Goal: Transaction & Acquisition: Book appointment/travel/reservation

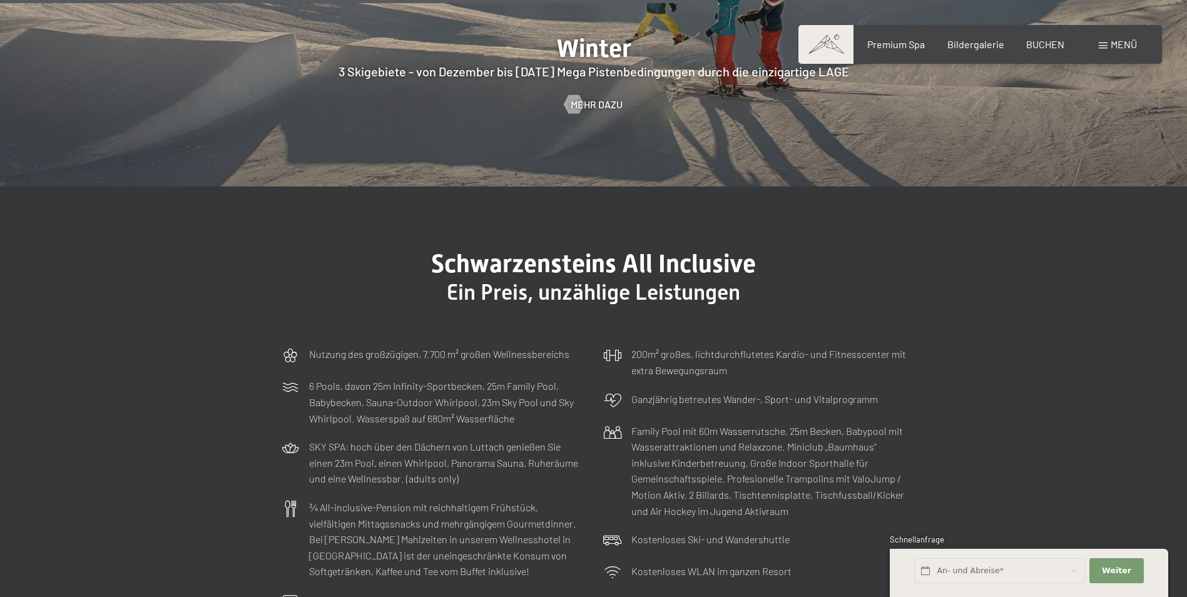
scroll to position [3628, 0]
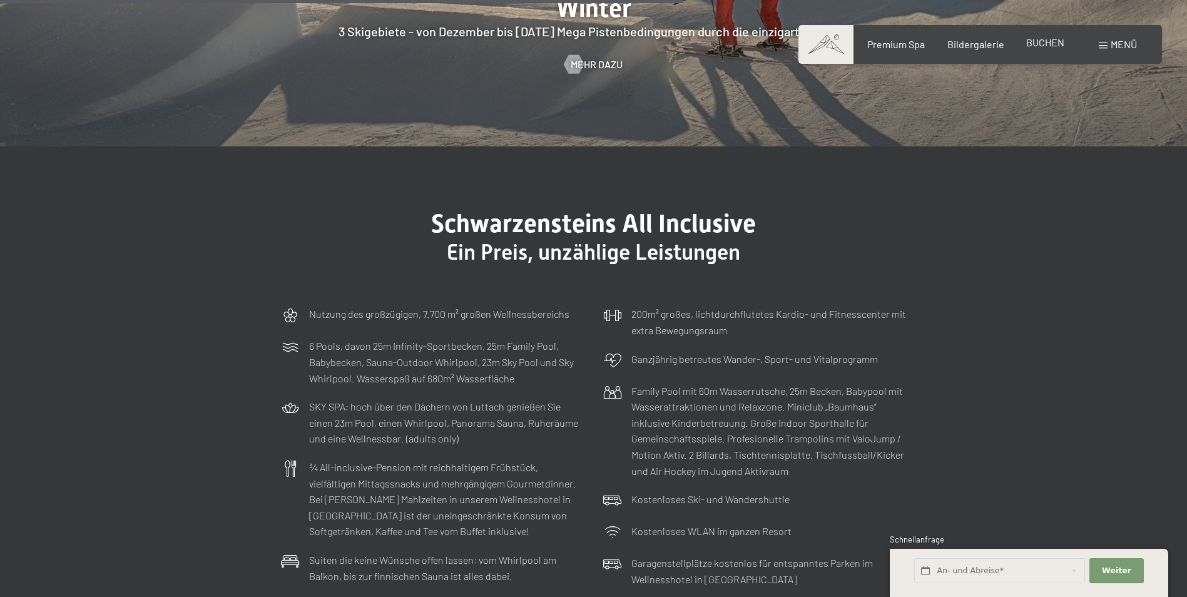
click at [1047, 44] on span "BUCHEN" at bounding box center [1045, 42] width 38 height 12
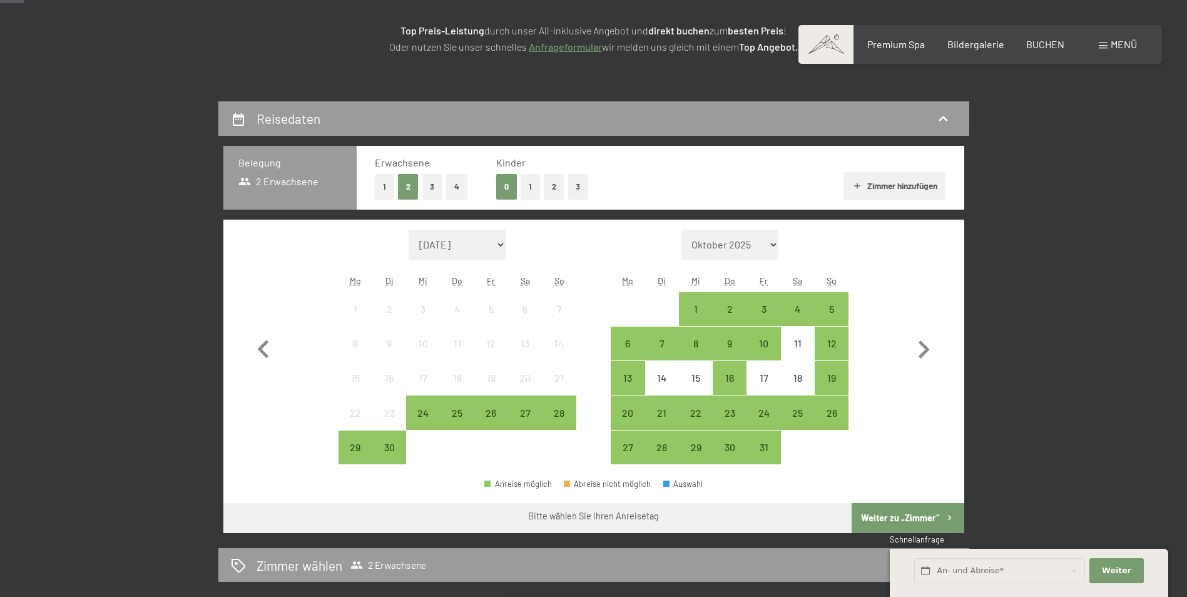
scroll to position [337, 0]
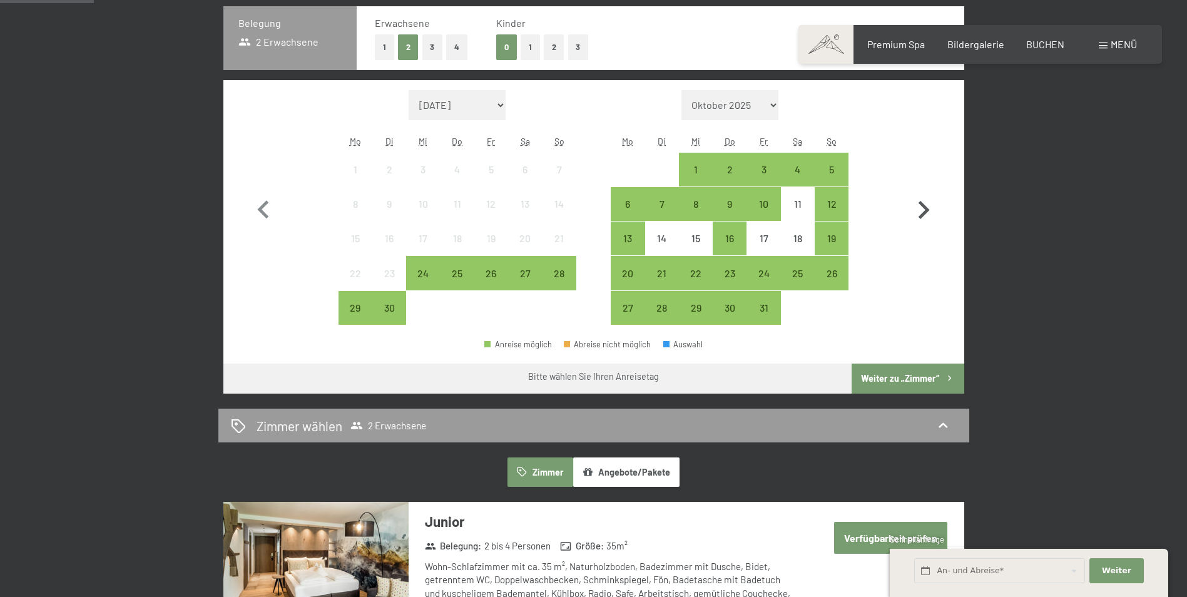
click at [921, 206] on icon "button" at bounding box center [923, 210] width 36 height 36
select select "2025-10-01"
select select "2025-11-01"
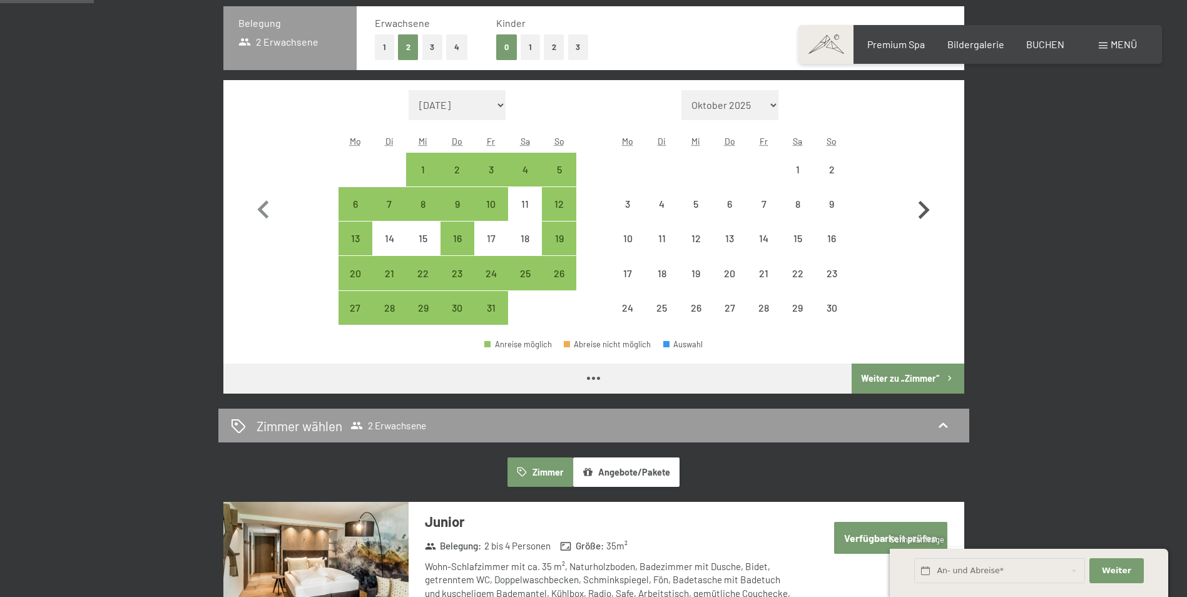
click at [921, 206] on icon "button" at bounding box center [923, 210] width 36 height 36
select select "2025-11-01"
select select "2025-12-01"
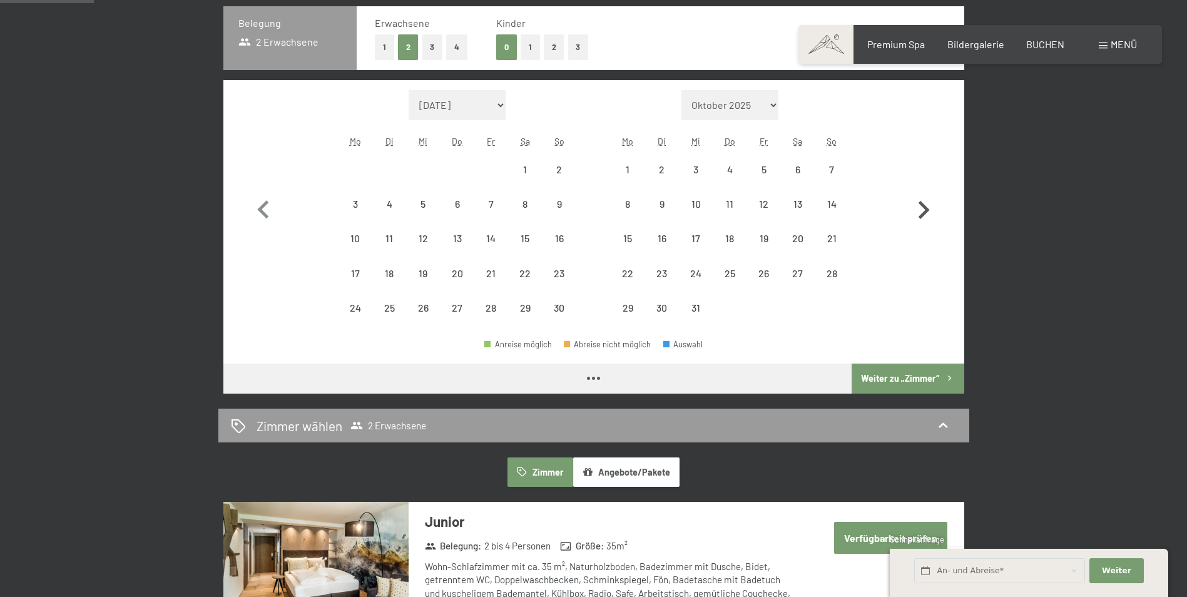
select select "2025-11-01"
select select "2025-12-01"
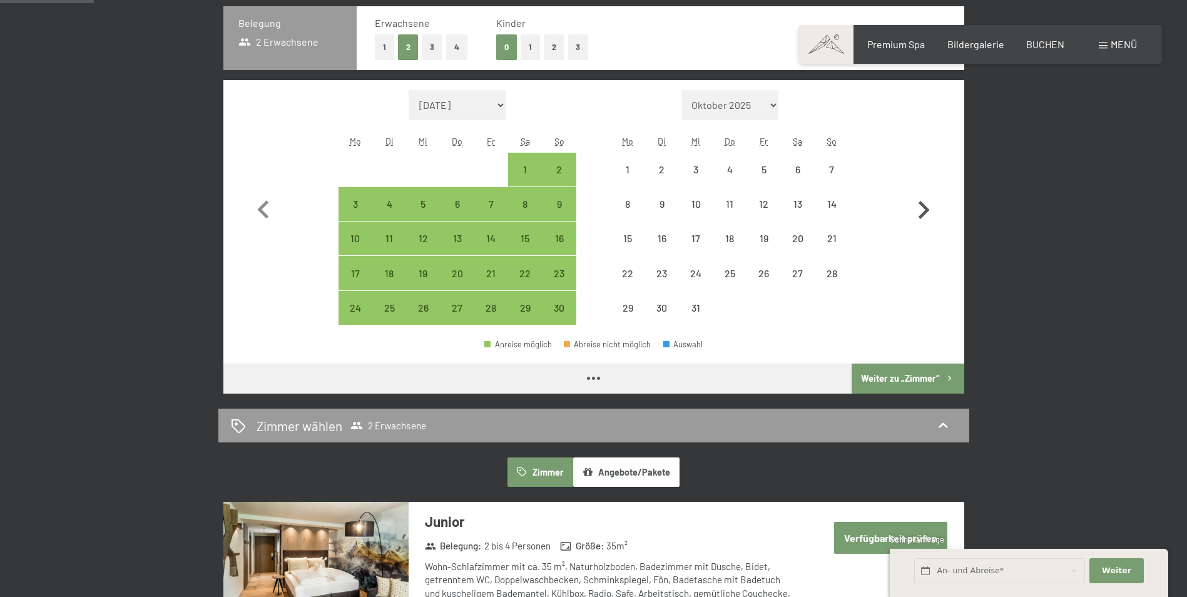
select select "2025-11-01"
select select "2025-12-01"
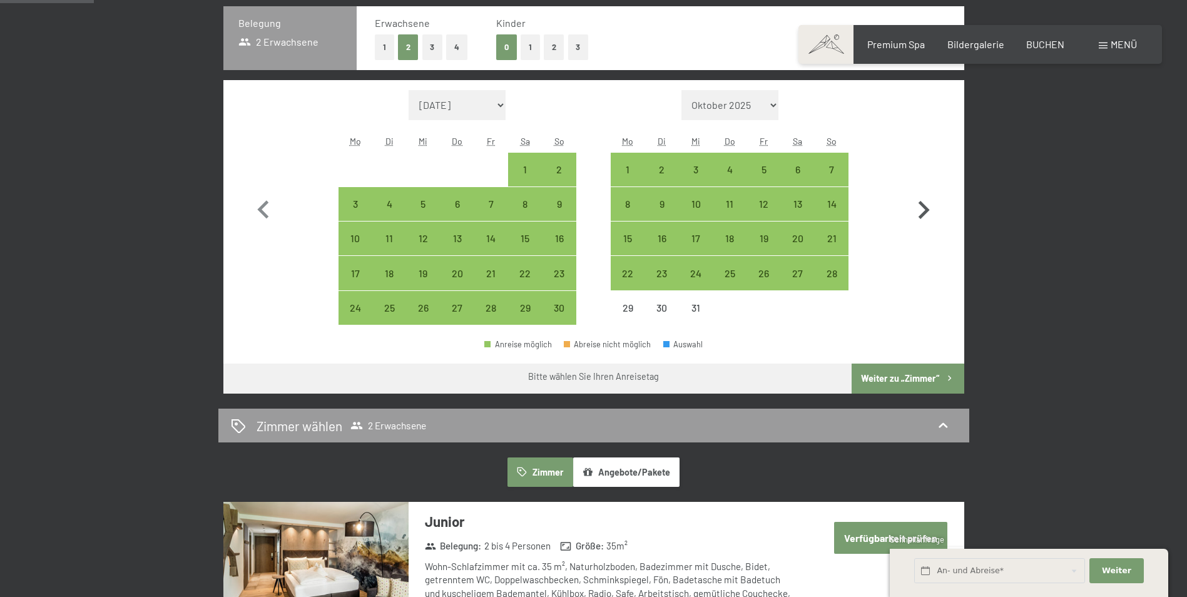
click at [921, 206] on icon "button" at bounding box center [923, 210] width 36 height 36
select select "2025-12-01"
select select "2026-01-01"
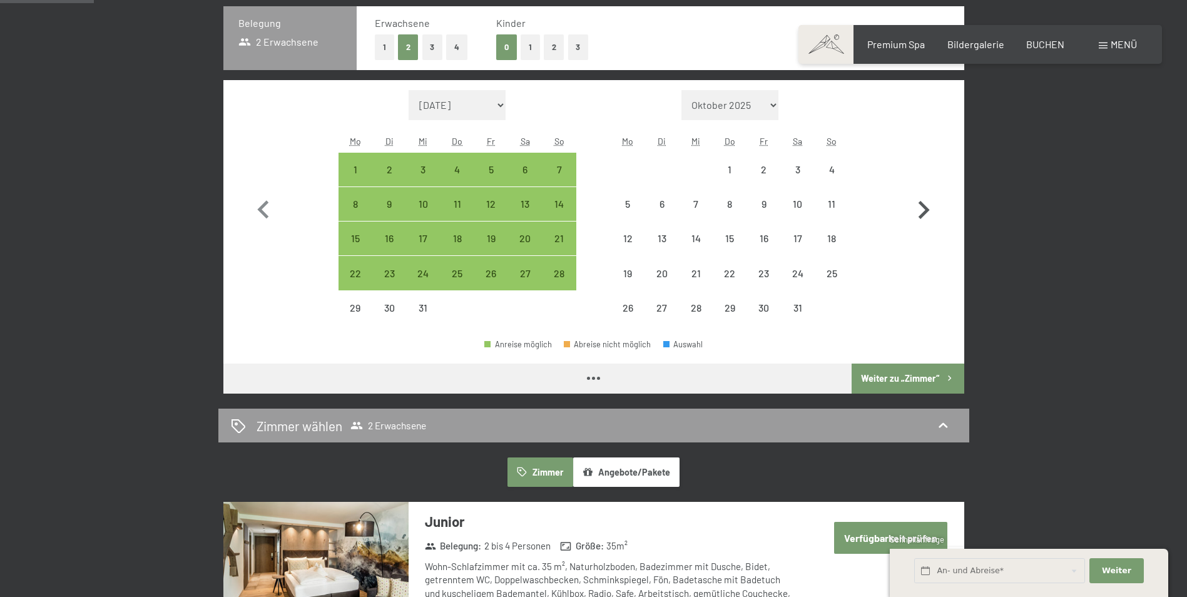
select select "2025-12-01"
select select "2026-01-01"
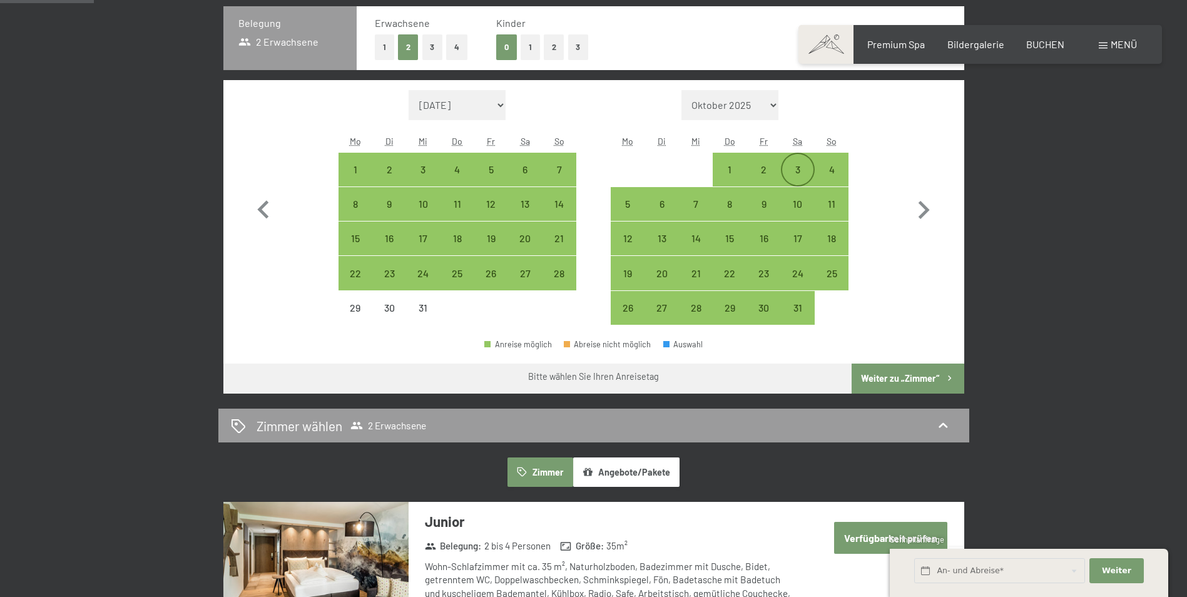
click at [790, 173] on div "3" at bounding box center [797, 180] width 31 height 31
select select "2025-12-01"
select select "2026-01-01"
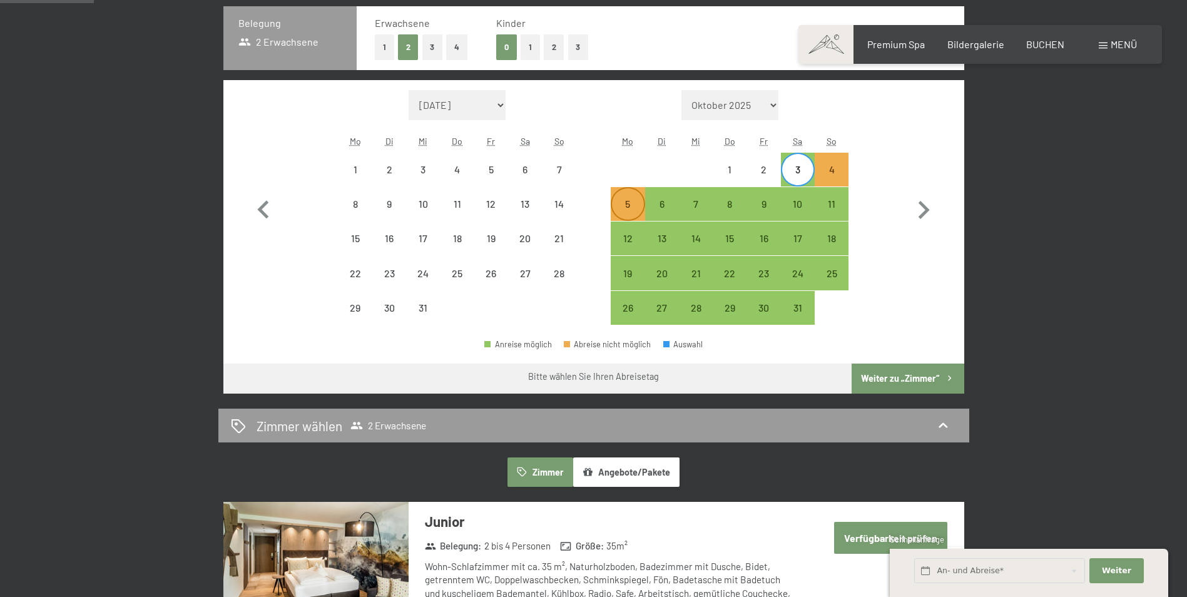
click at [614, 203] on div "5" at bounding box center [627, 214] width 31 height 31
select select "2025-12-01"
select select "2026-01-01"
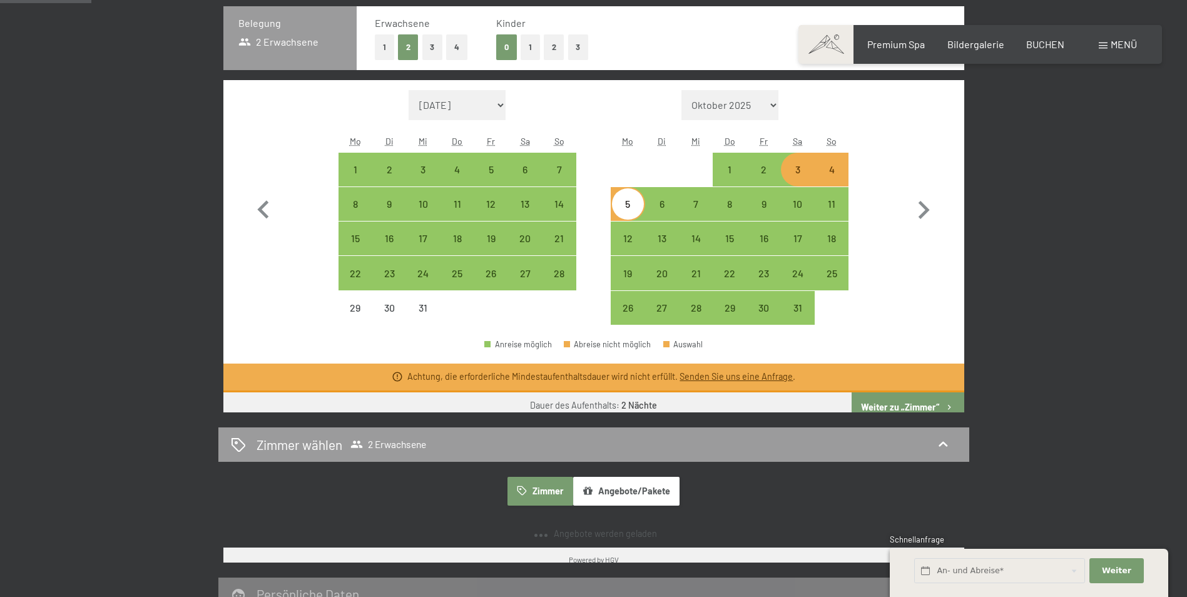
scroll to position [327, 0]
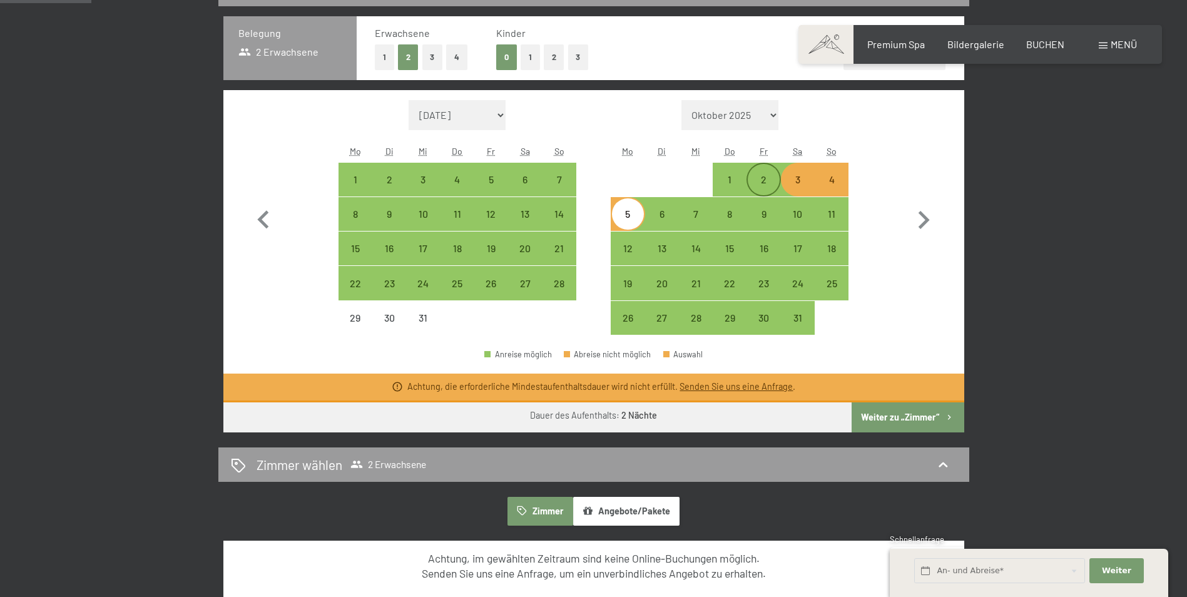
click at [771, 185] on div "2" at bounding box center [762, 190] width 31 height 31
select select "2025-12-01"
select select "2026-01-01"
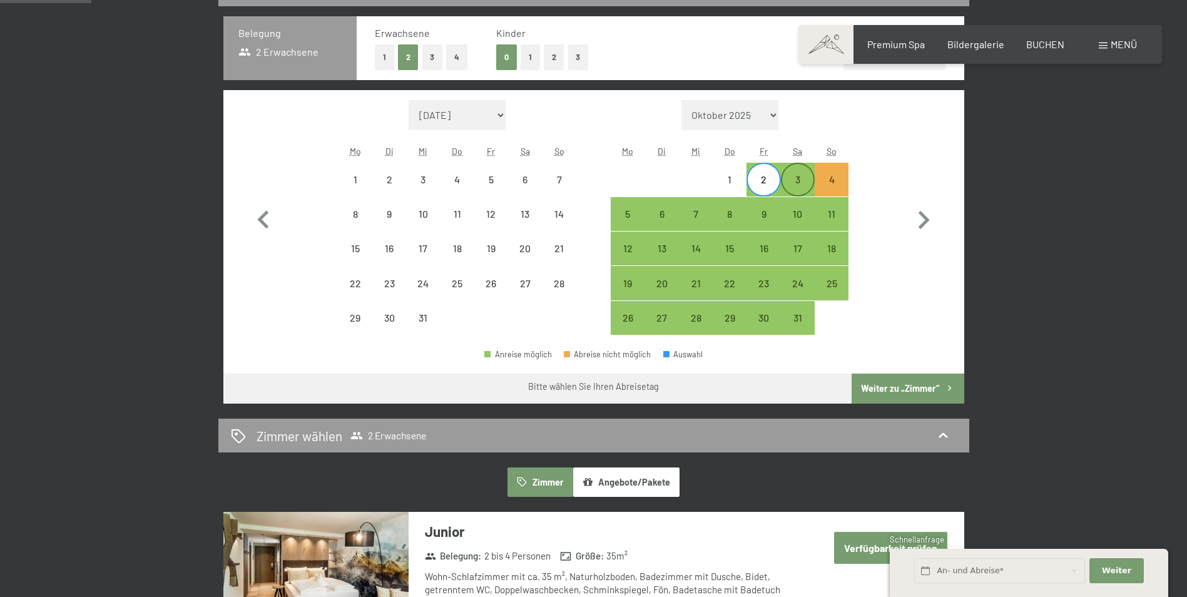
click at [811, 188] on div "3" at bounding box center [797, 190] width 31 height 31
select select "2025-12-01"
select select "2026-01-01"
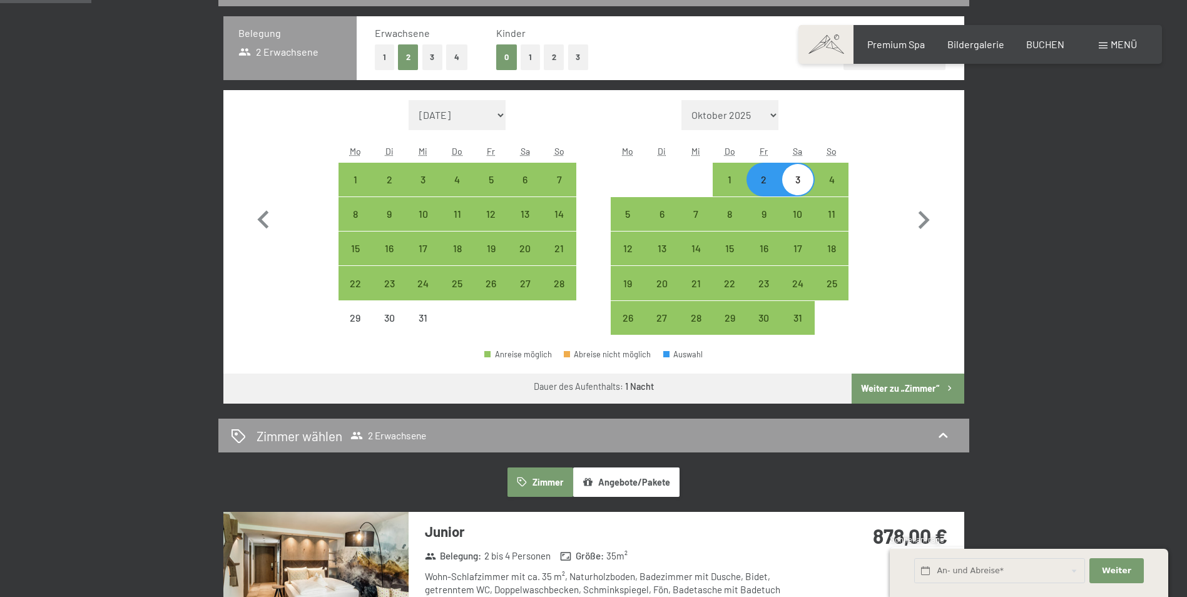
click at [791, 172] on div "3" at bounding box center [797, 179] width 31 height 31
select select "2025-12-01"
select select "2026-01-01"
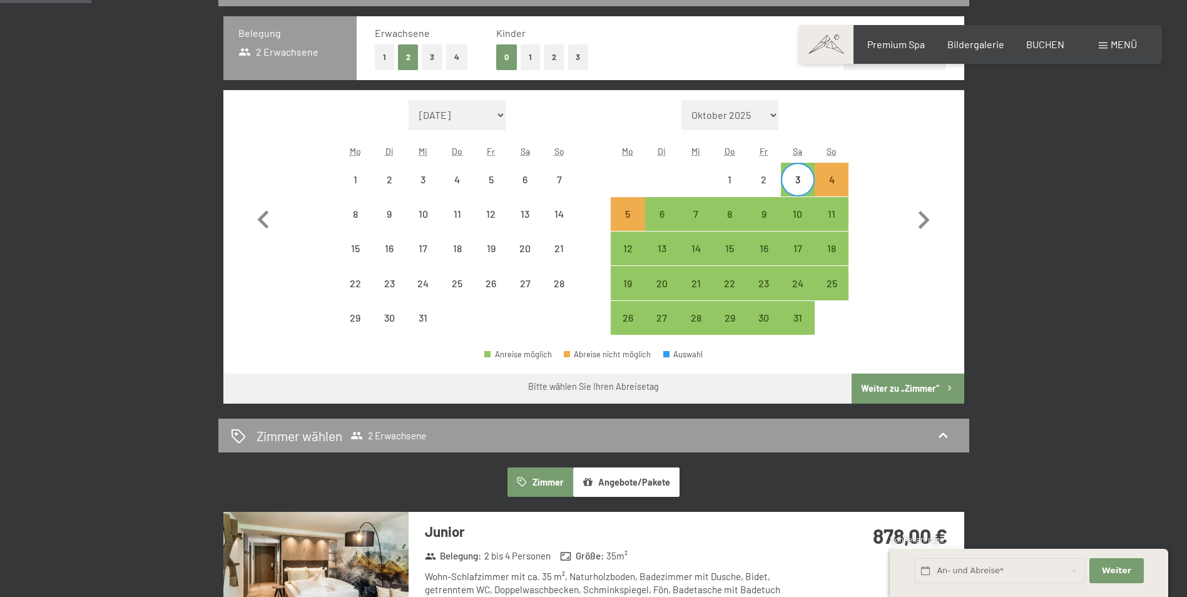
click at [746, 182] on div "2" at bounding box center [763, 180] width 34 height 34
select select "2025-12-01"
select select "2026-01-01"
click at [745, 182] on div "1" at bounding box center [729, 190] width 31 height 31
select select "2025-12-01"
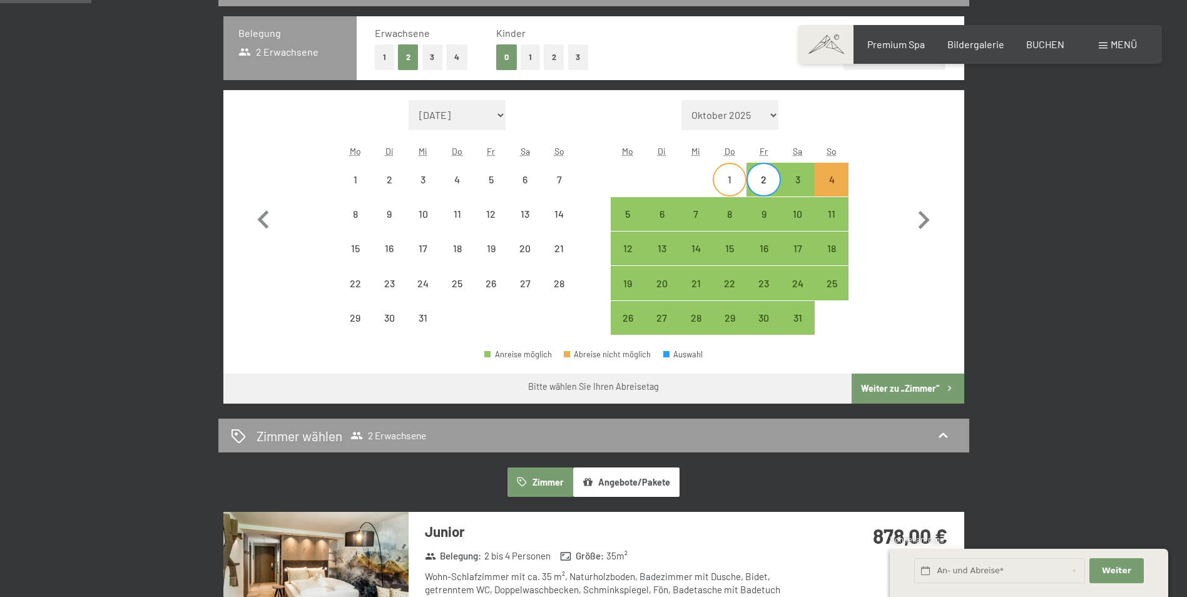
select select "2026-01-01"
click at [736, 186] on div "1" at bounding box center [729, 190] width 31 height 31
select select "2025-12-01"
select select "2026-01-01"
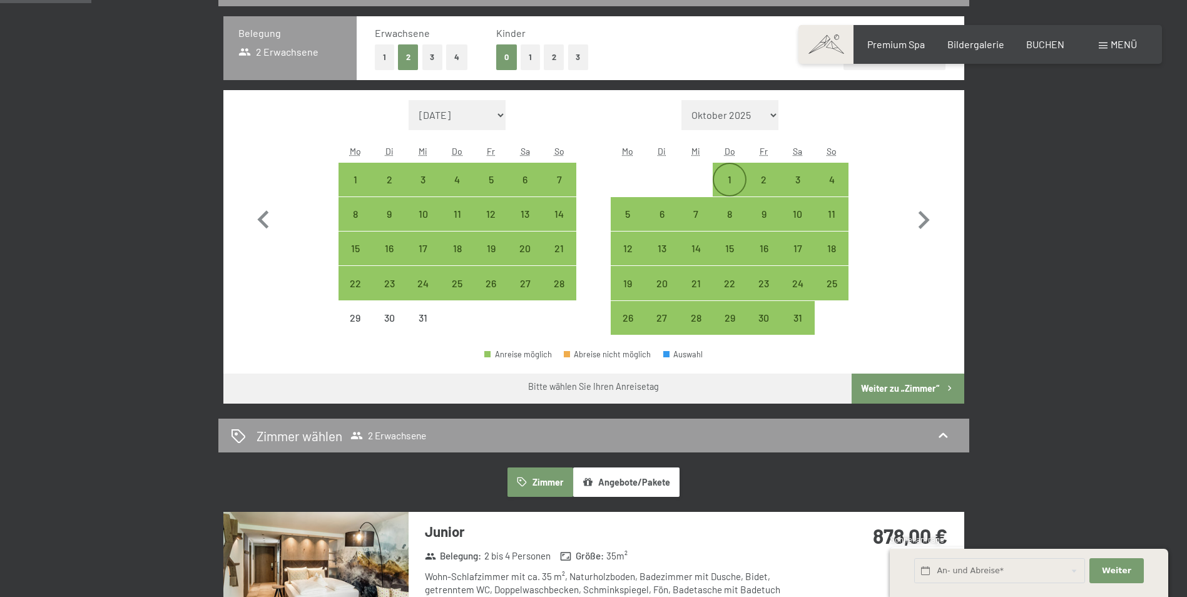
click at [736, 186] on div "1" at bounding box center [729, 190] width 31 height 31
select select "2025-12-01"
select select "2026-01-01"
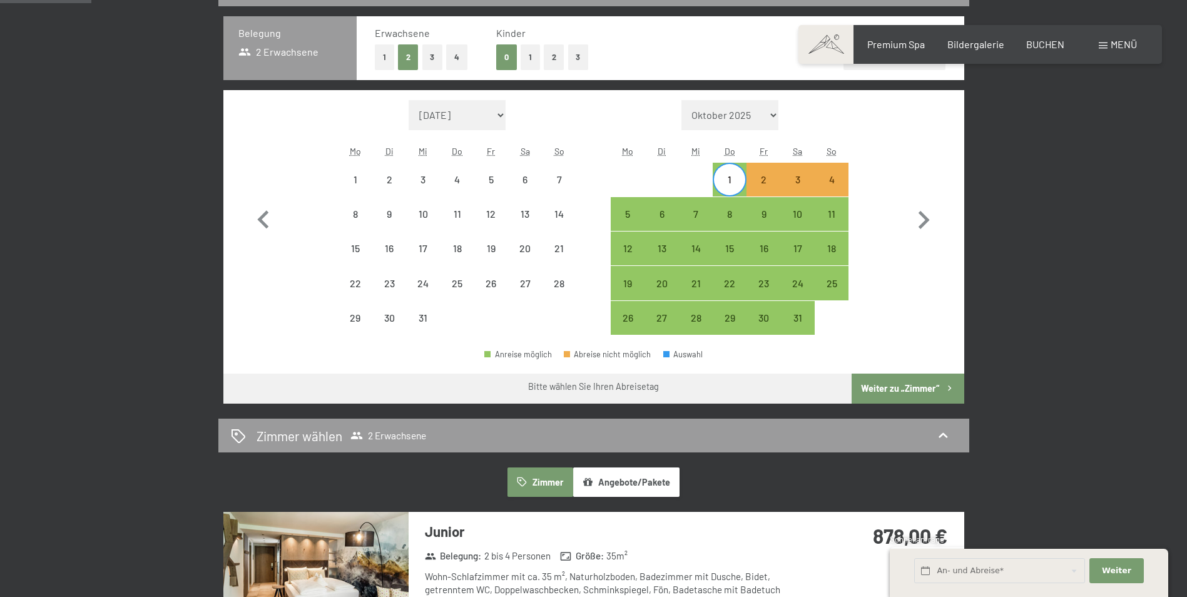
click at [736, 186] on div "1" at bounding box center [729, 190] width 31 height 31
select select "2025-12-01"
select select "2026-01-01"
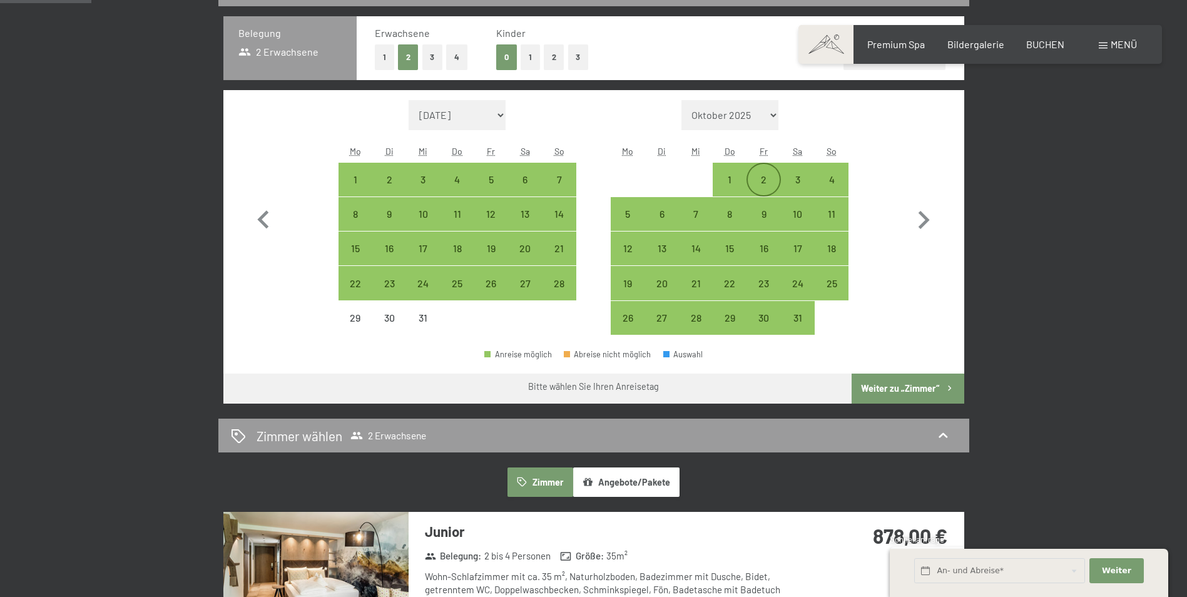
click at [764, 186] on div "2" at bounding box center [762, 190] width 31 height 31
select select "2025-12-01"
select select "2026-01-01"
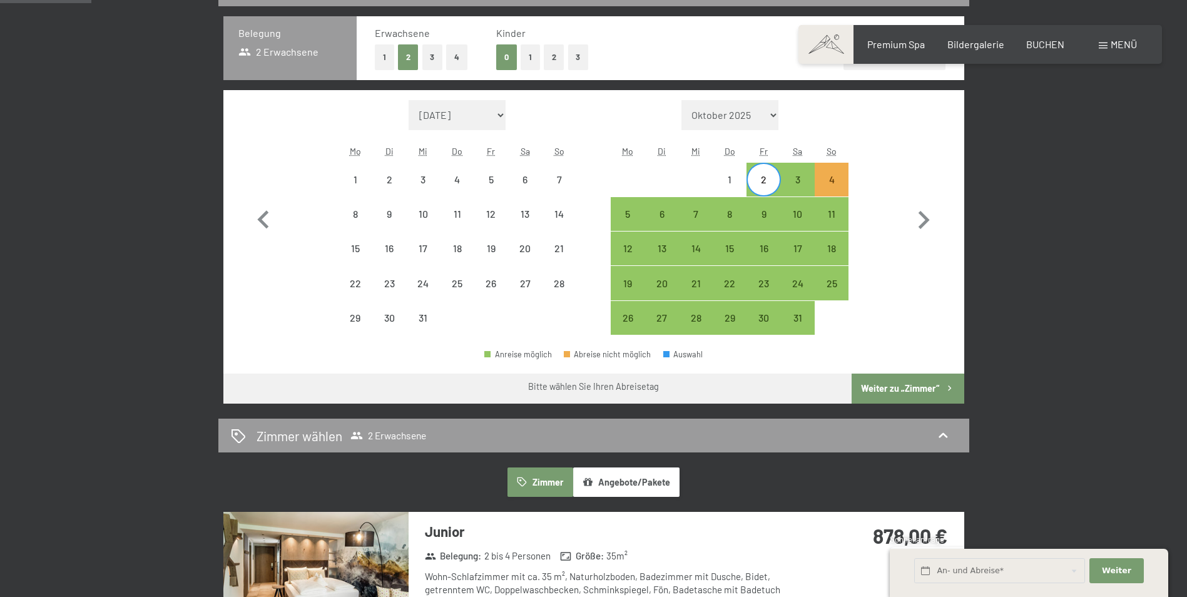
click at [764, 186] on div "2" at bounding box center [762, 190] width 31 height 31
select select "2025-12-01"
select select "2026-01-01"
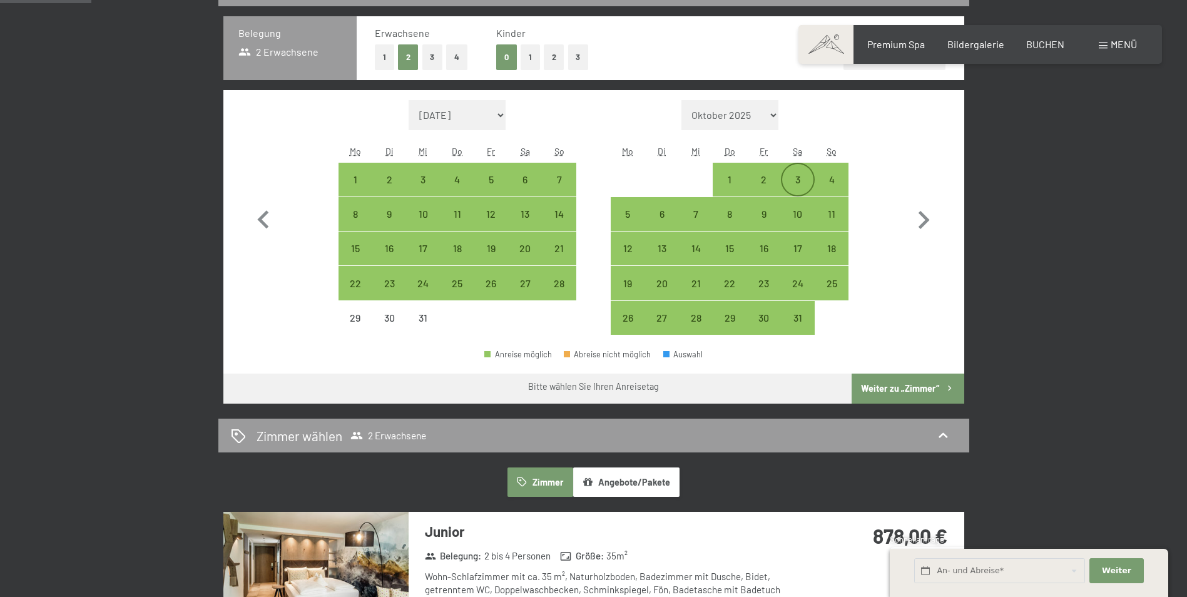
click at [800, 187] on div "3" at bounding box center [797, 190] width 31 height 31
select select "2025-12-01"
select select "2026-01-01"
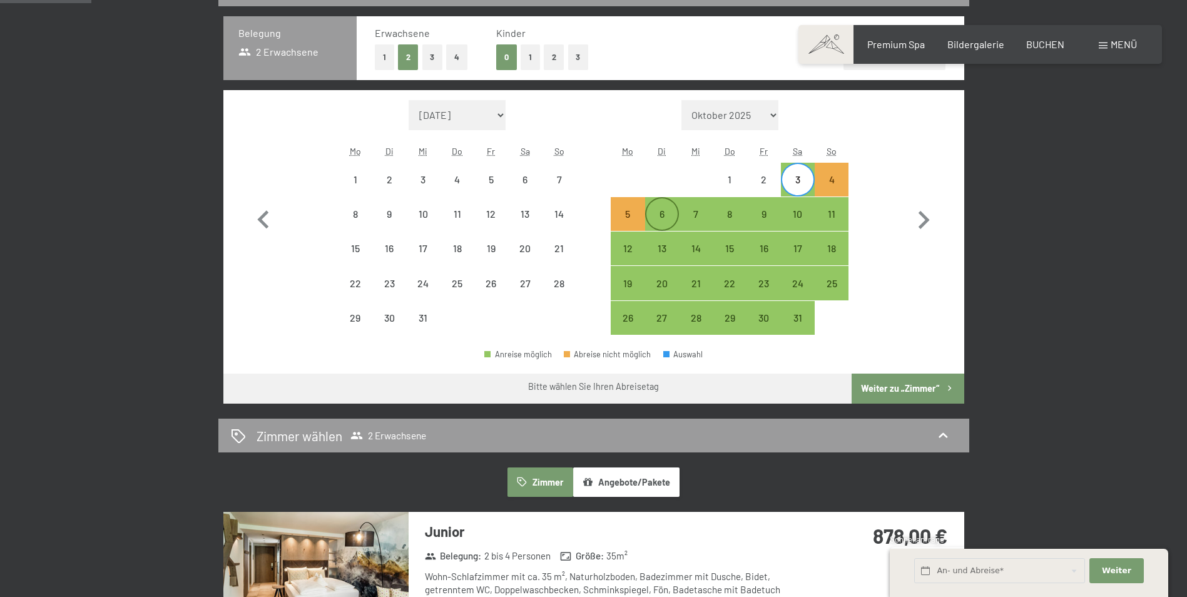
click at [667, 215] on div "6" at bounding box center [661, 224] width 31 height 31
select select "2025-12-01"
select select "2026-01-01"
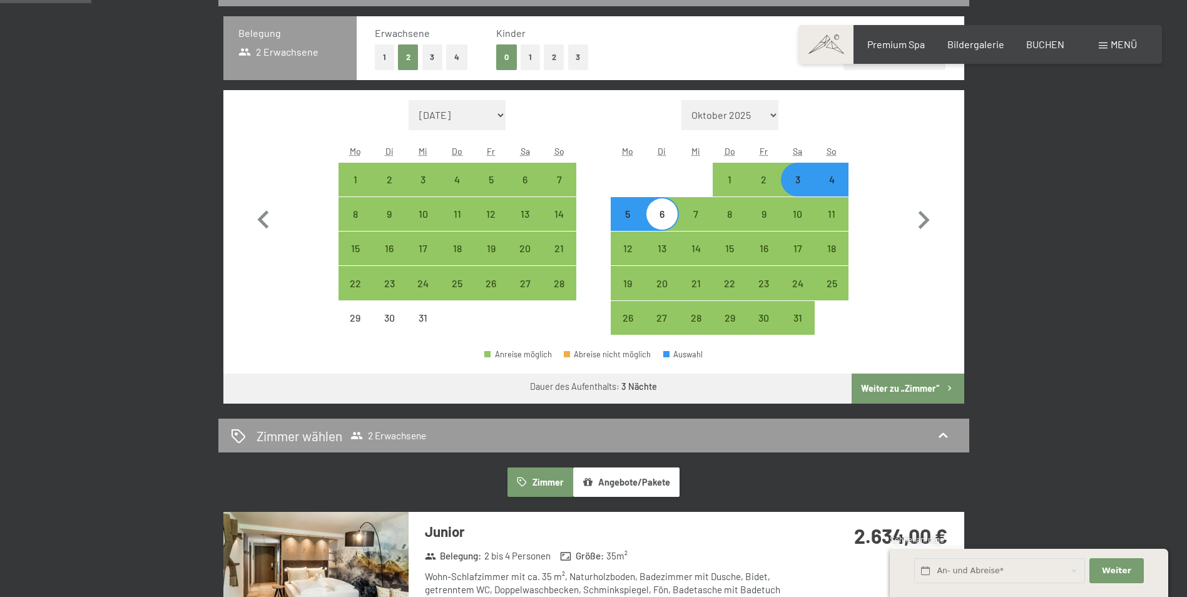
click at [882, 386] on button "Weiter zu „Zimmer“" at bounding box center [907, 388] width 112 height 30
select select "2025-12-01"
select select "2026-01-01"
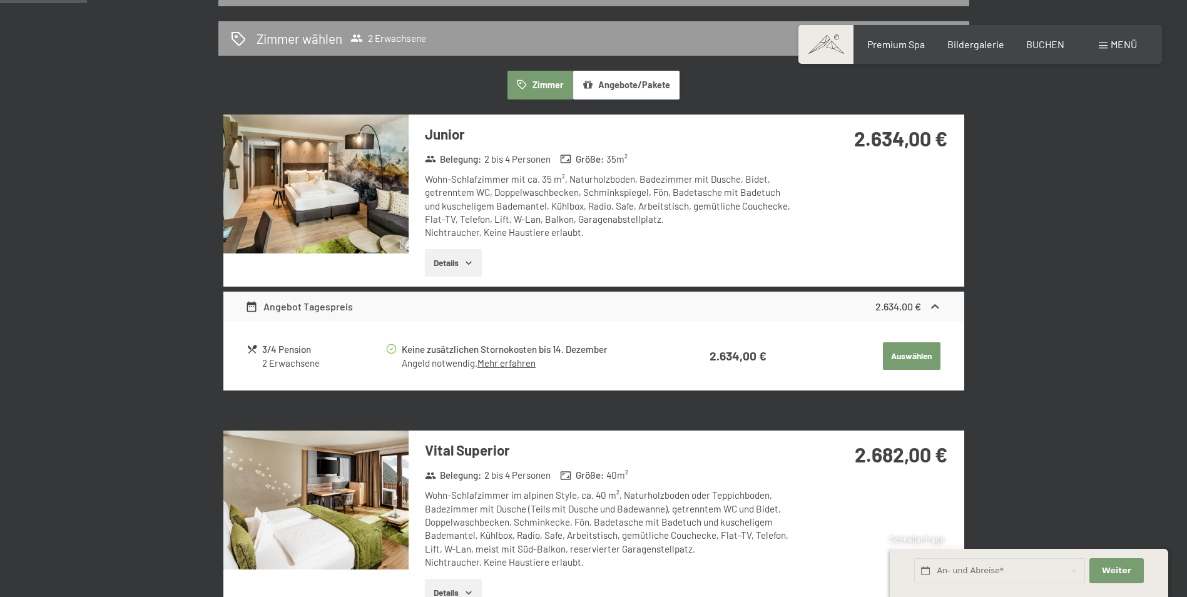
scroll to position [298, 0]
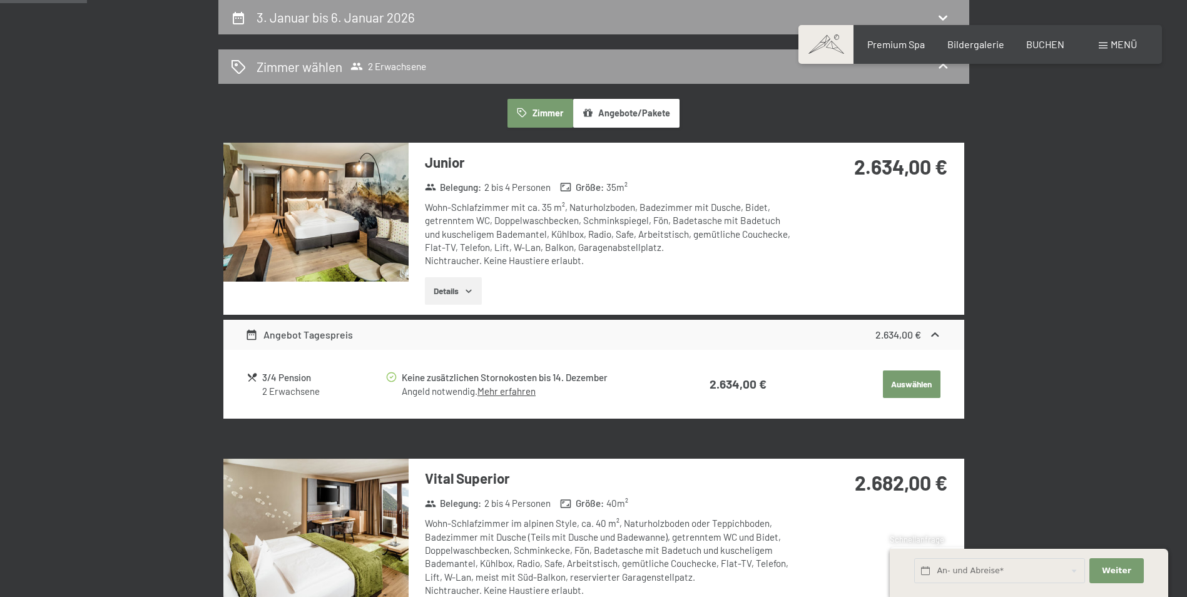
click at [640, 107] on button "Angebote/Pakete" at bounding box center [626, 113] width 106 height 29
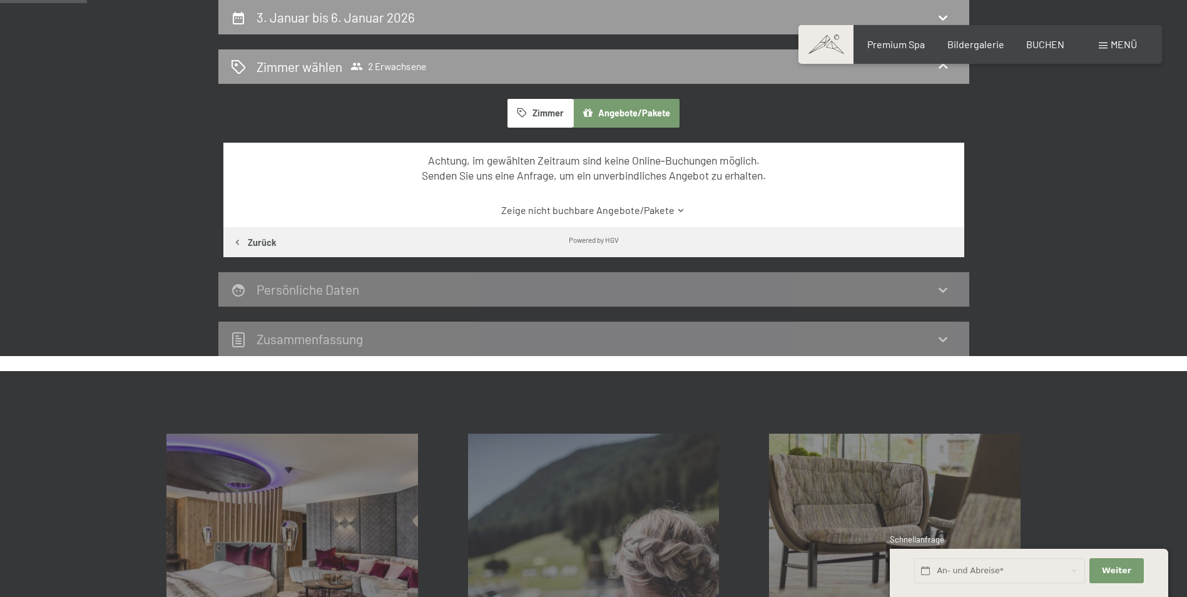
click at [559, 116] on button "Zimmer" at bounding box center [539, 113] width 65 height 29
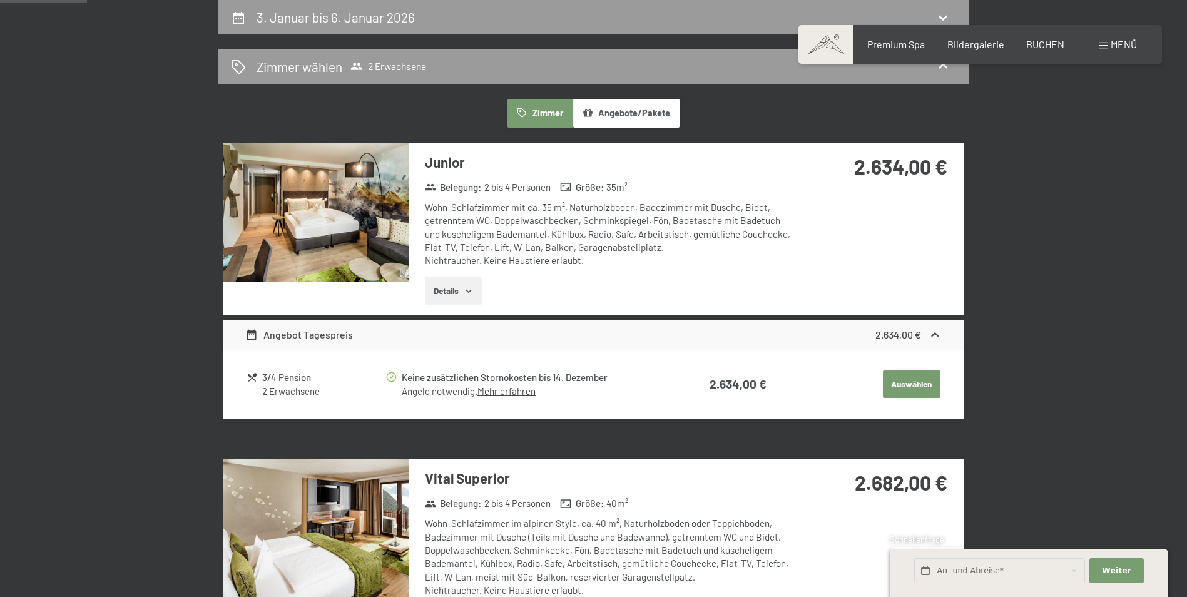
click at [441, 277] on button "Details" at bounding box center [453, 291] width 57 height 28
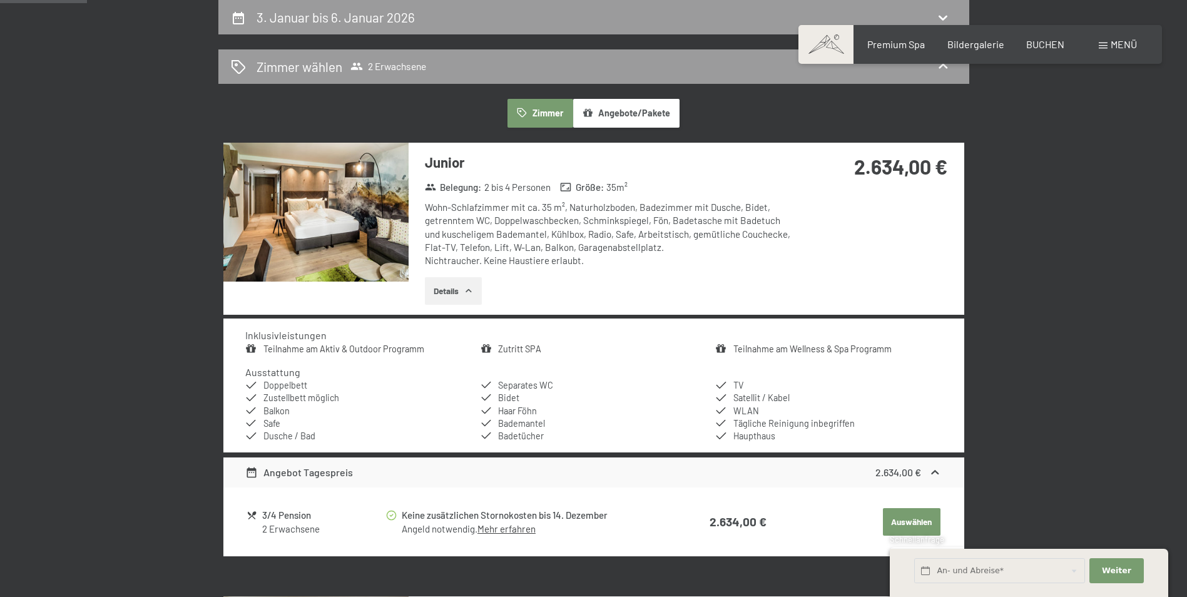
click at [441, 277] on button "Details" at bounding box center [453, 291] width 57 height 28
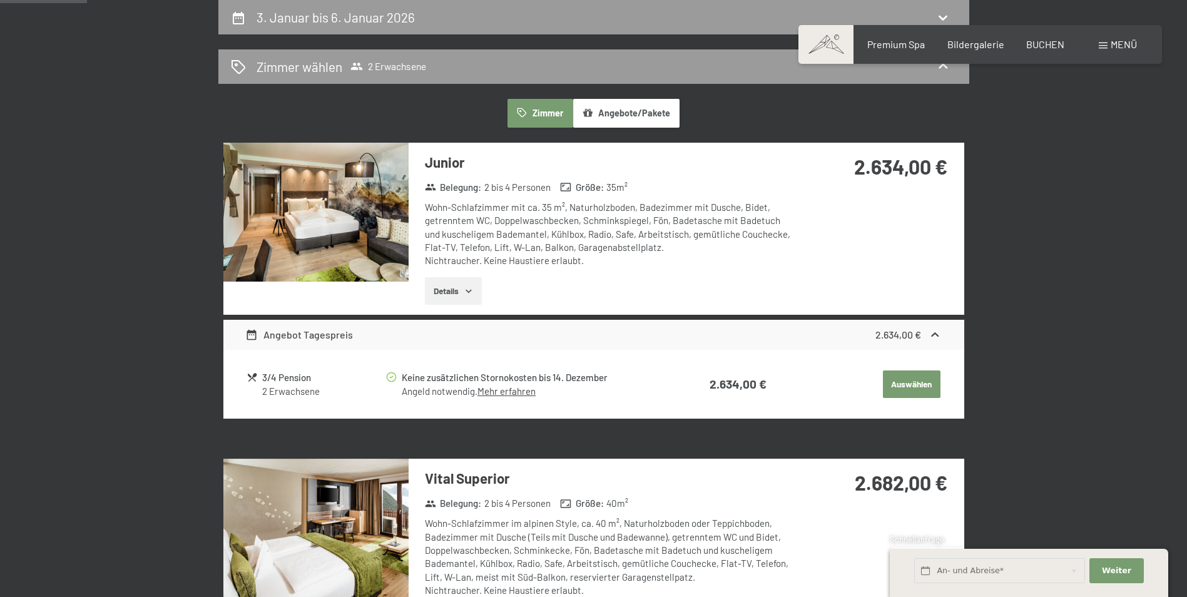
click at [346, 238] on img at bounding box center [315, 212] width 185 height 139
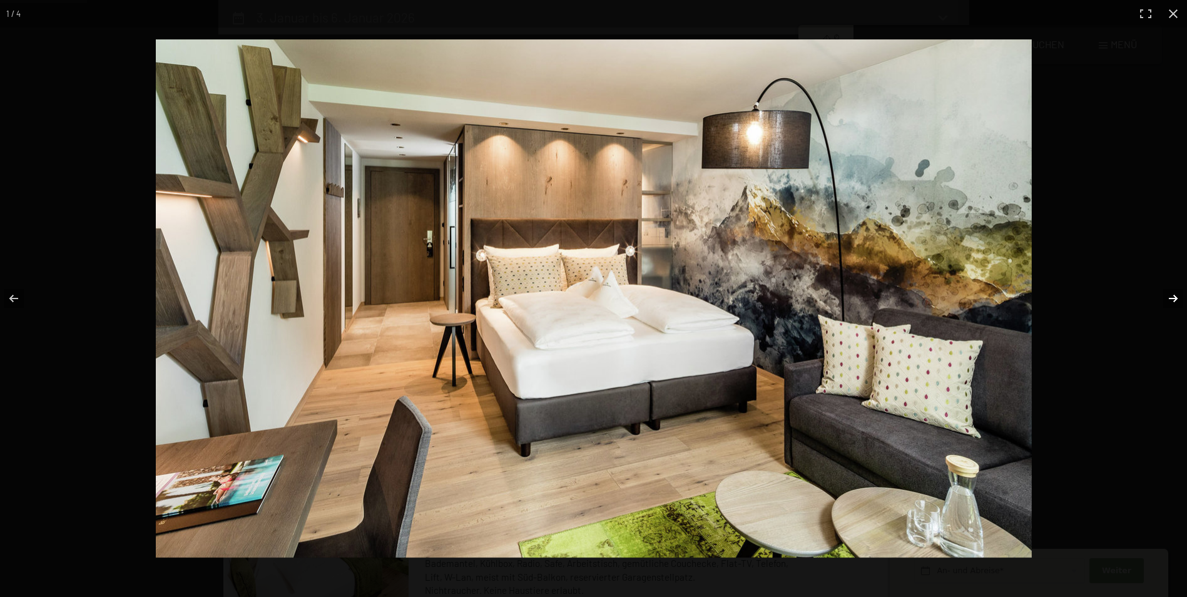
click at [1167, 293] on button "button" at bounding box center [1165, 298] width 44 height 63
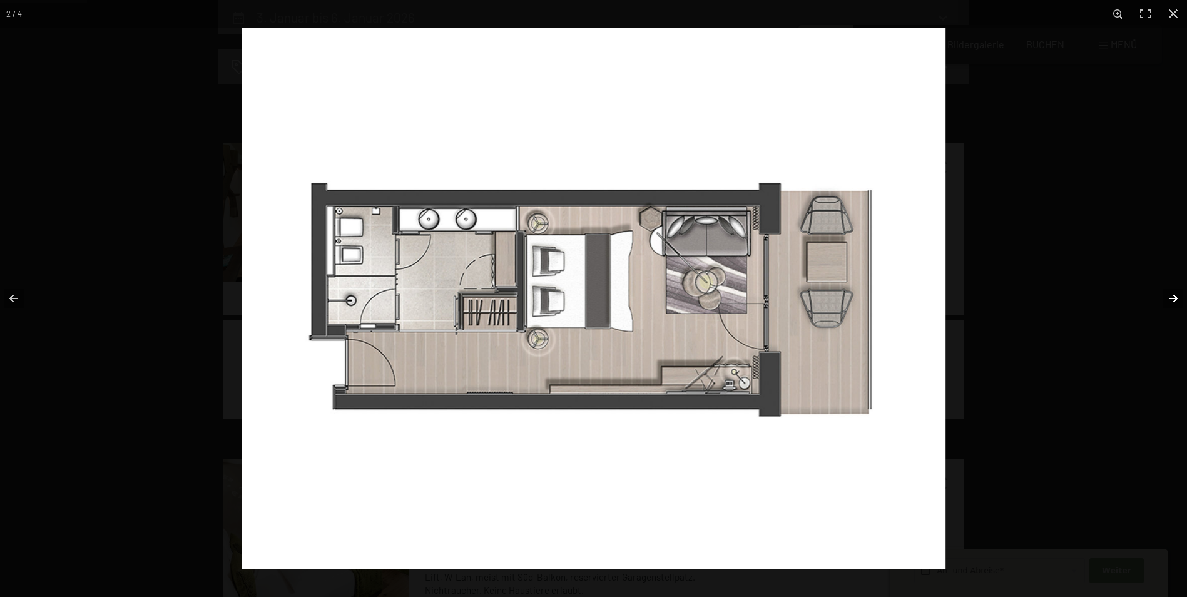
click at [1167, 293] on button "button" at bounding box center [1165, 298] width 44 height 63
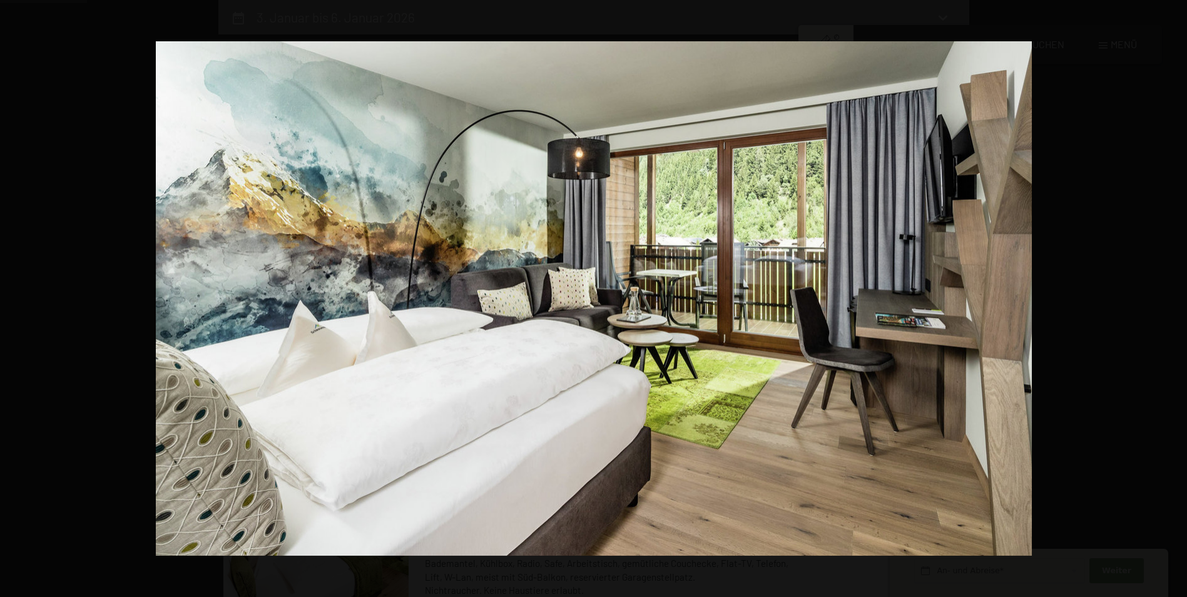
click at [1167, 293] on button "button" at bounding box center [1165, 298] width 44 height 63
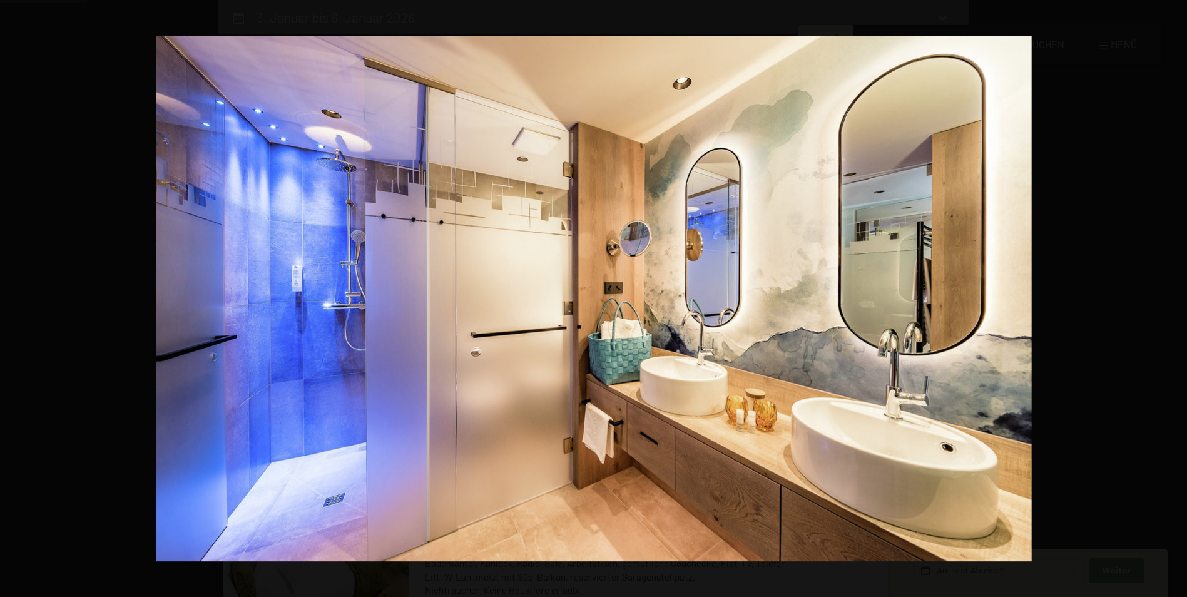
click at [1167, 293] on button "button" at bounding box center [1165, 298] width 44 height 63
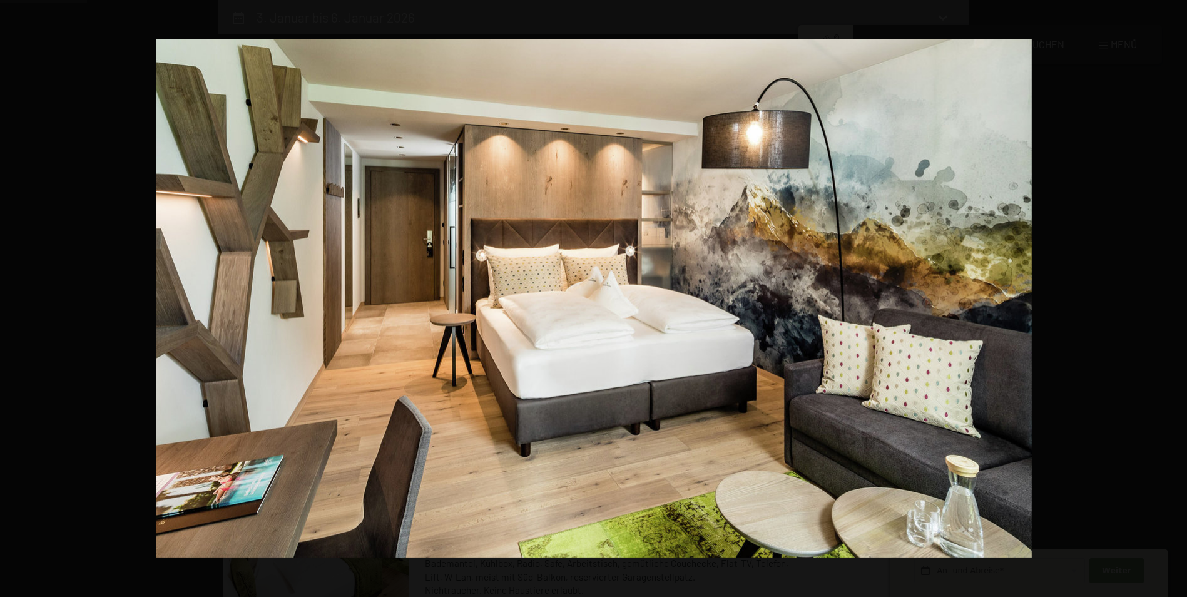
click at [1167, 293] on button "button" at bounding box center [1165, 298] width 44 height 63
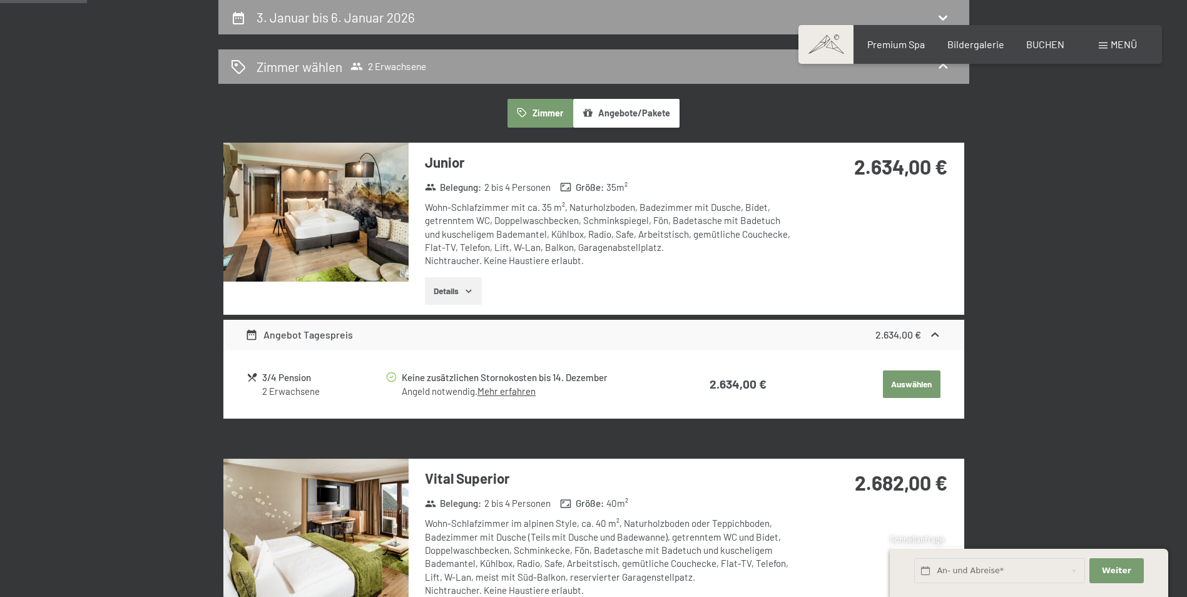
click at [0, 0] on button "button" at bounding box center [0, 0] width 0 height 0
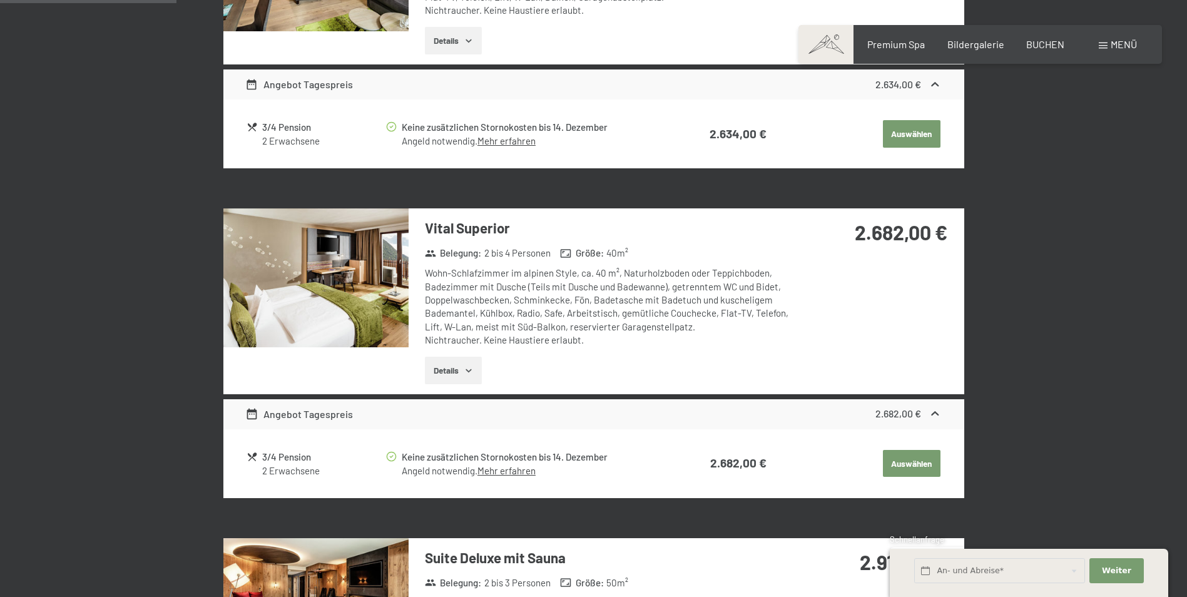
click at [464, 368] on icon "button" at bounding box center [468, 370] width 10 height 10
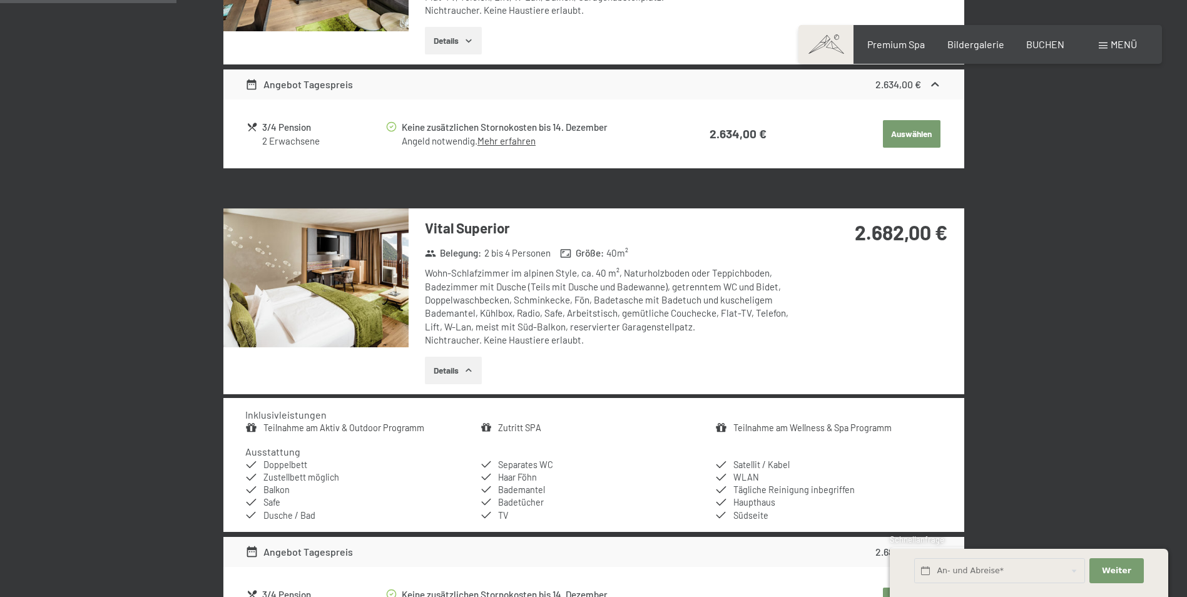
click at [464, 368] on button "Details" at bounding box center [453, 371] width 57 height 28
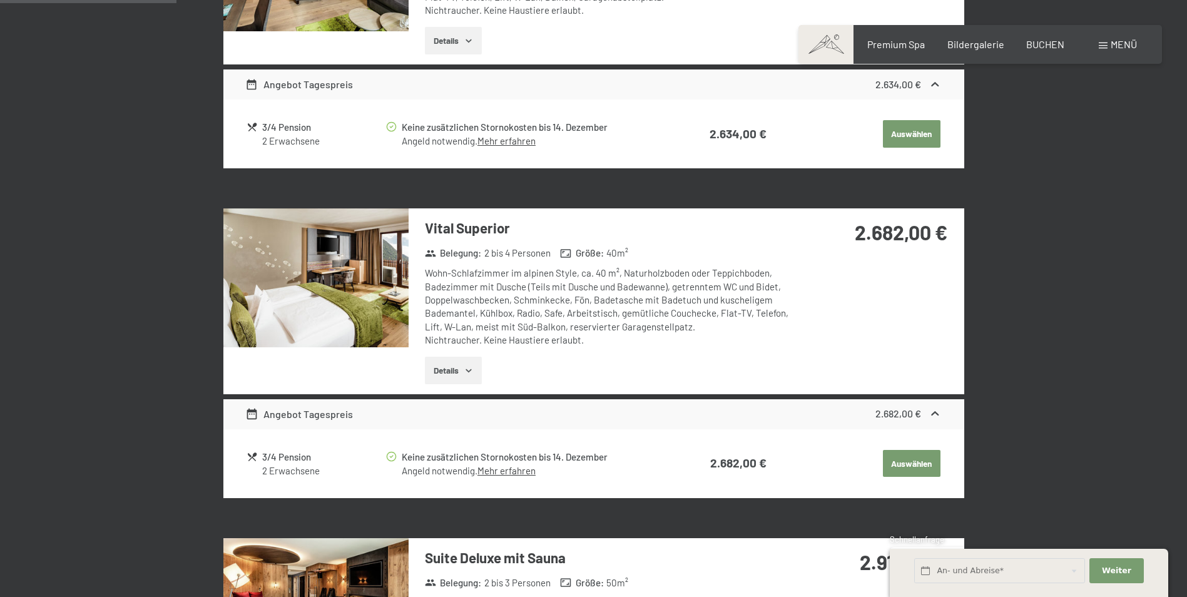
click at [357, 300] on img at bounding box center [315, 277] width 185 height 139
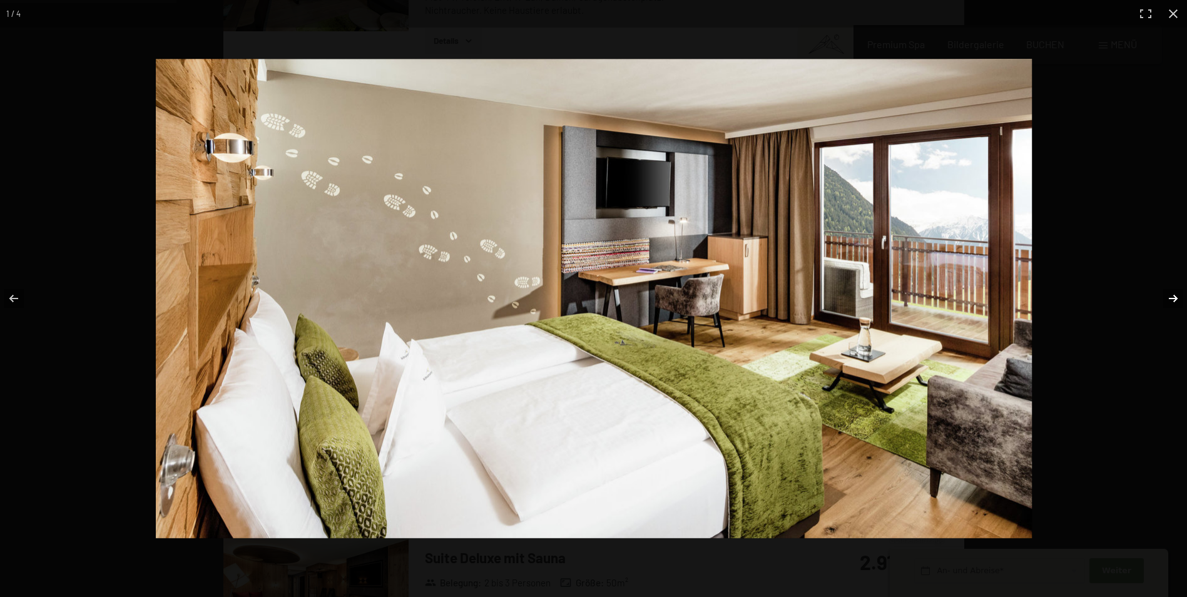
click at [1170, 296] on button "button" at bounding box center [1165, 298] width 44 height 63
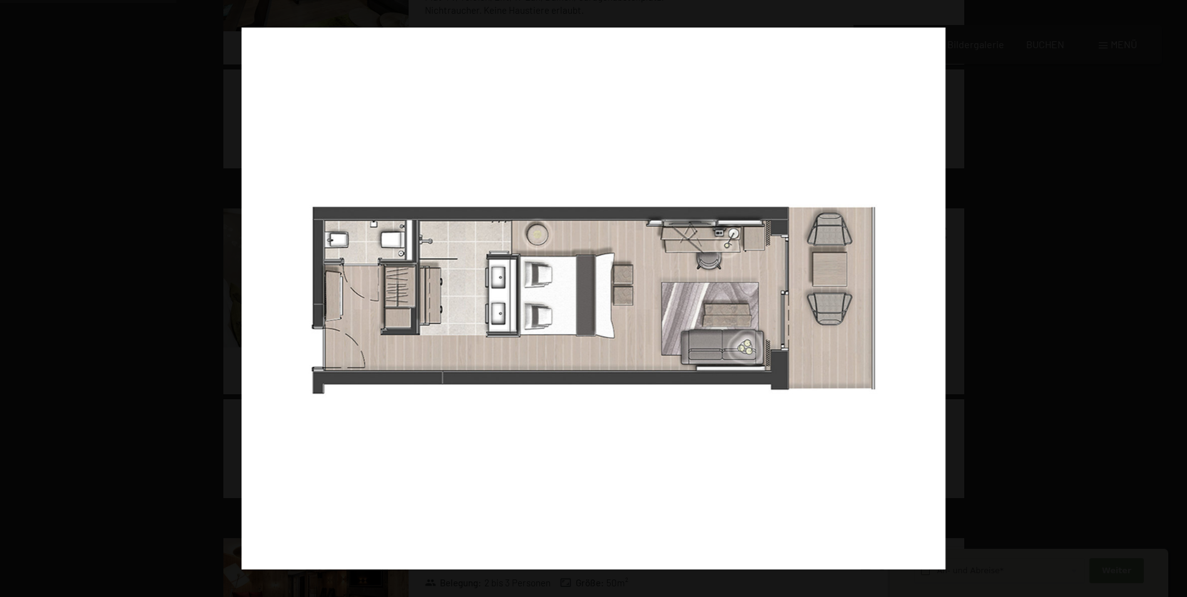
click at [1170, 296] on button "button" at bounding box center [1165, 298] width 44 height 63
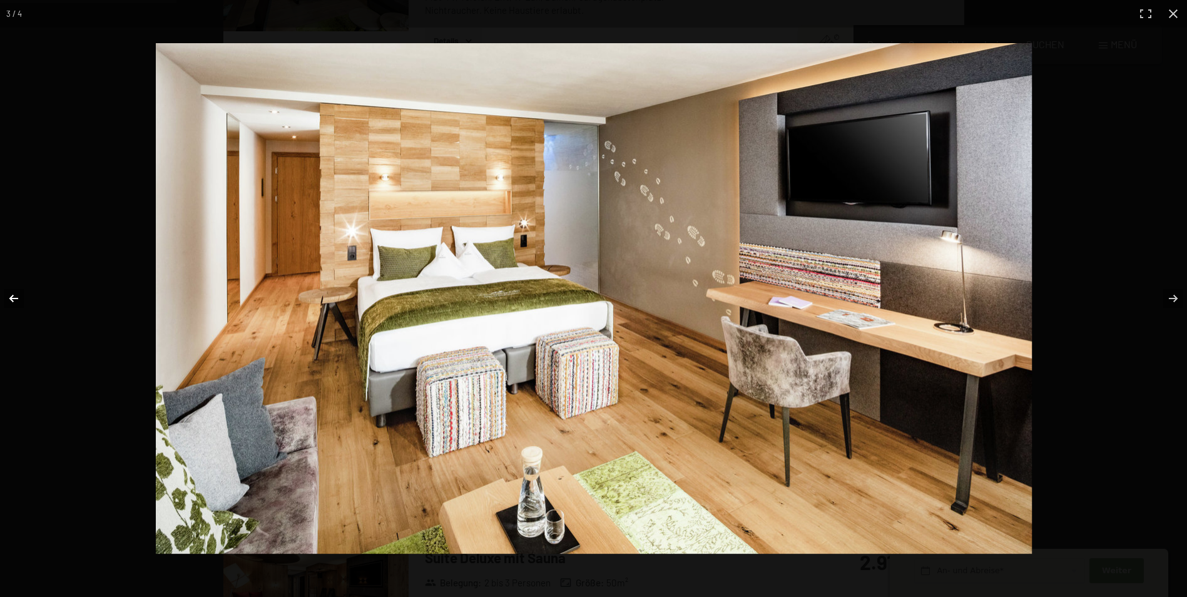
click at [20, 304] on button "button" at bounding box center [22, 298] width 44 height 63
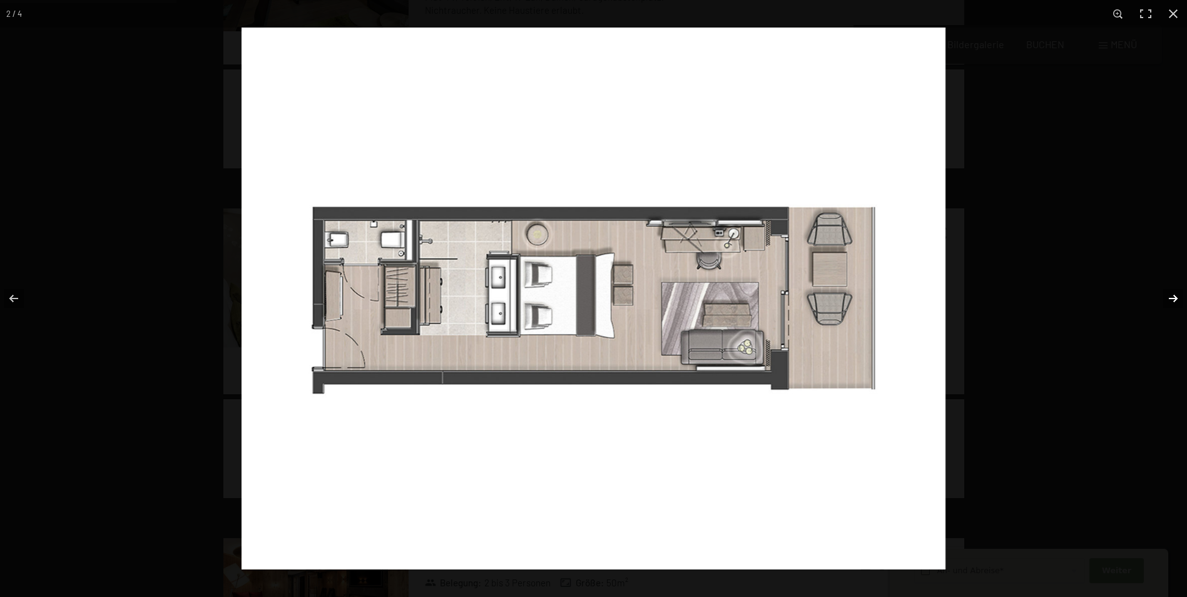
click at [1183, 295] on button "button" at bounding box center [1165, 298] width 44 height 63
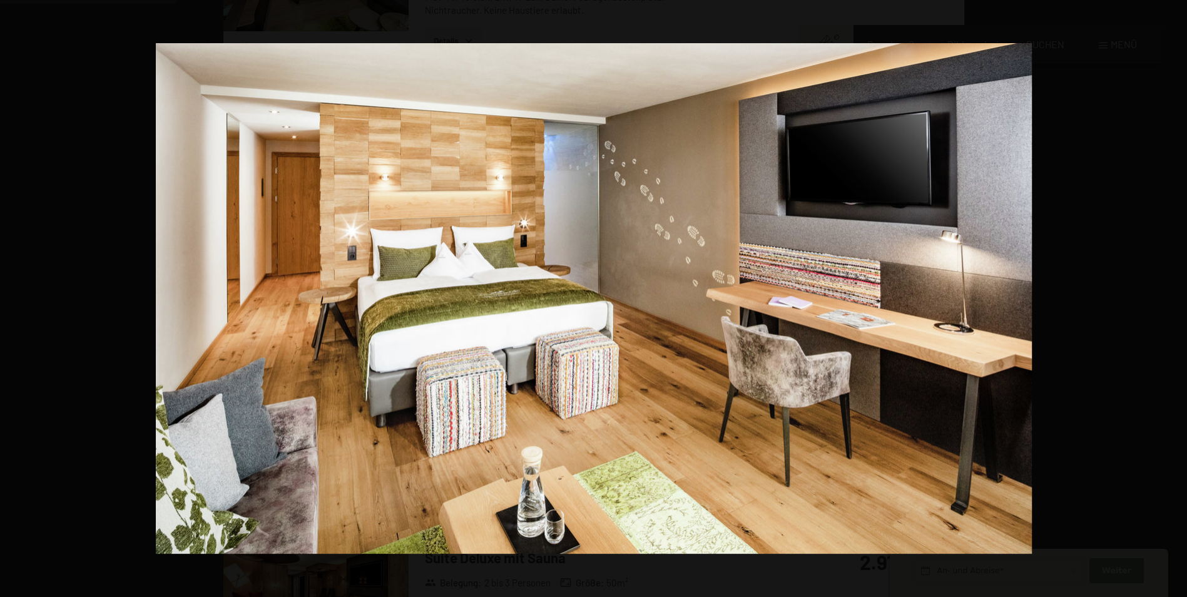
click at [1183, 295] on button "button" at bounding box center [1165, 298] width 44 height 63
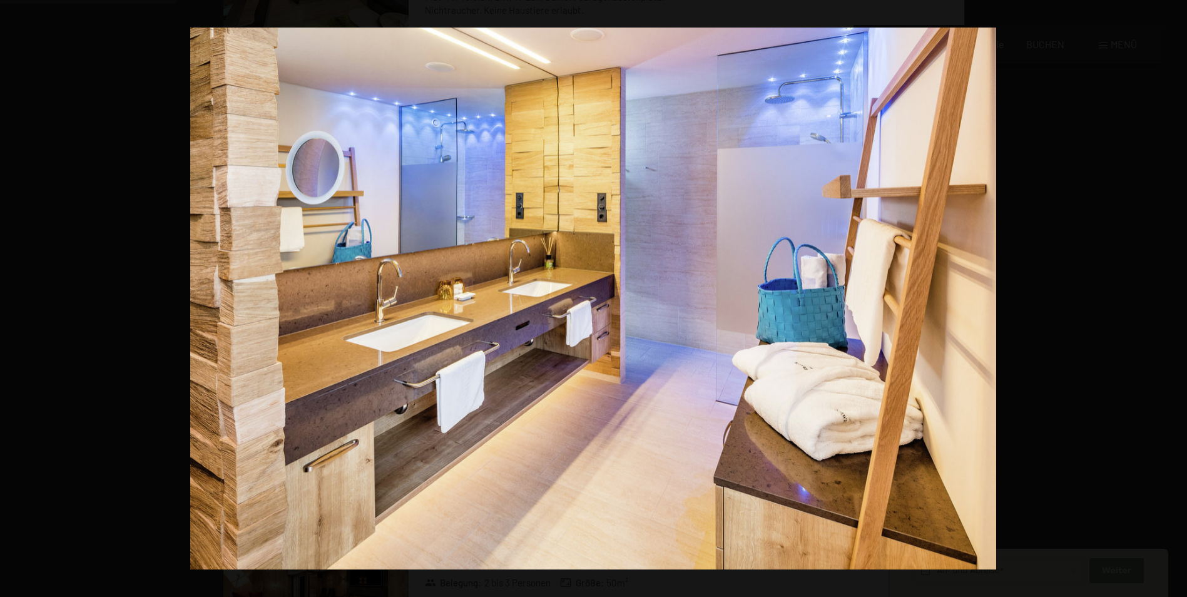
click at [1183, 295] on button "button" at bounding box center [1165, 298] width 44 height 63
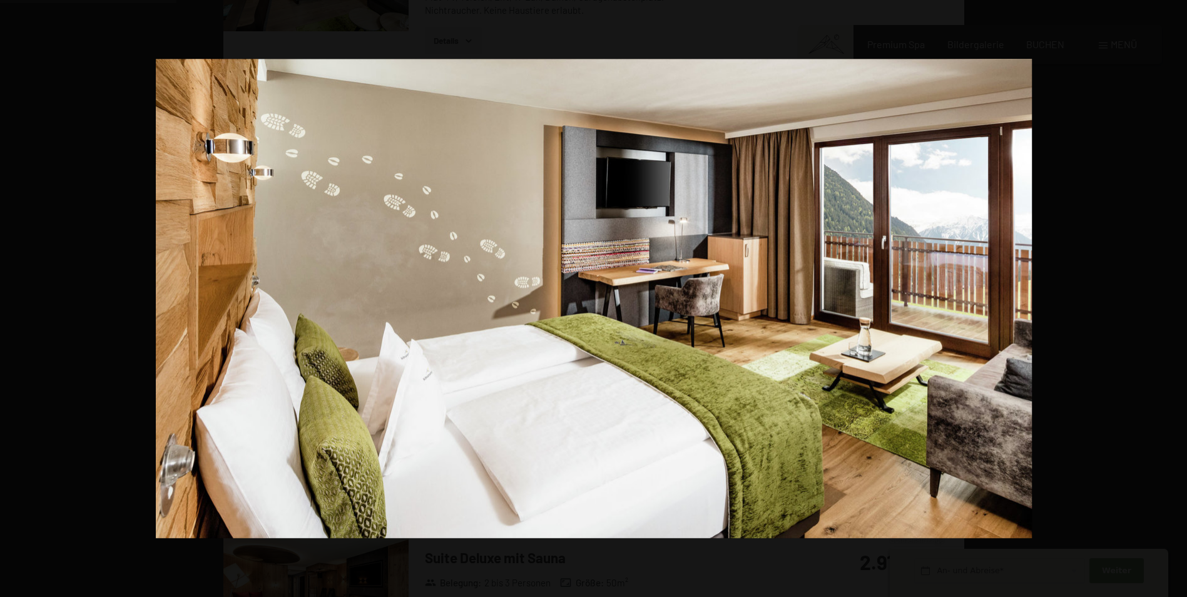
click at [1183, 295] on button "button" at bounding box center [1165, 298] width 44 height 63
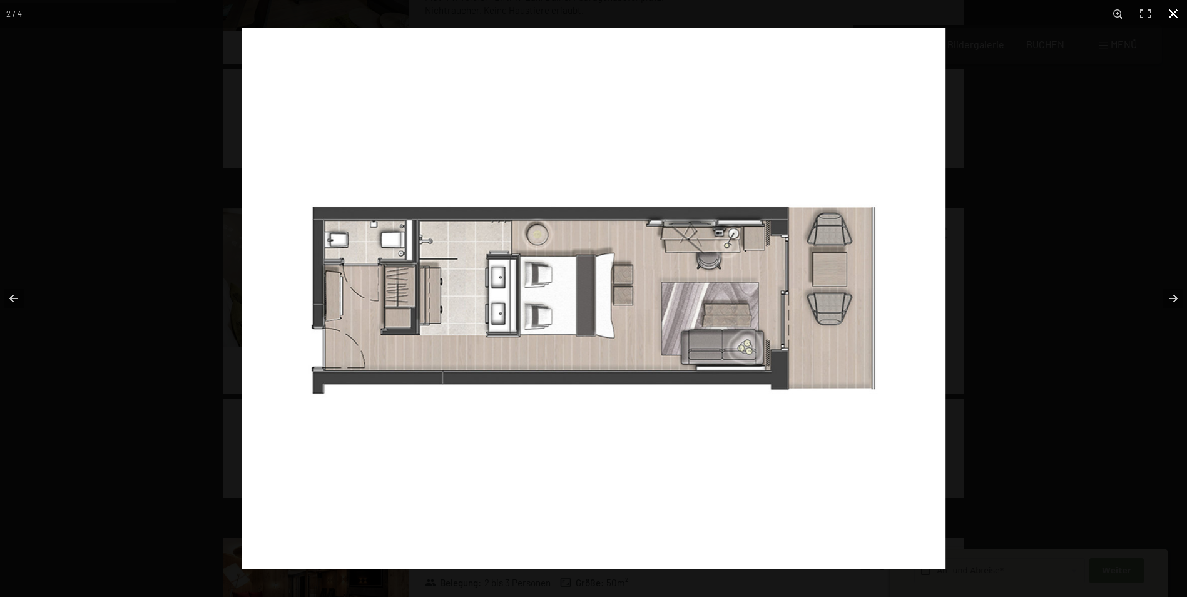
click at [1171, 11] on button "button" at bounding box center [1173, 14] width 28 height 28
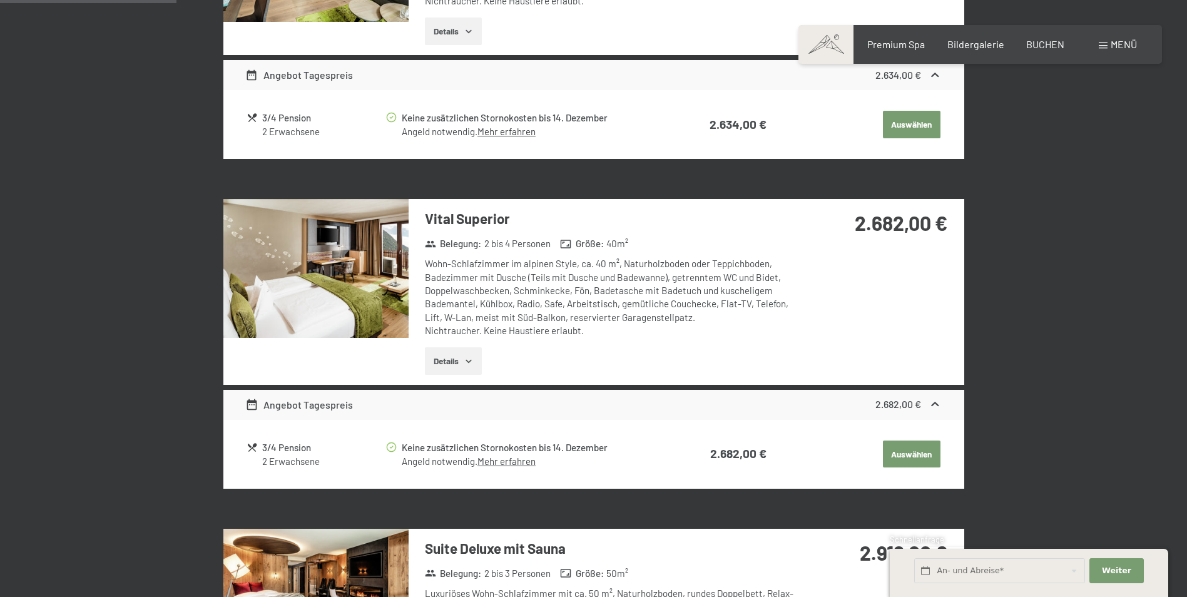
scroll to position [924, 0]
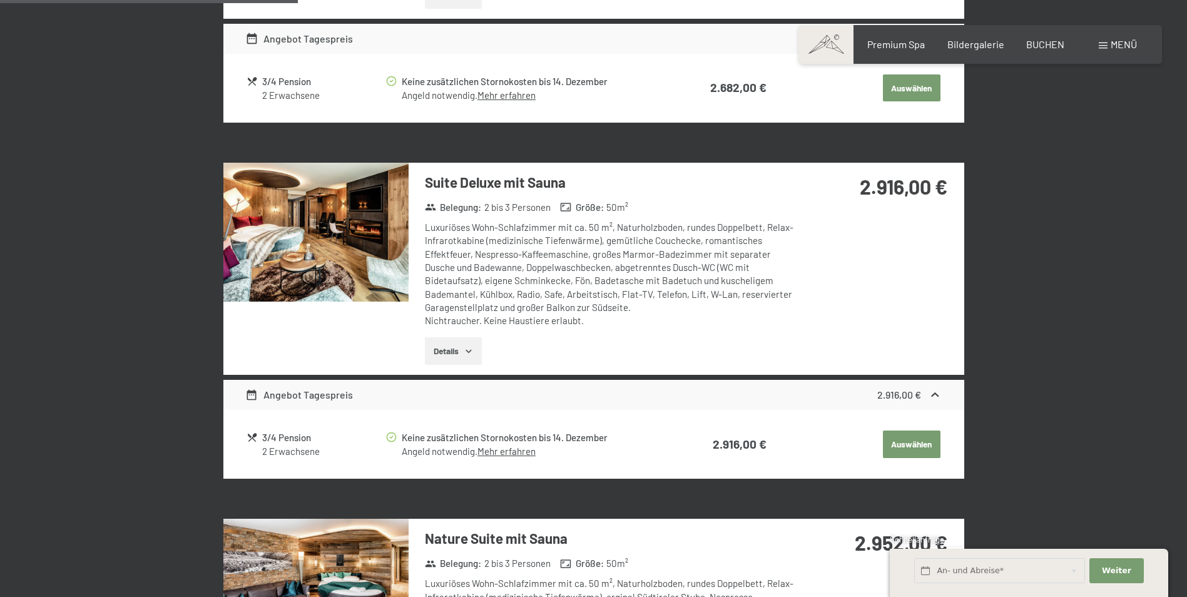
click at [343, 253] on img at bounding box center [315, 232] width 185 height 139
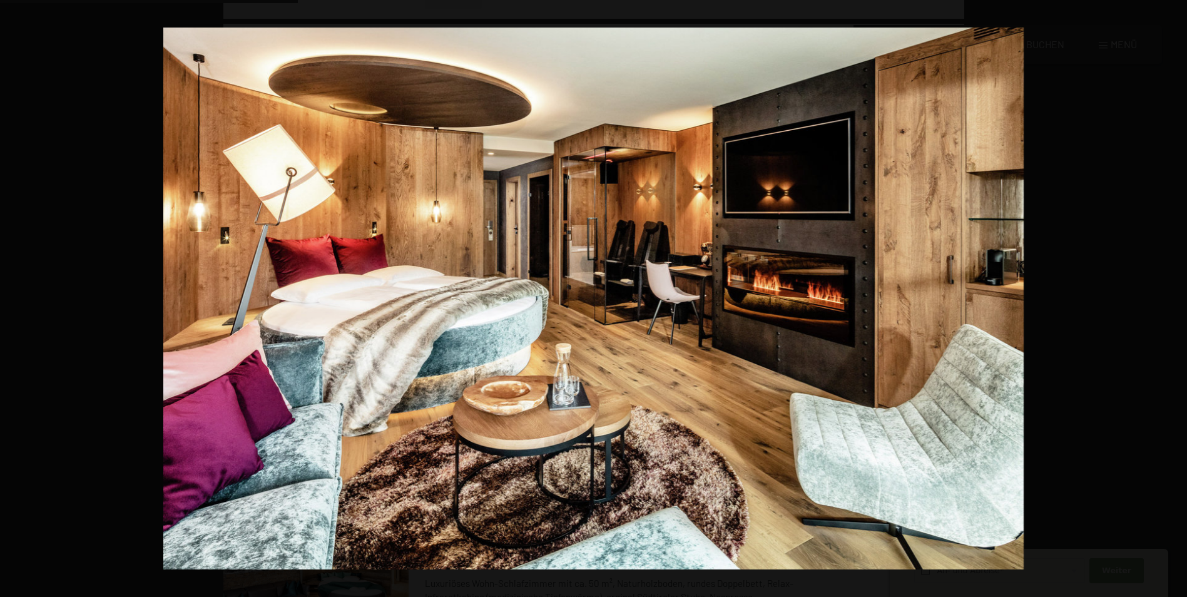
click at [1175, 296] on button "button" at bounding box center [1165, 298] width 44 height 63
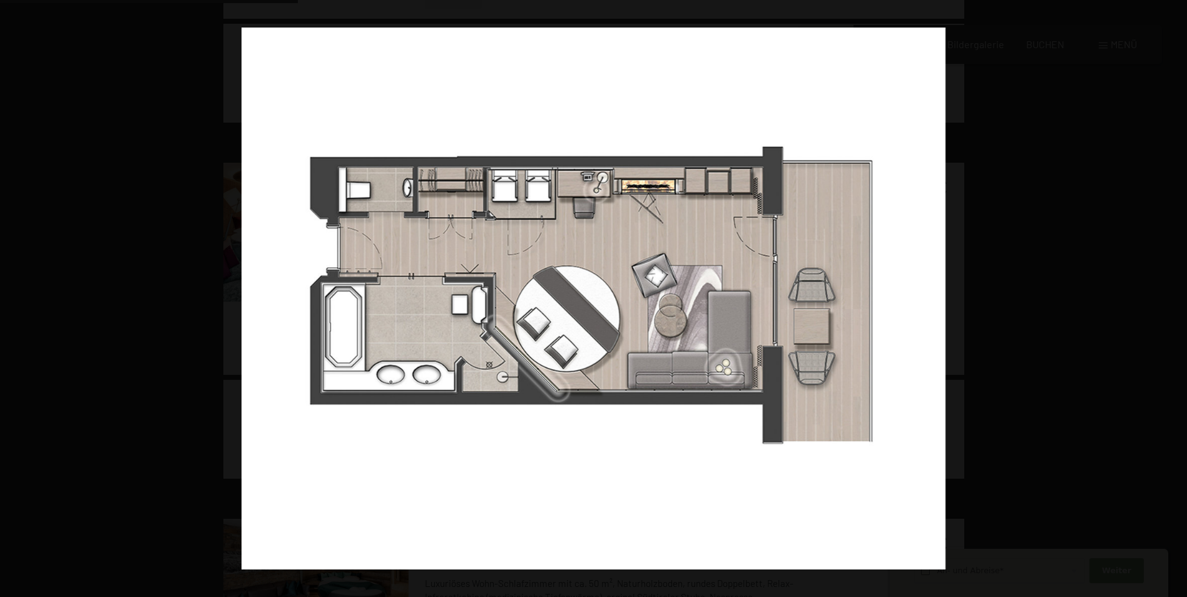
click at [1175, 296] on button "button" at bounding box center [1165, 298] width 44 height 63
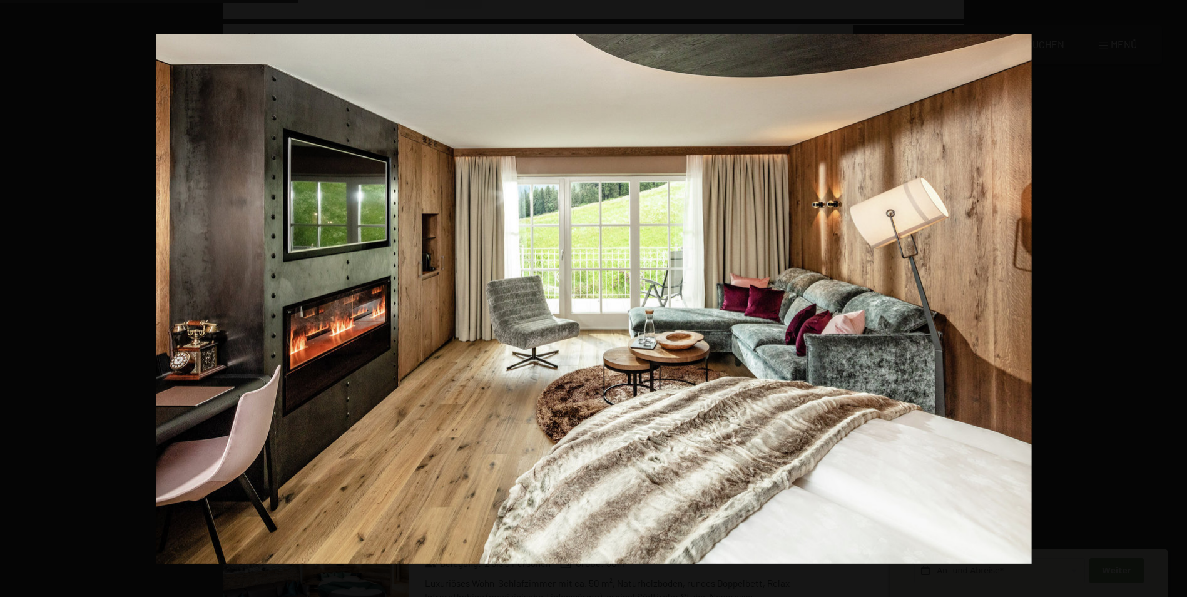
click at [1175, 296] on button "button" at bounding box center [1165, 298] width 44 height 63
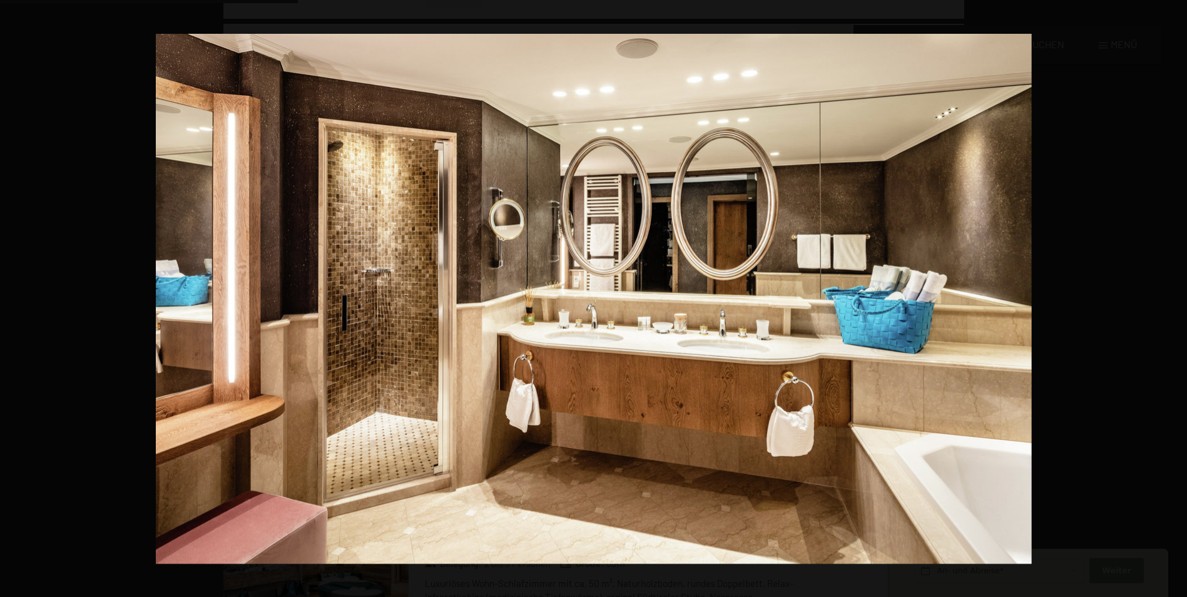
click at [1175, 296] on button "button" at bounding box center [1165, 298] width 44 height 63
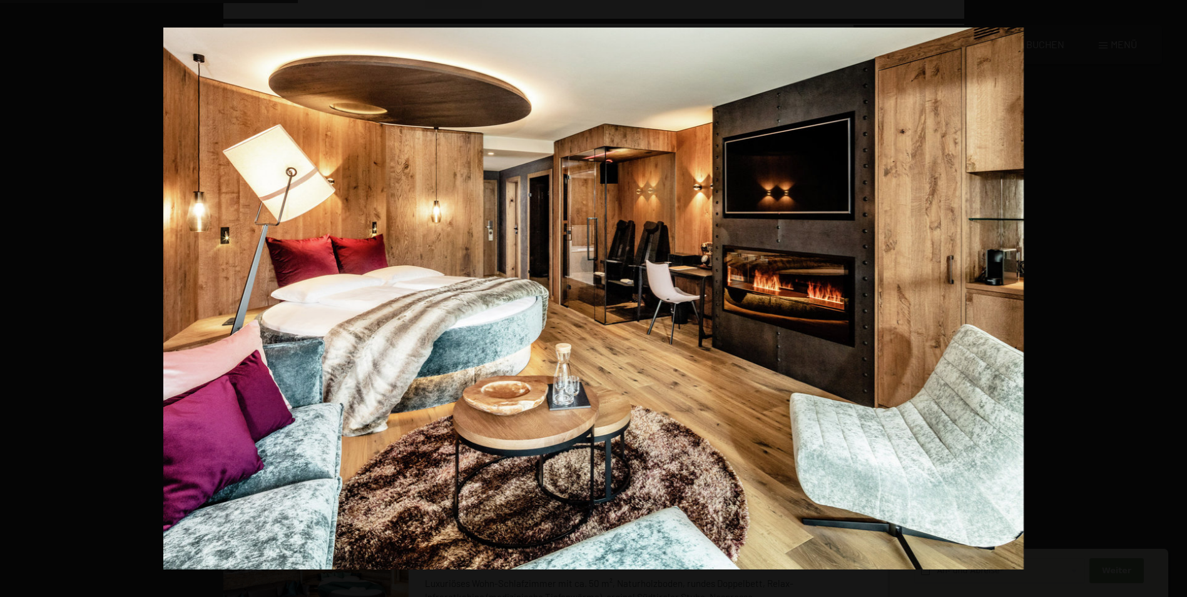
click at [1175, 296] on button "button" at bounding box center [1165, 298] width 44 height 63
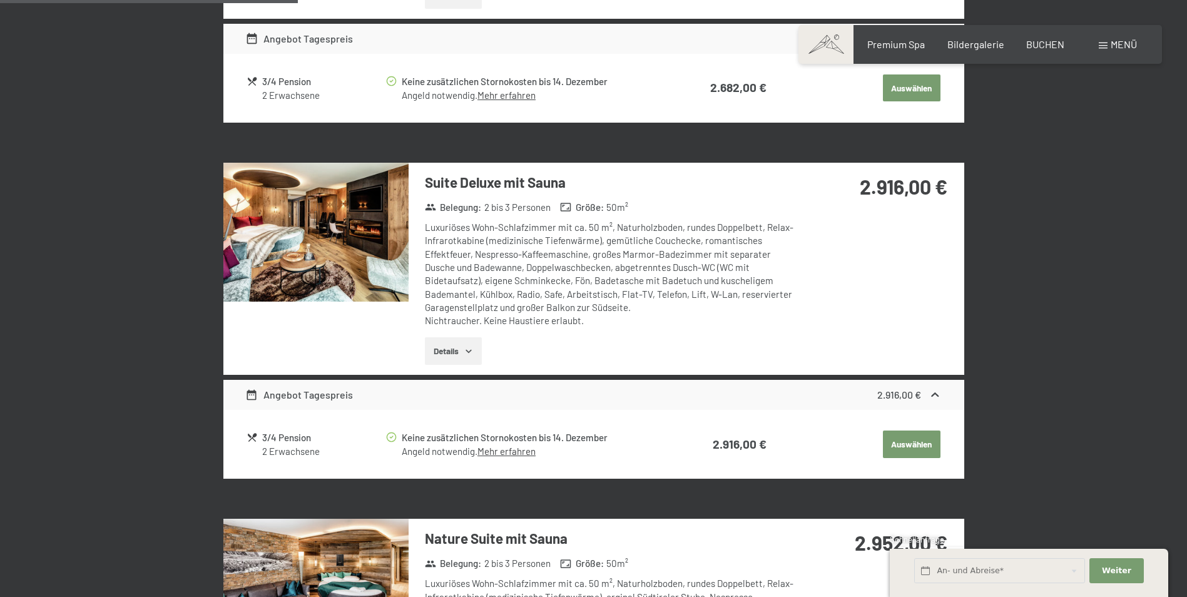
click at [0, 0] on button "button" at bounding box center [0, 0] width 0 height 0
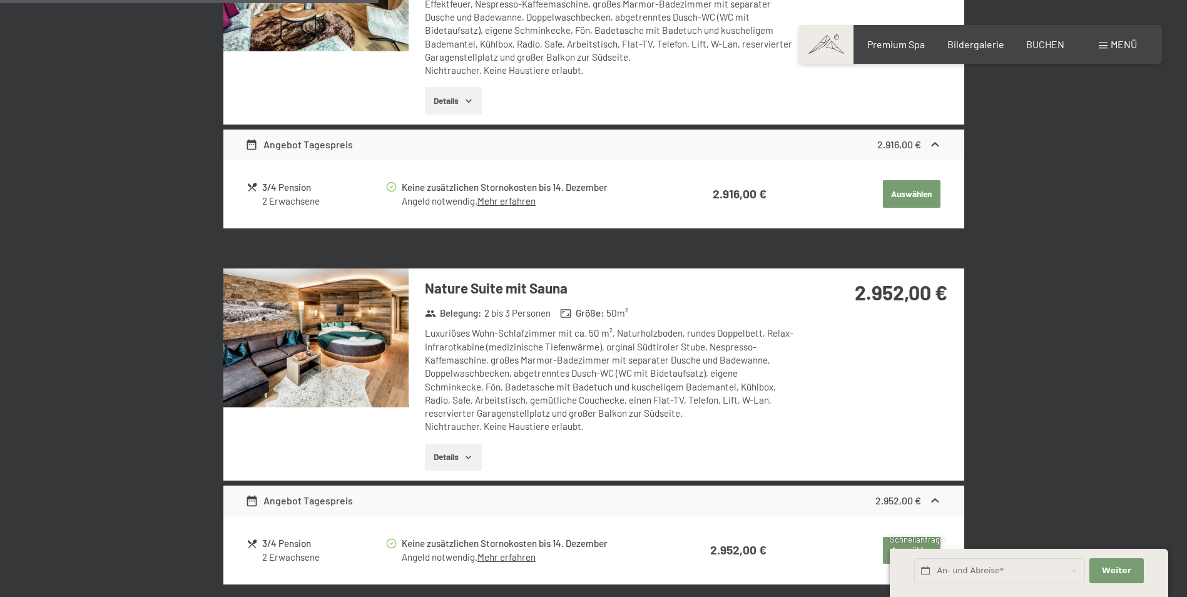
click at [313, 364] on img at bounding box center [315, 337] width 185 height 139
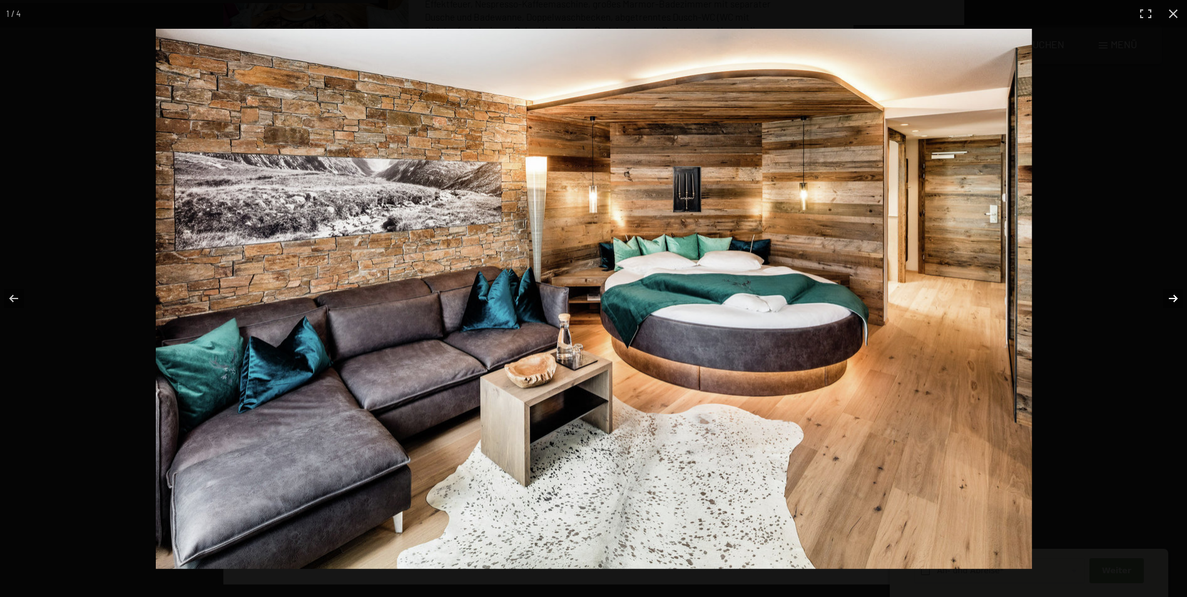
click at [1168, 297] on button "button" at bounding box center [1165, 298] width 44 height 63
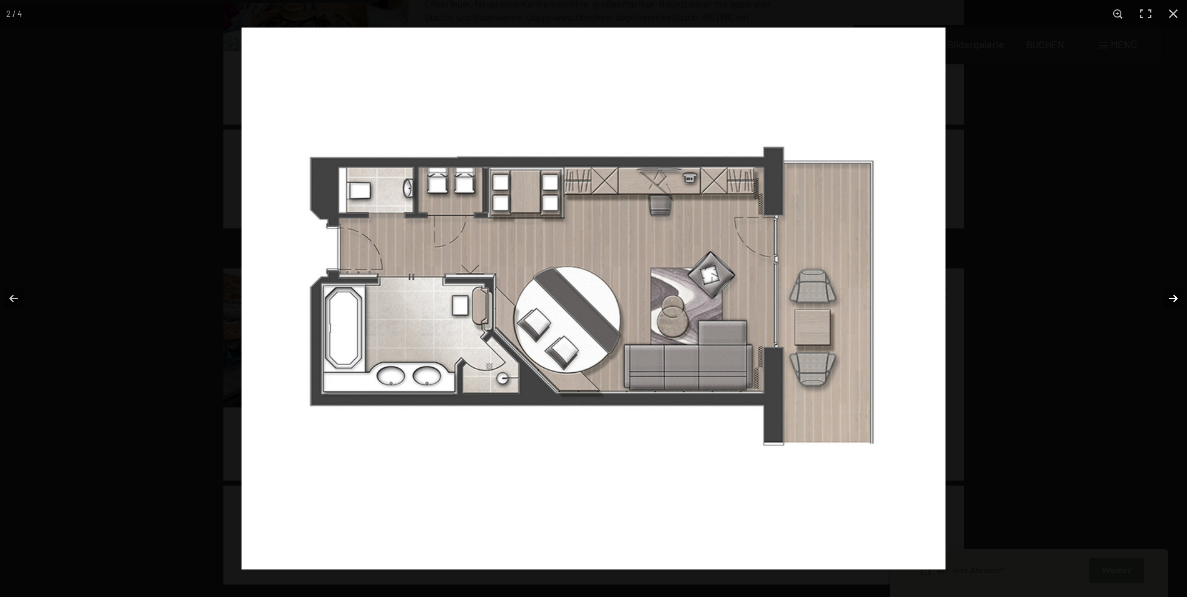
click at [1168, 297] on button "button" at bounding box center [1165, 298] width 44 height 63
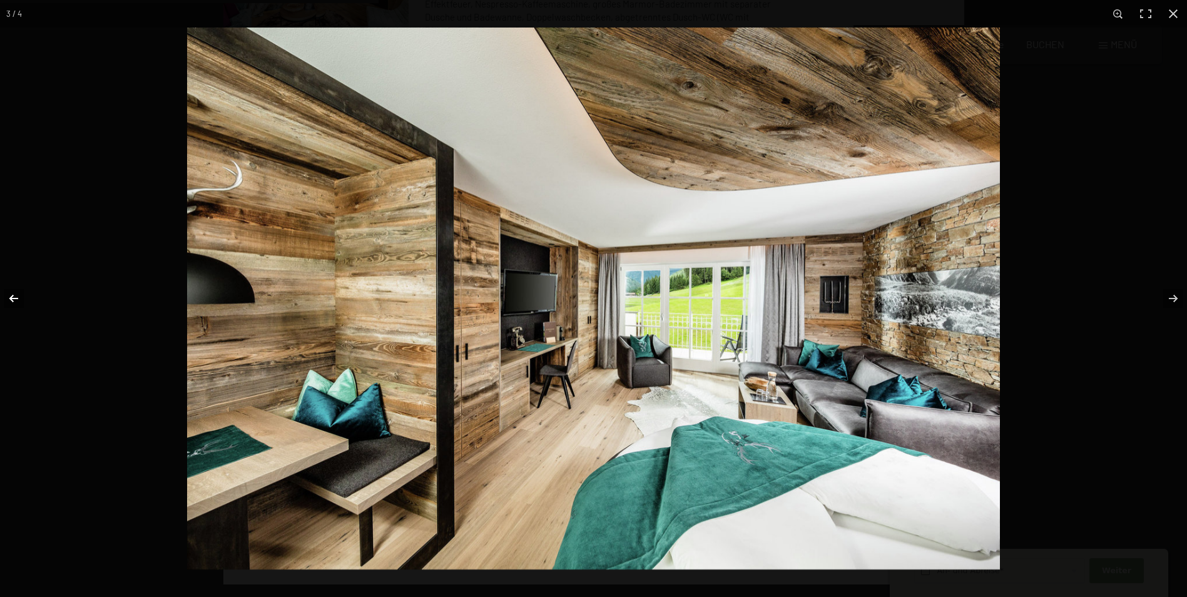
click at [10, 301] on button "button" at bounding box center [22, 298] width 44 height 63
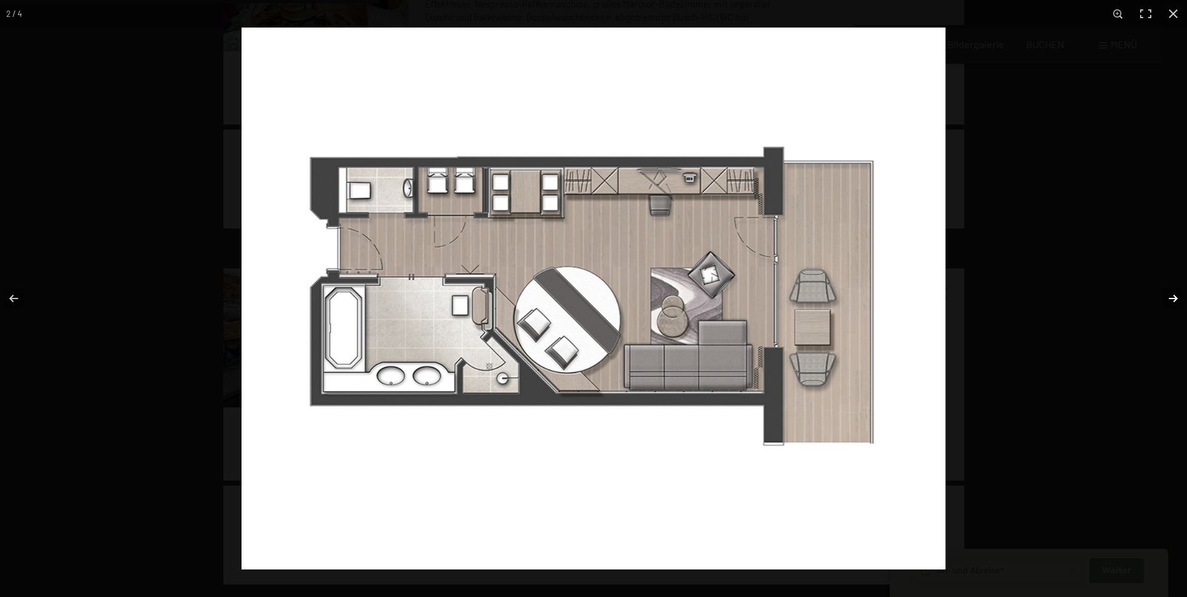
click at [1168, 296] on button "button" at bounding box center [1165, 298] width 44 height 63
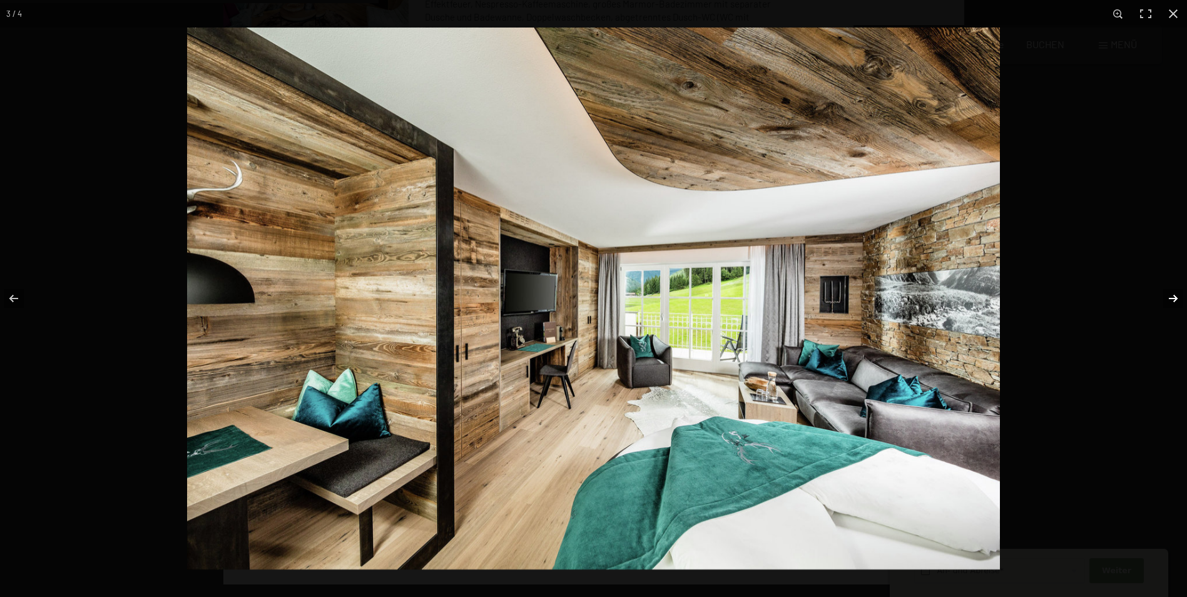
click at [1168, 296] on button "button" at bounding box center [1165, 298] width 44 height 63
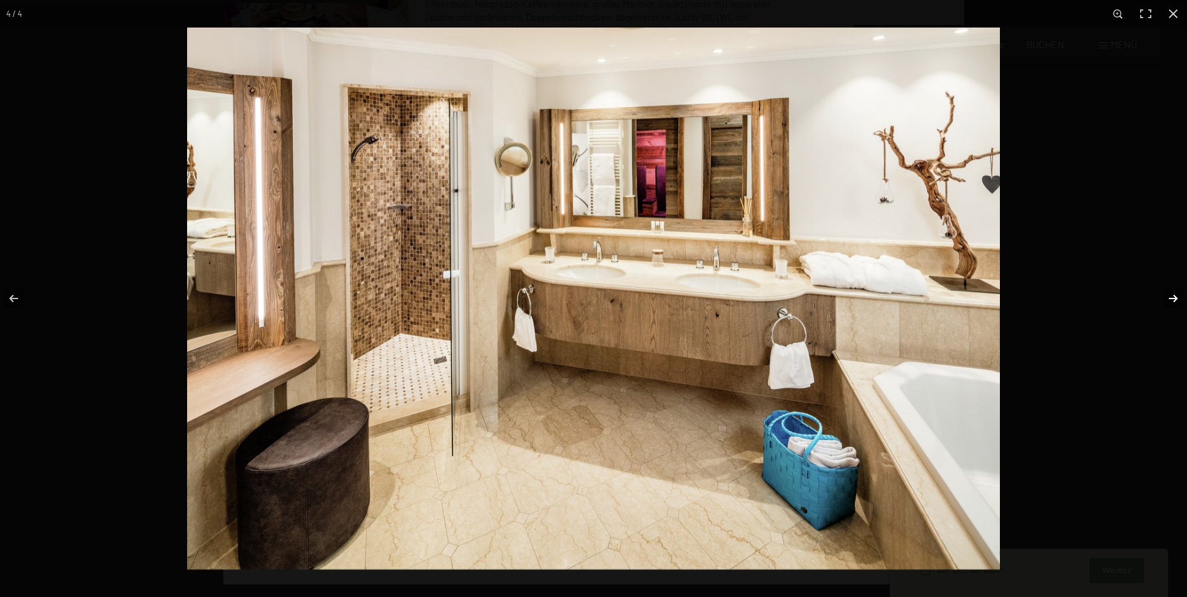
click at [1168, 296] on button "button" at bounding box center [1165, 298] width 44 height 63
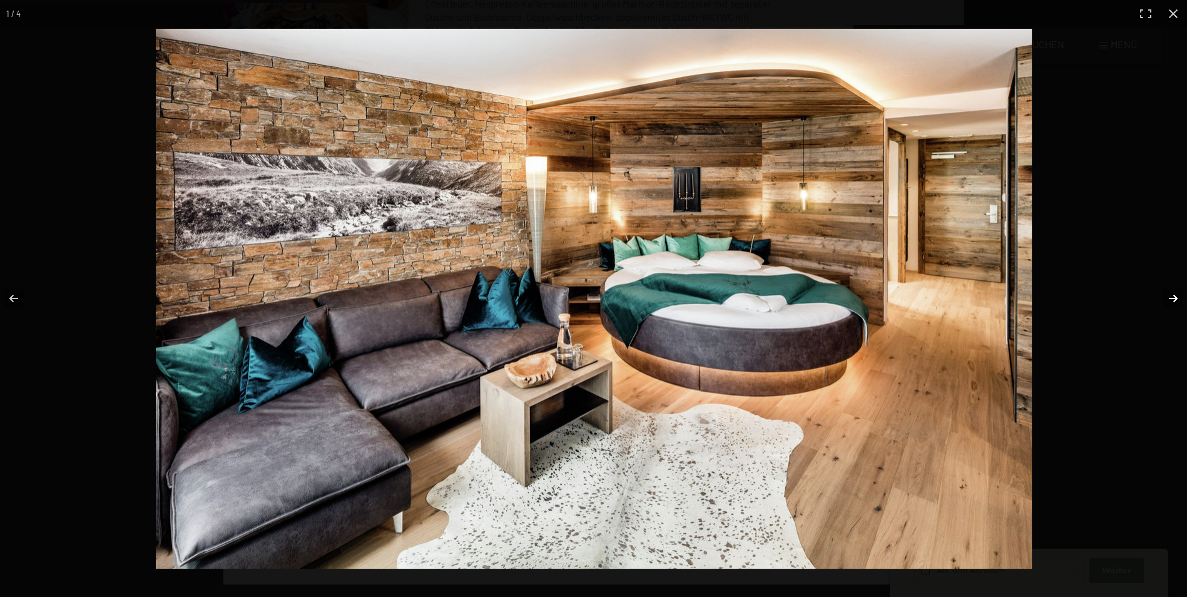
click at [1168, 296] on button "button" at bounding box center [1165, 298] width 44 height 63
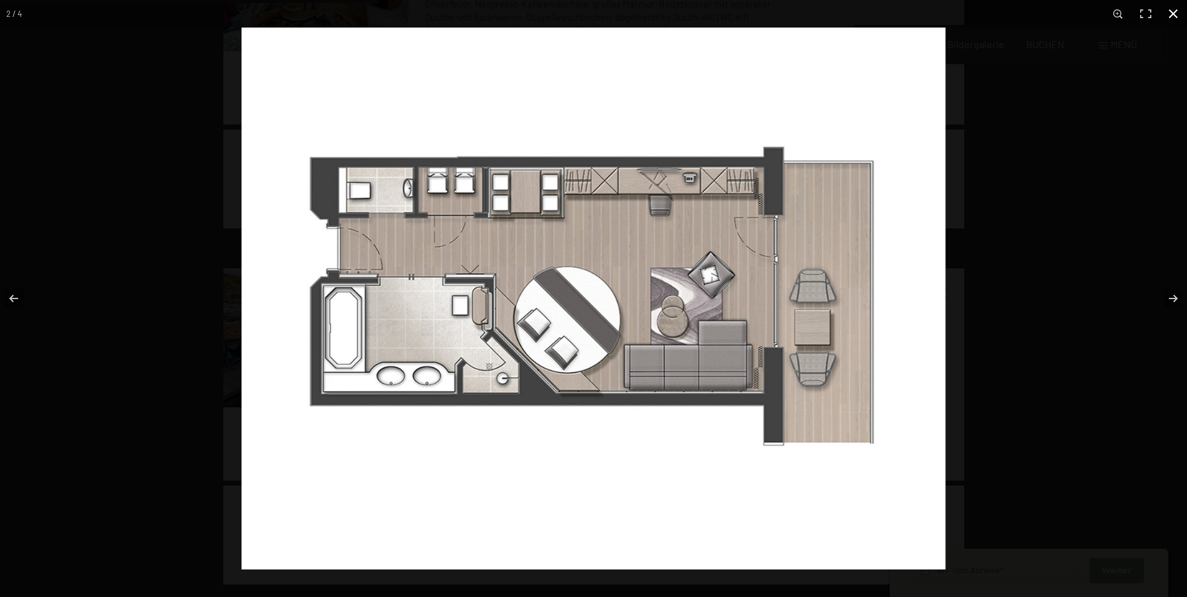
click at [1174, 10] on button "button" at bounding box center [1173, 14] width 28 height 28
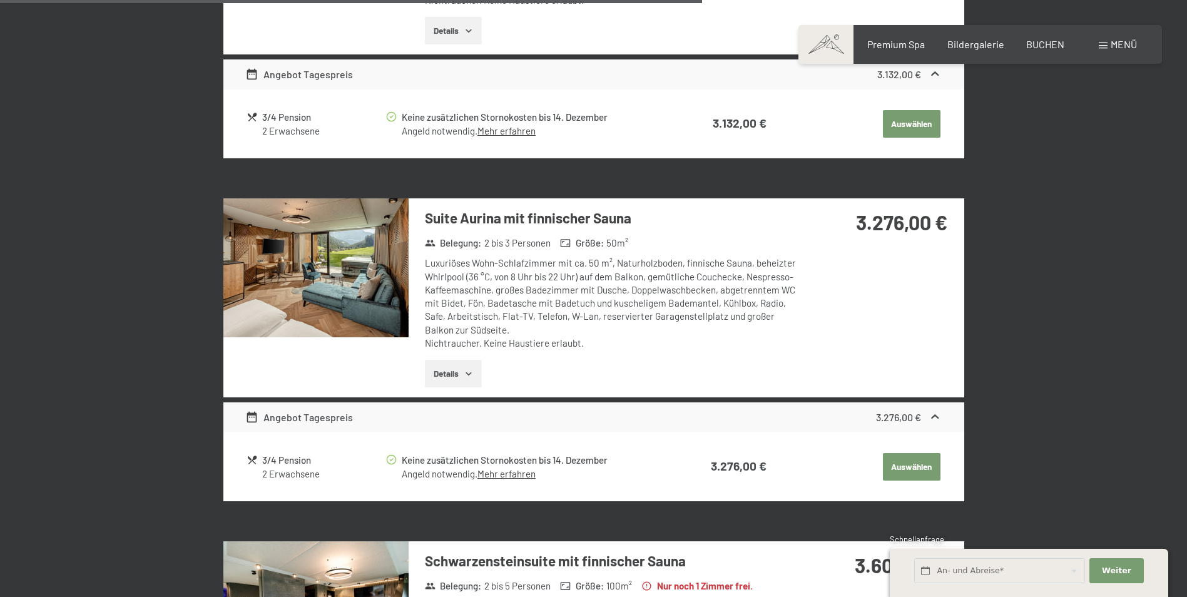
scroll to position [2175, 0]
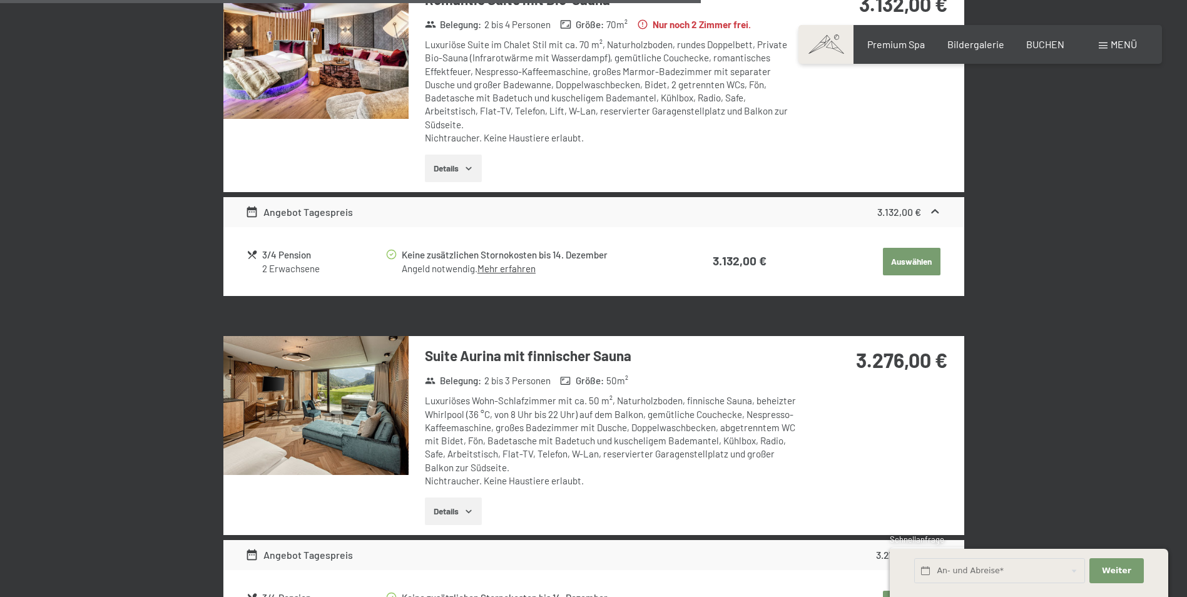
click at [355, 416] on img at bounding box center [315, 405] width 185 height 139
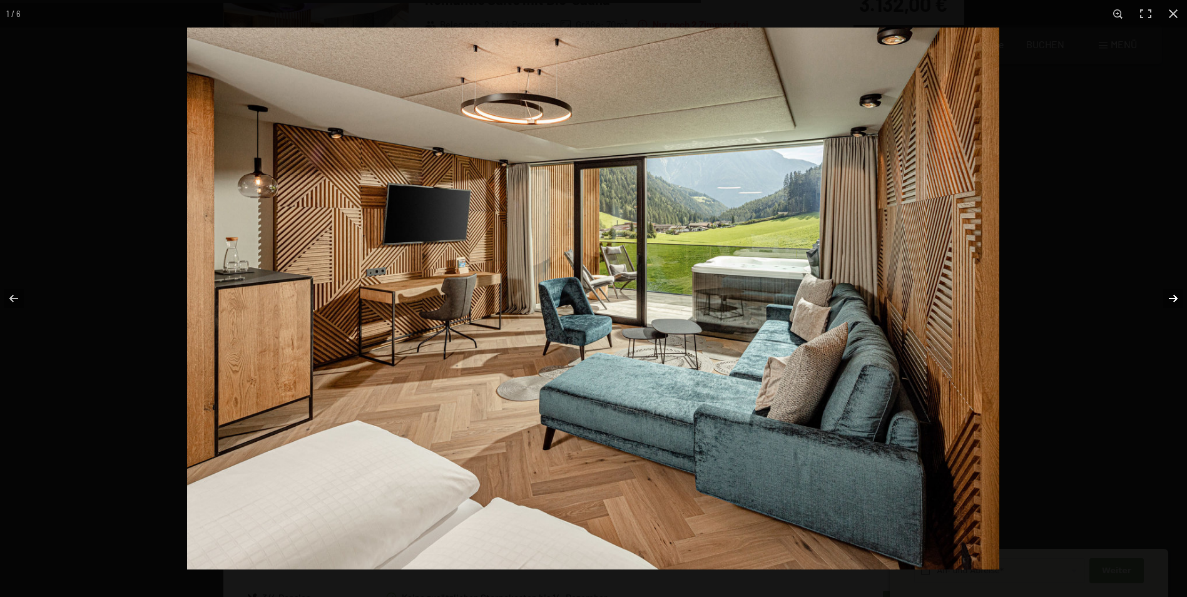
click at [1177, 300] on button "button" at bounding box center [1165, 298] width 44 height 63
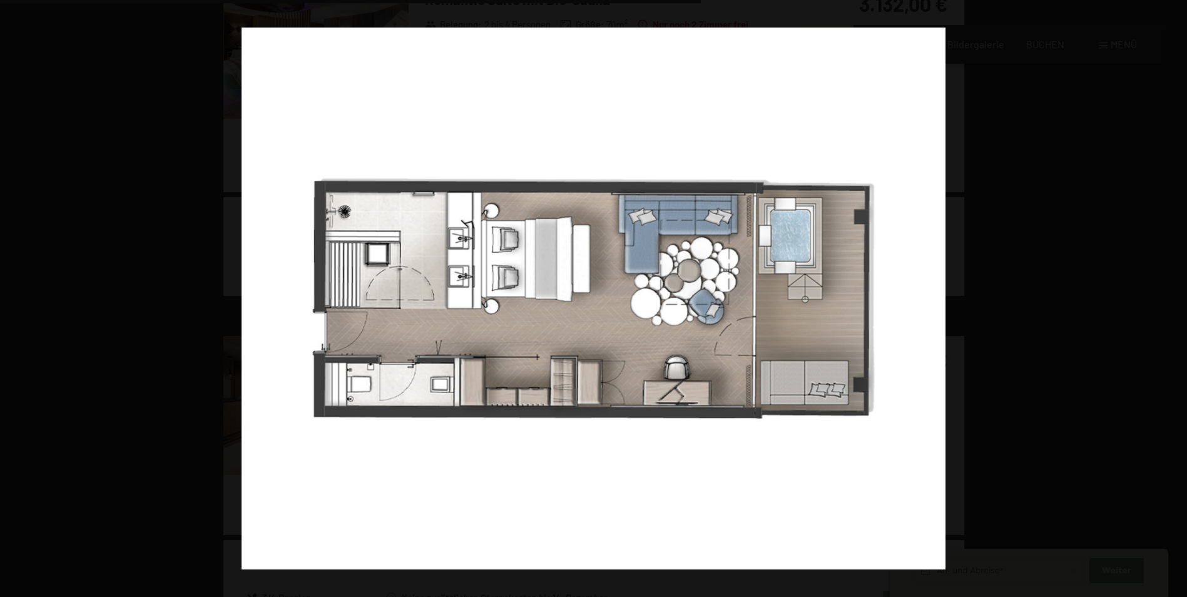
click at [1177, 300] on button "button" at bounding box center [1165, 298] width 44 height 63
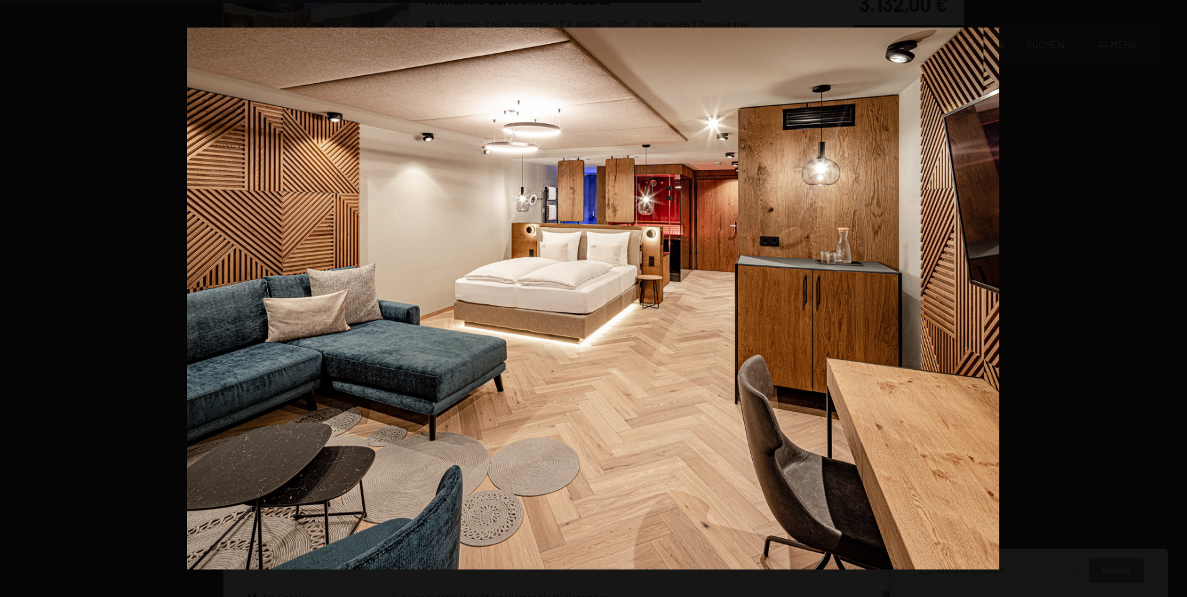
click at [1177, 300] on button "button" at bounding box center [1165, 298] width 44 height 63
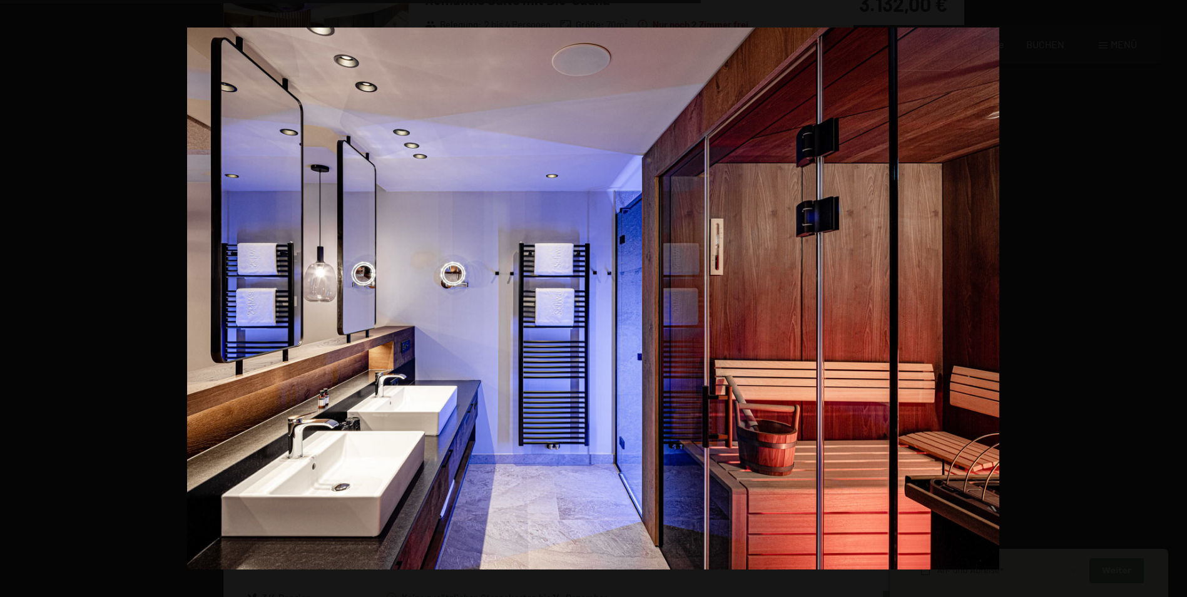
click at [1177, 300] on button "button" at bounding box center [1165, 298] width 44 height 63
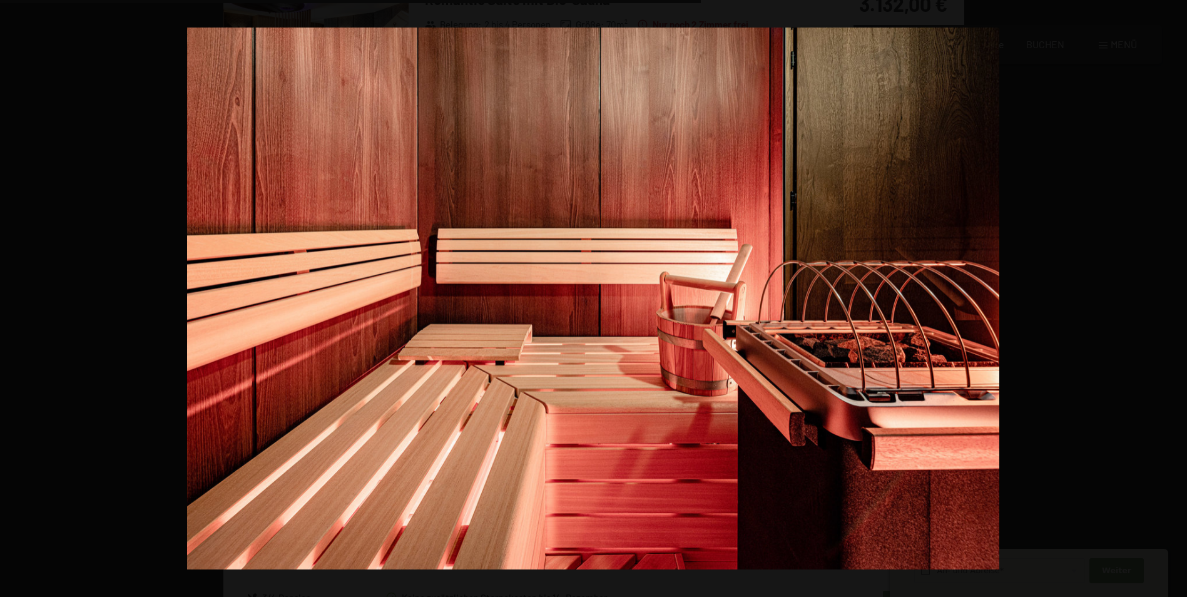
click at [1177, 300] on button "button" at bounding box center [1165, 298] width 44 height 63
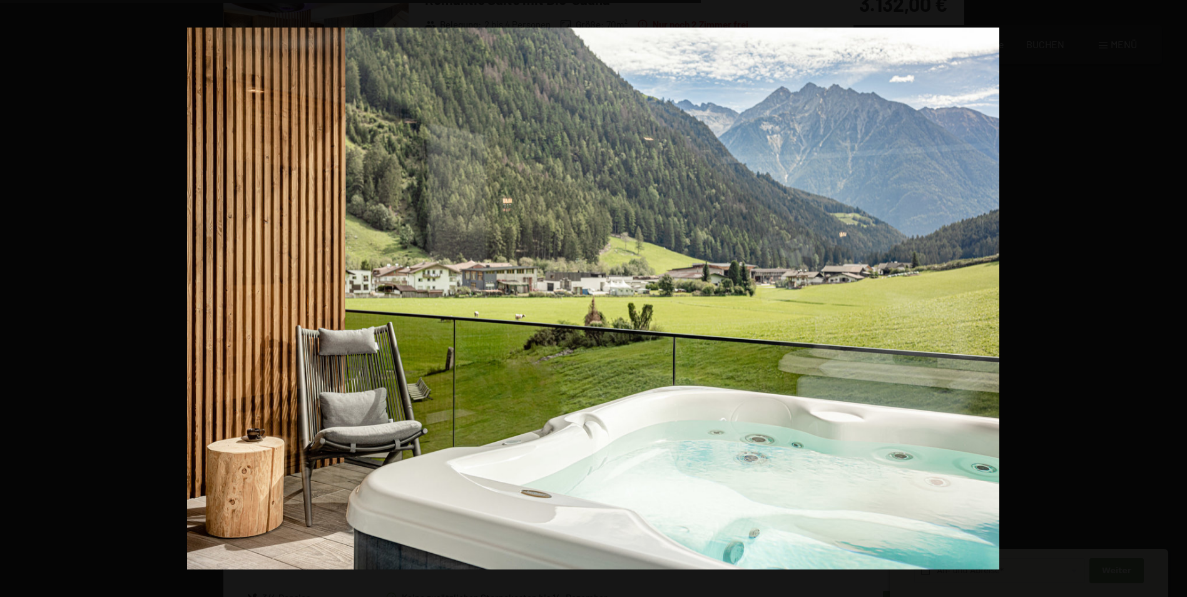
click at [1177, 300] on button "button" at bounding box center [1165, 298] width 44 height 63
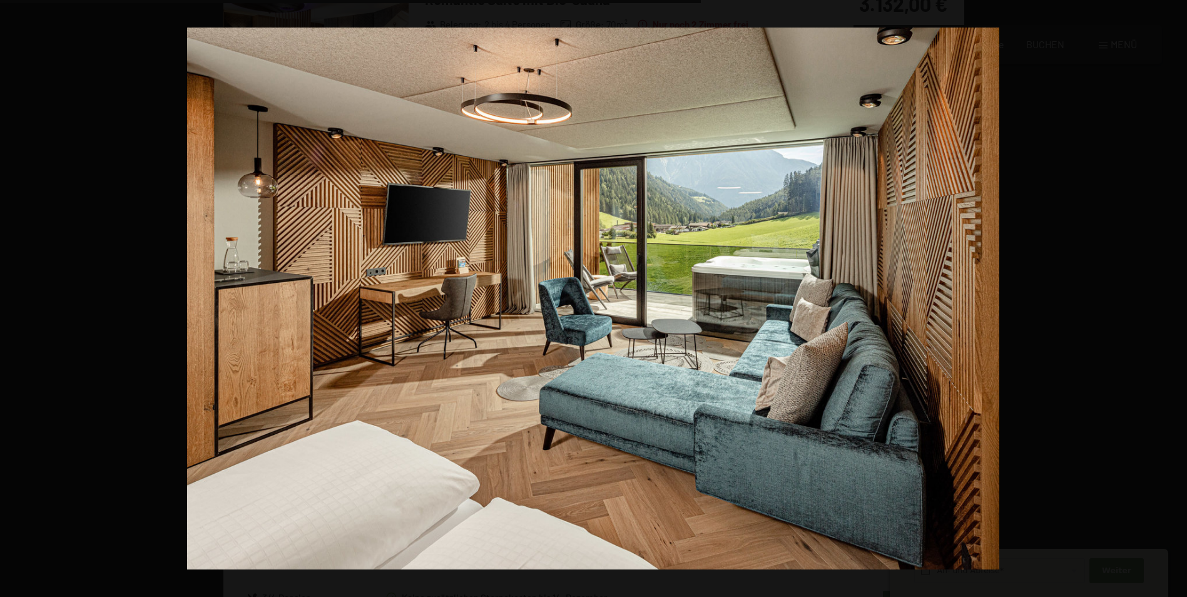
click at [1177, 300] on button "button" at bounding box center [1165, 298] width 44 height 63
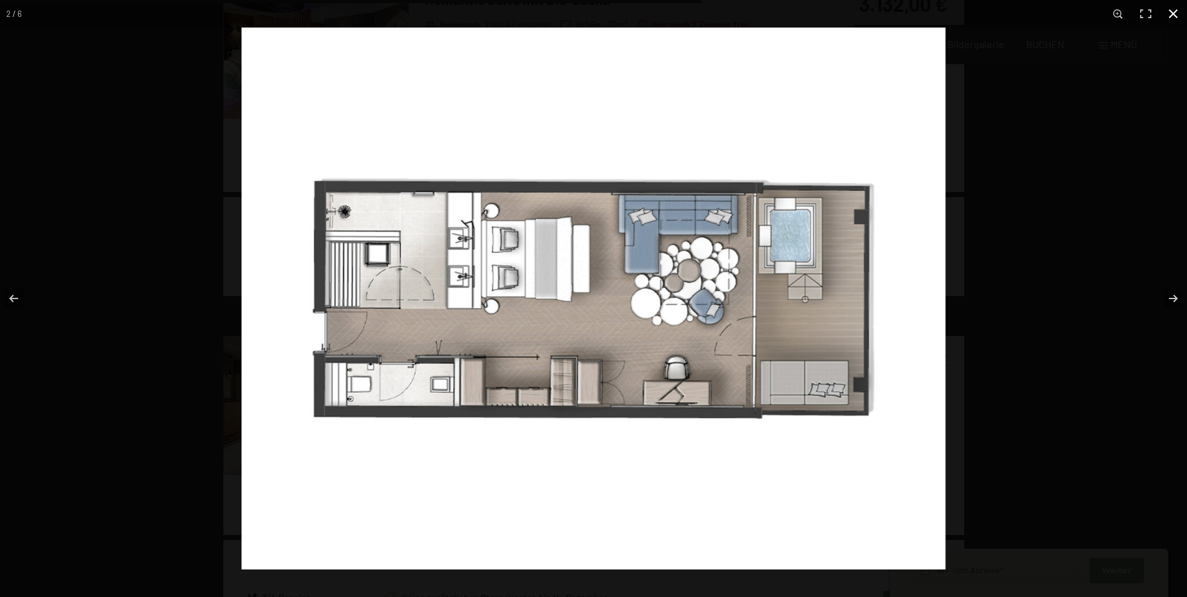
click at [1172, 10] on button "button" at bounding box center [1173, 14] width 28 height 28
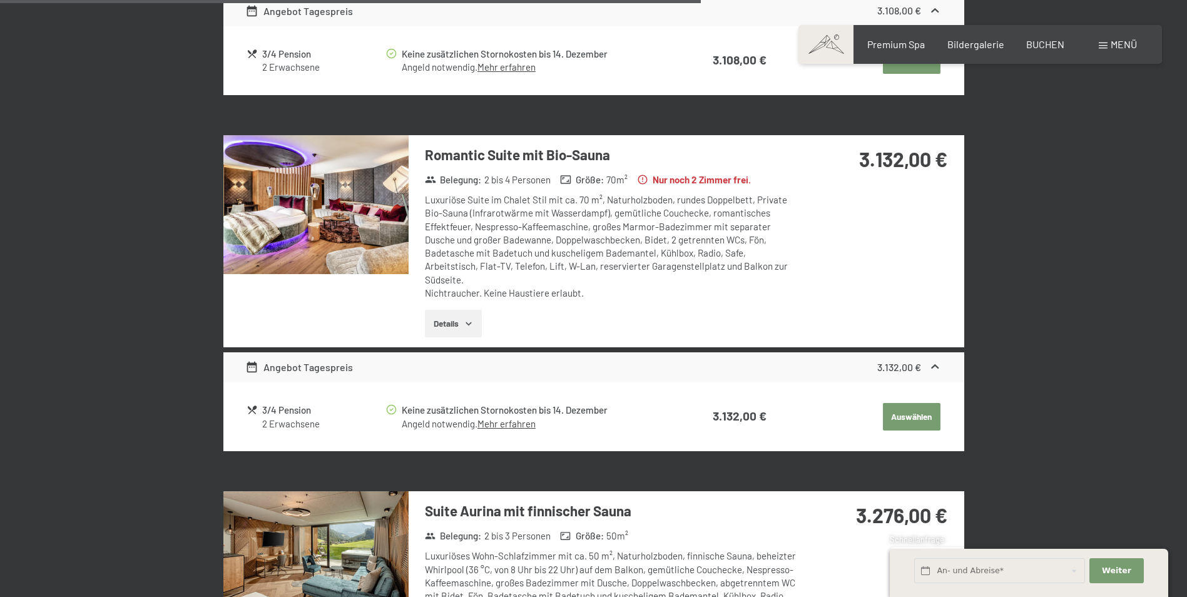
scroll to position [1925, 0]
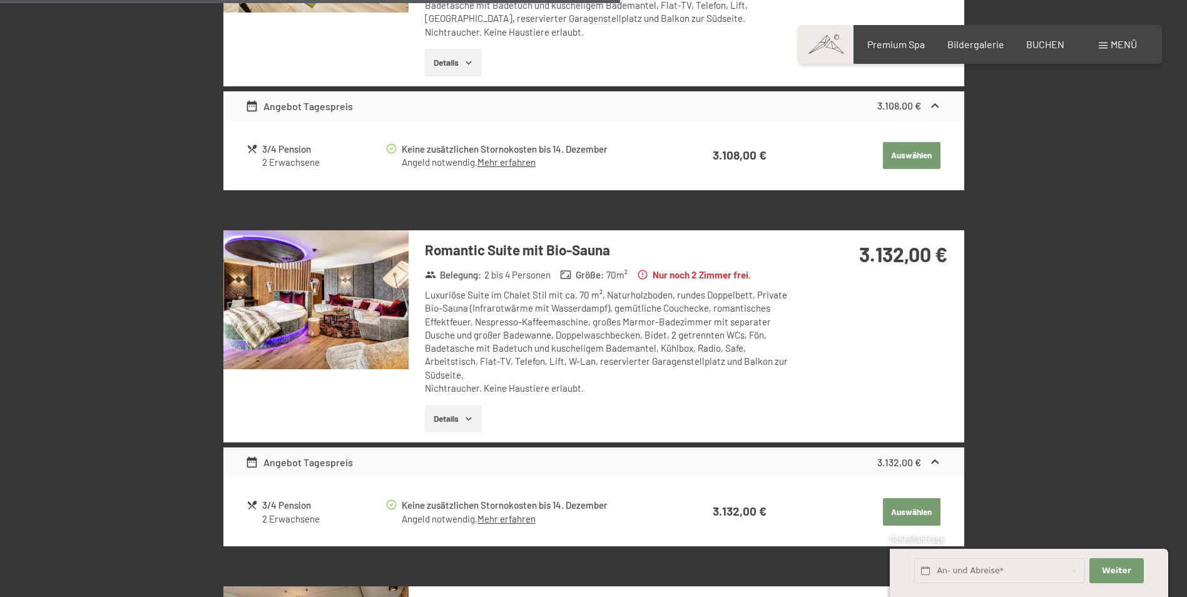
click at [330, 315] on img at bounding box center [315, 299] width 185 height 139
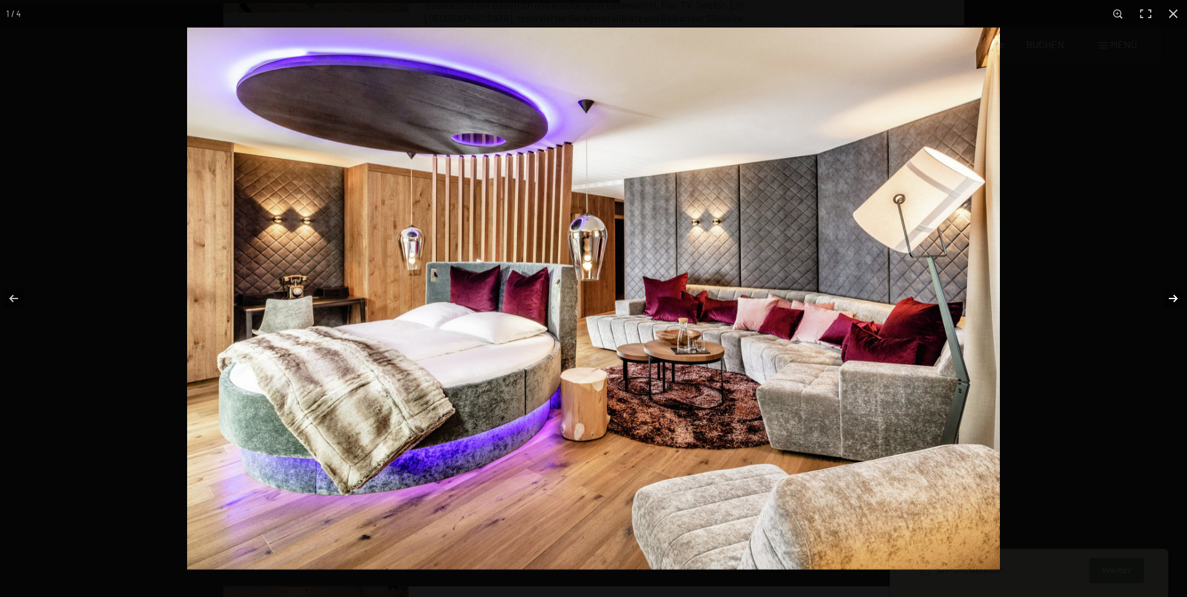
click at [1165, 293] on button "button" at bounding box center [1165, 298] width 44 height 63
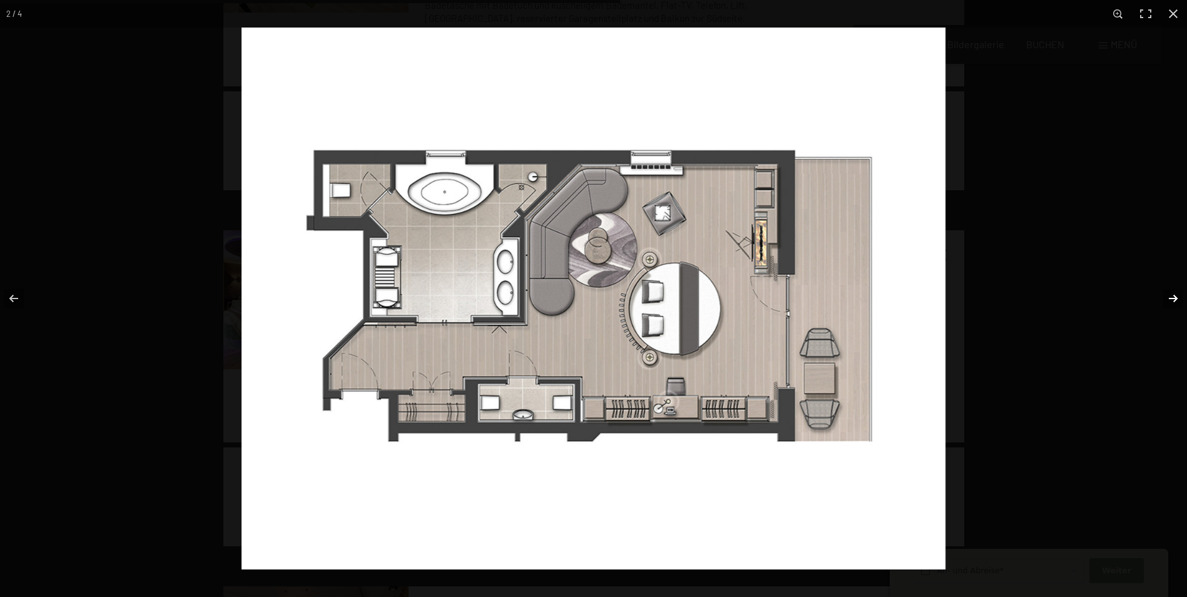
click at [1165, 293] on button "button" at bounding box center [1165, 298] width 44 height 63
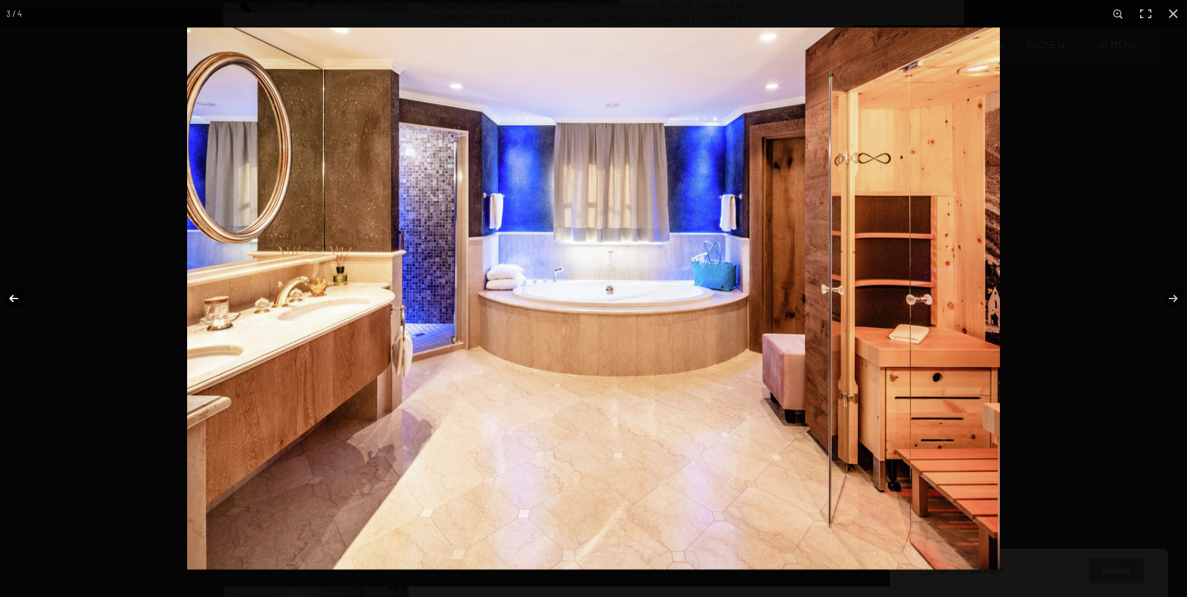
click at [5, 307] on button "button" at bounding box center [22, 298] width 44 height 63
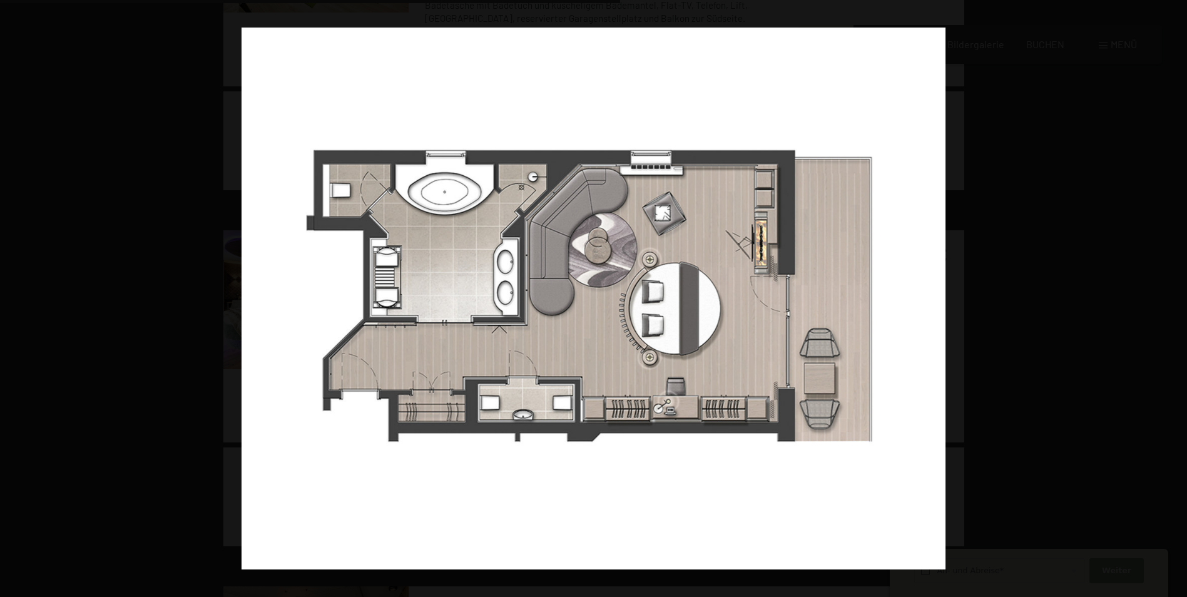
click at [1168, 298] on button "button" at bounding box center [1165, 298] width 44 height 63
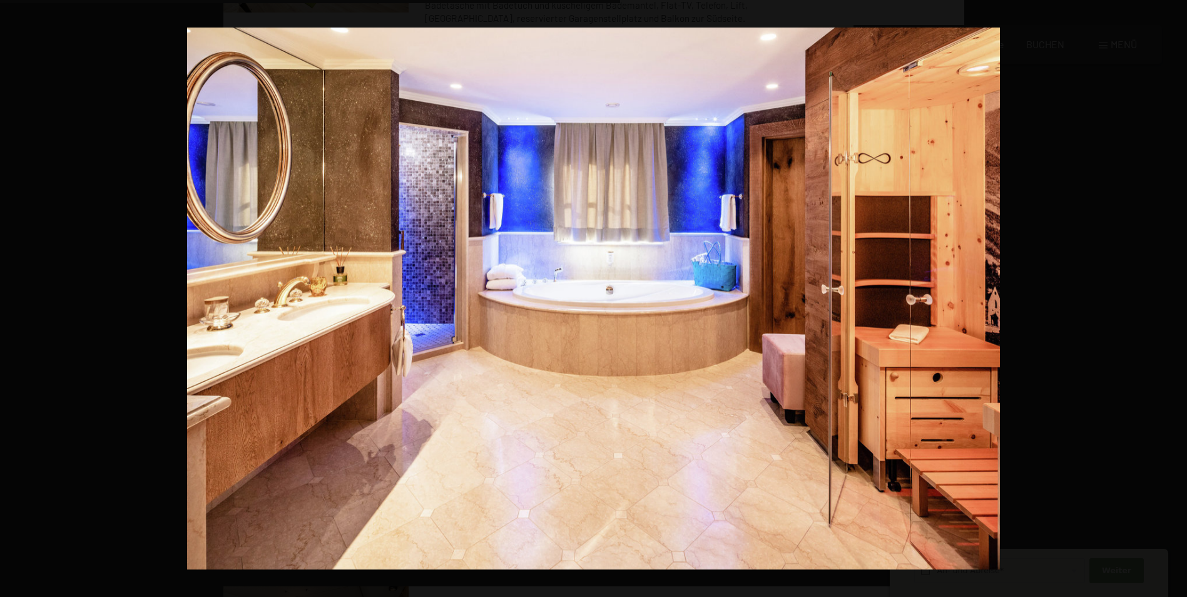
click at [1168, 298] on button "button" at bounding box center [1165, 298] width 44 height 63
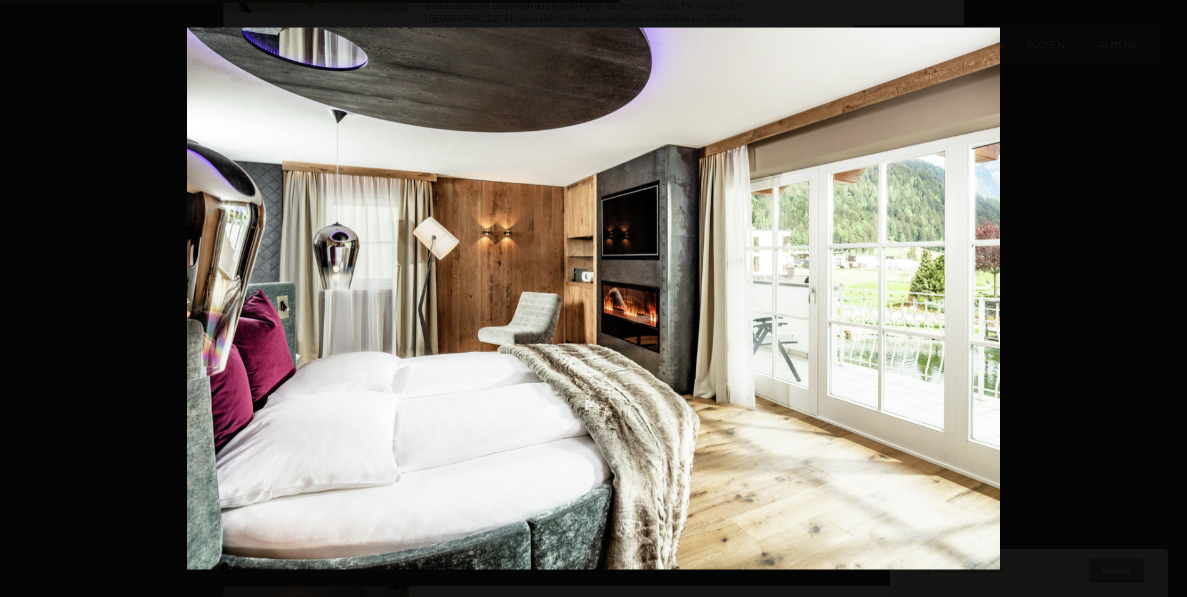
click at [1168, 298] on button "button" at bounding box center [1165, 298] width 44 height 63
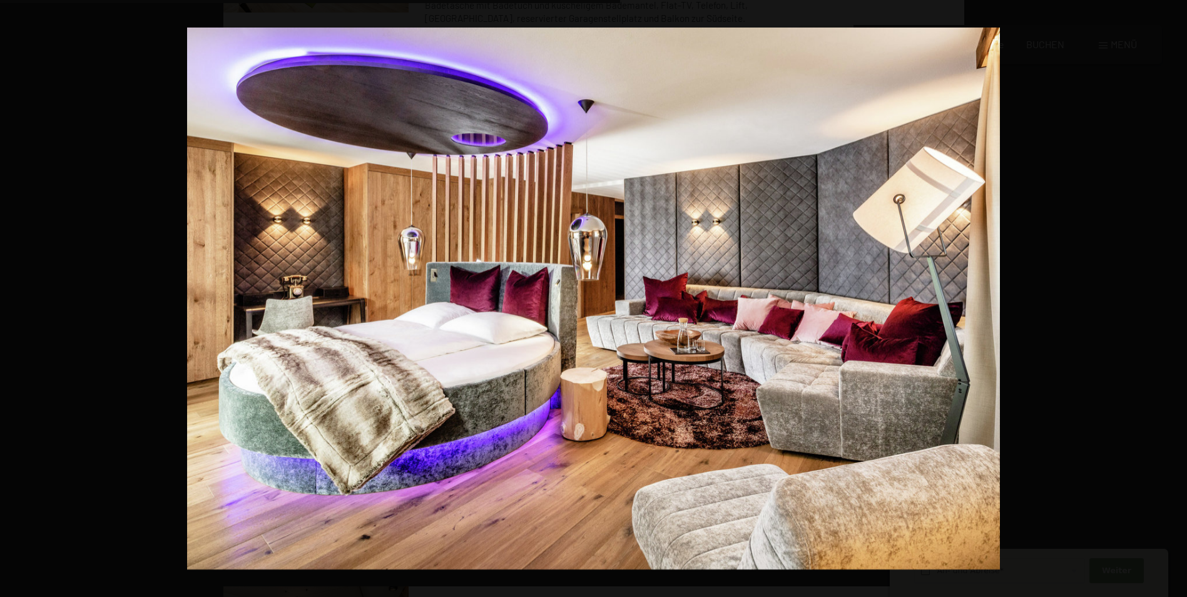
click at [1168, 298] on button "button" at bounding box center [1165, 298] width 44 height 63
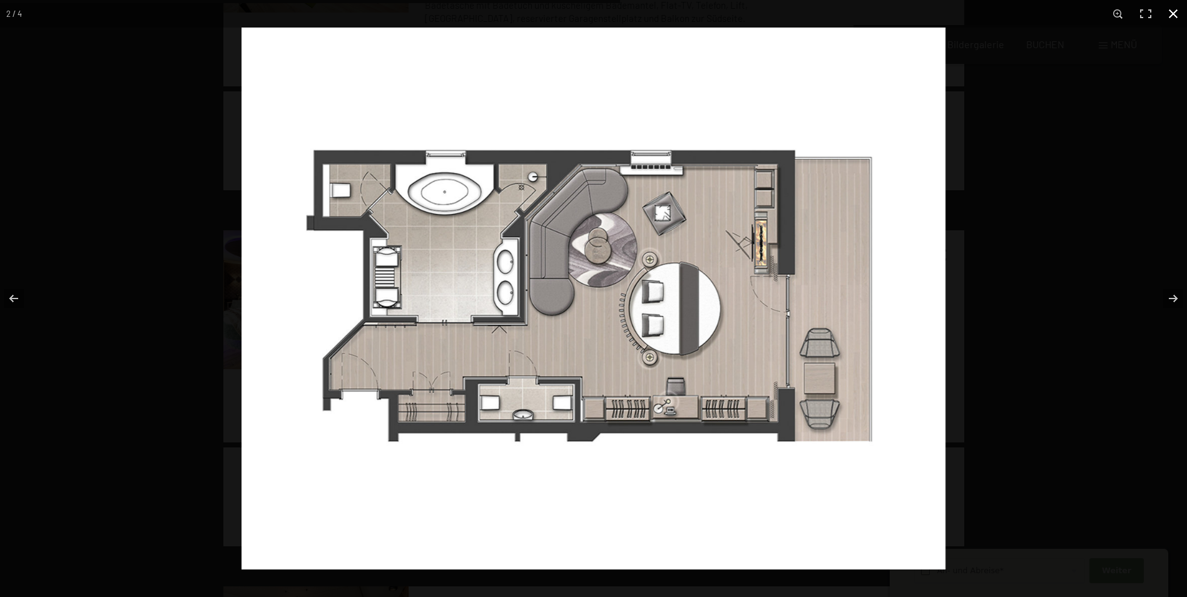
click at [1168, 9] on button "button" at bounding box center [1173, 14] width 28 height 28
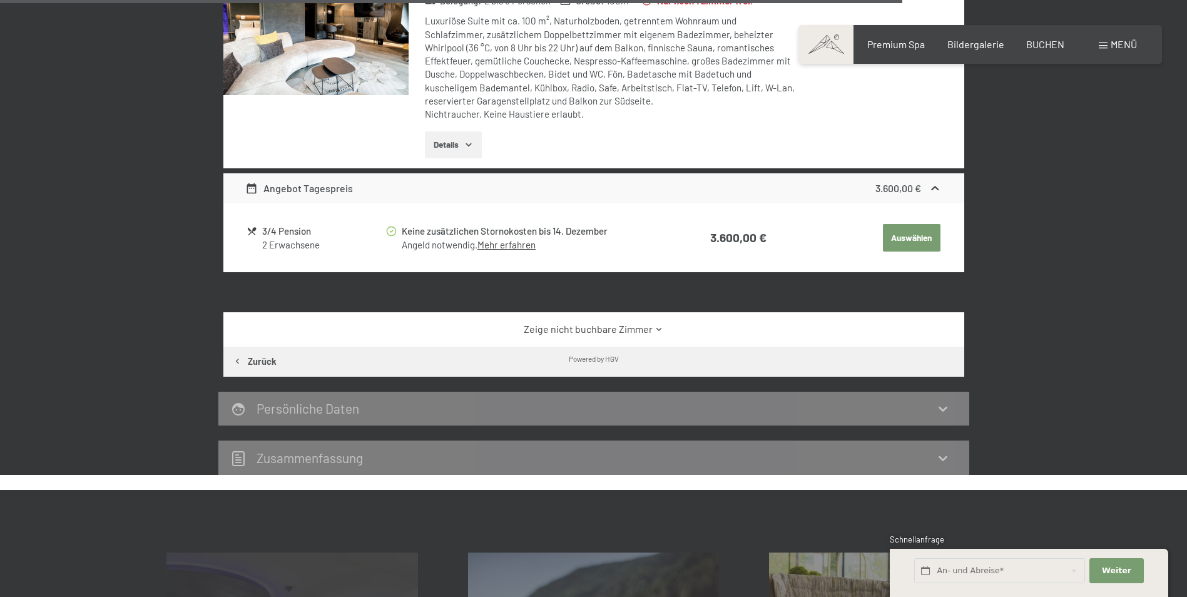
scroll to position [2800, 0]
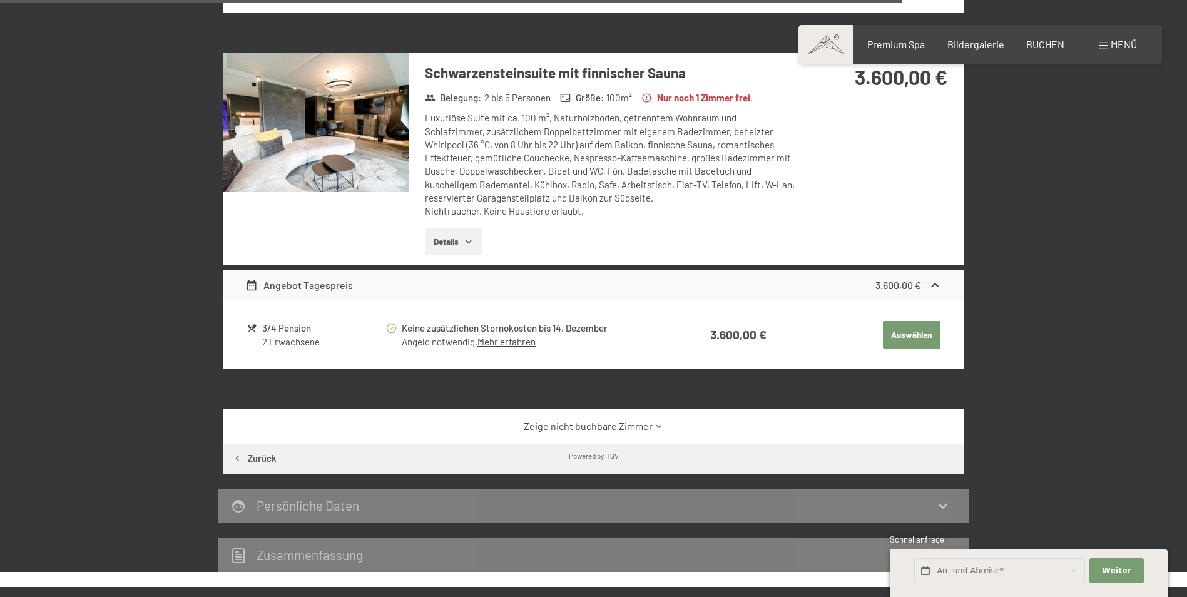
click at [565, 423] on link "Zeige nicht buchbare Zimmer" at bounding box center [593, 426] width 696 height 14
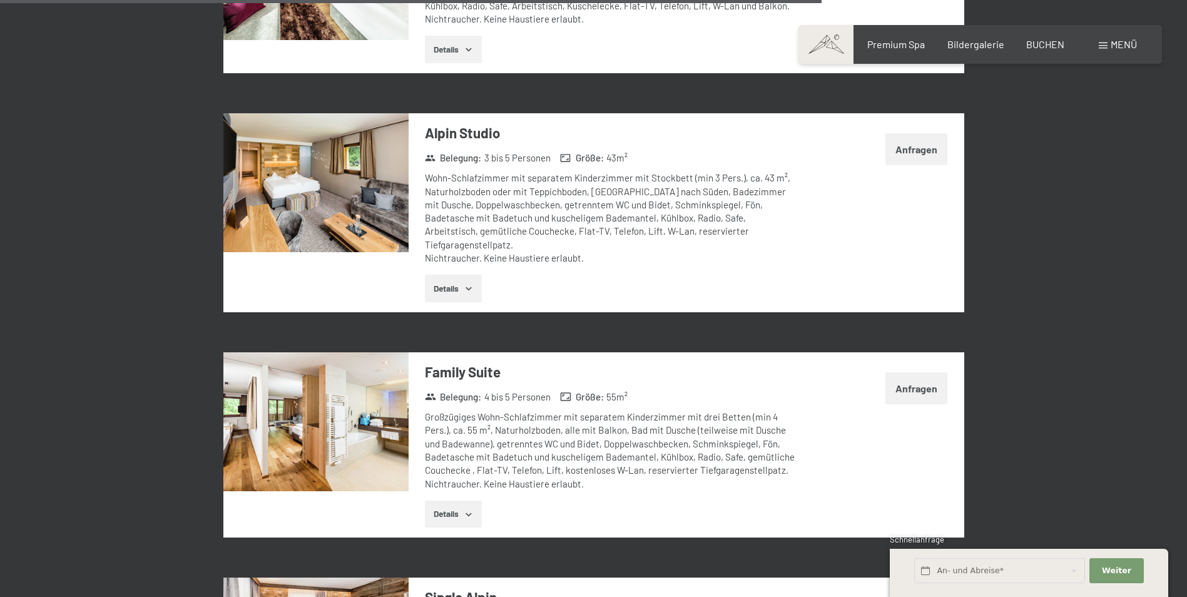
scroll to position [3363, 0]
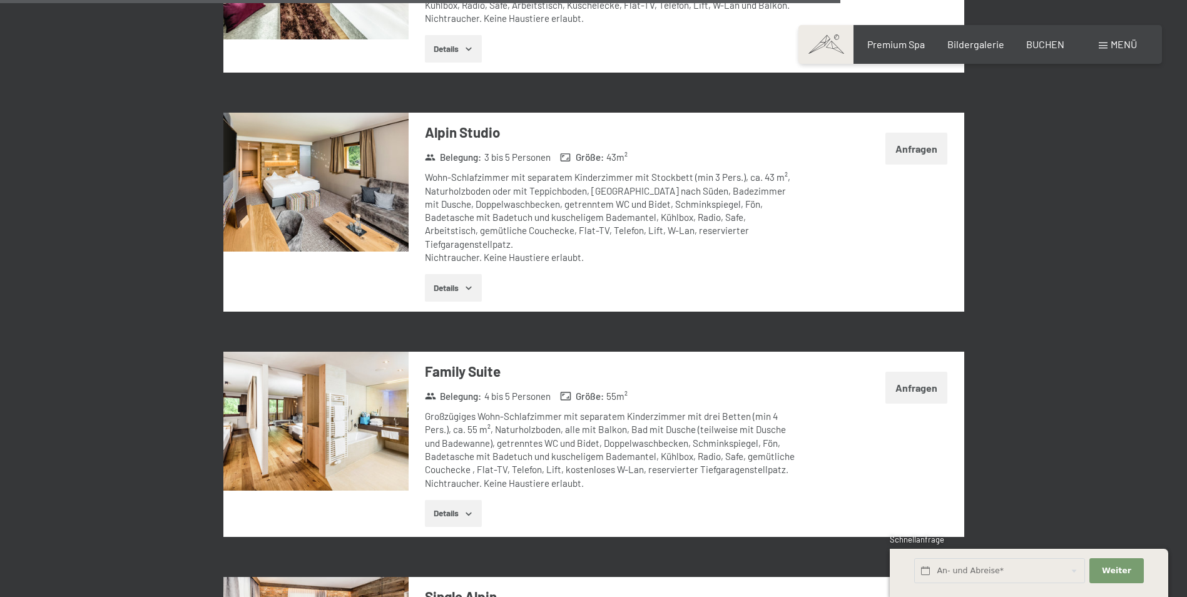
click at [272, 417] on img at bounding box center [315, 421] width 185 height 139
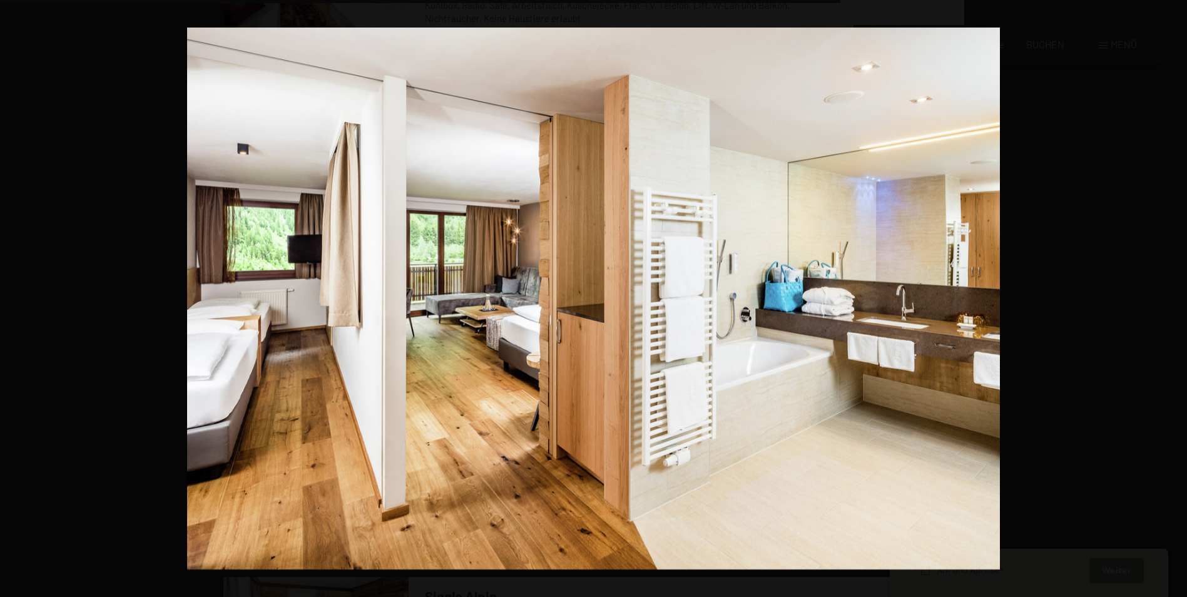
click at [1174, 296] on button "button" at bounding box center [1165, 298] width 44 height 63
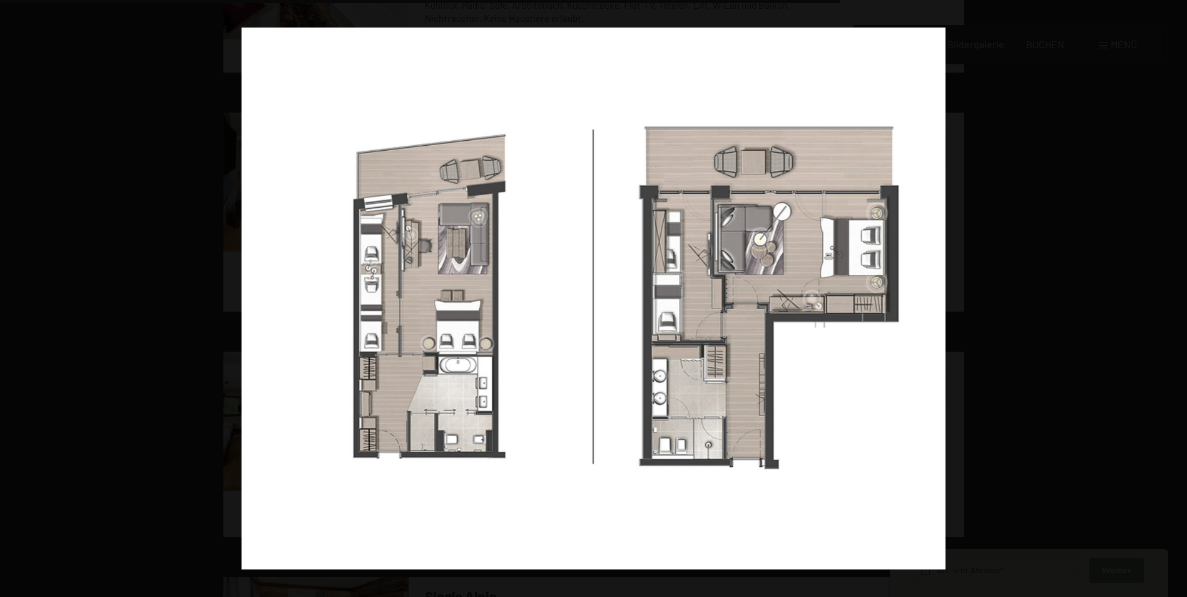
click at [1174, 296] on button "button" at bounding box center [1165, 298] width 44 height 63
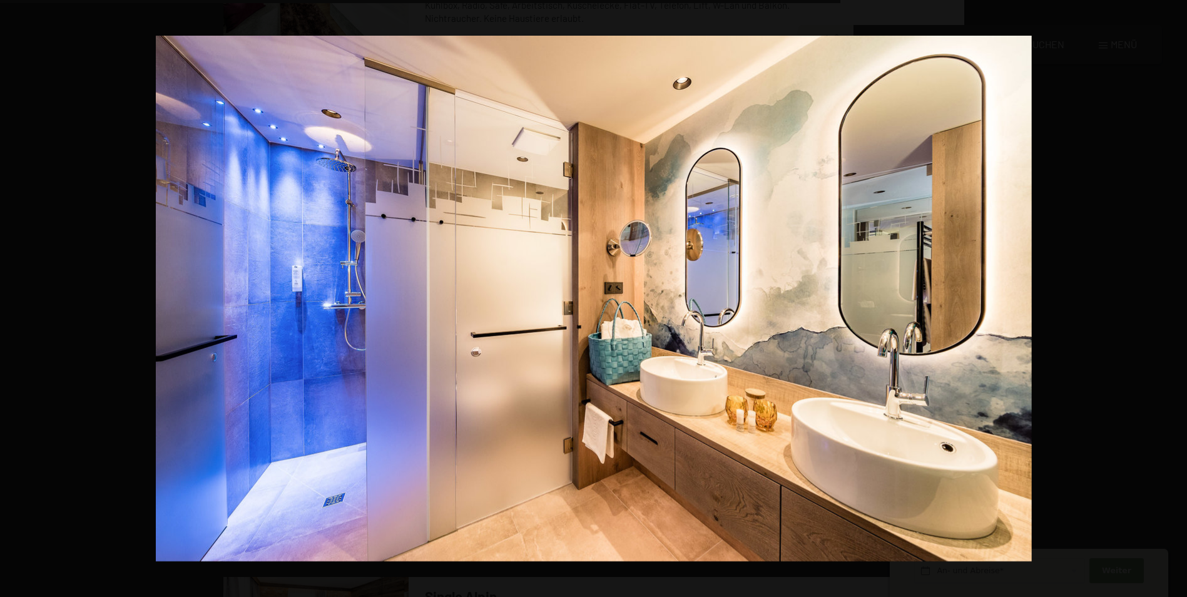
click at [1174, 296] on button "button" at bounding box center [1165, 298] width 44 height 63
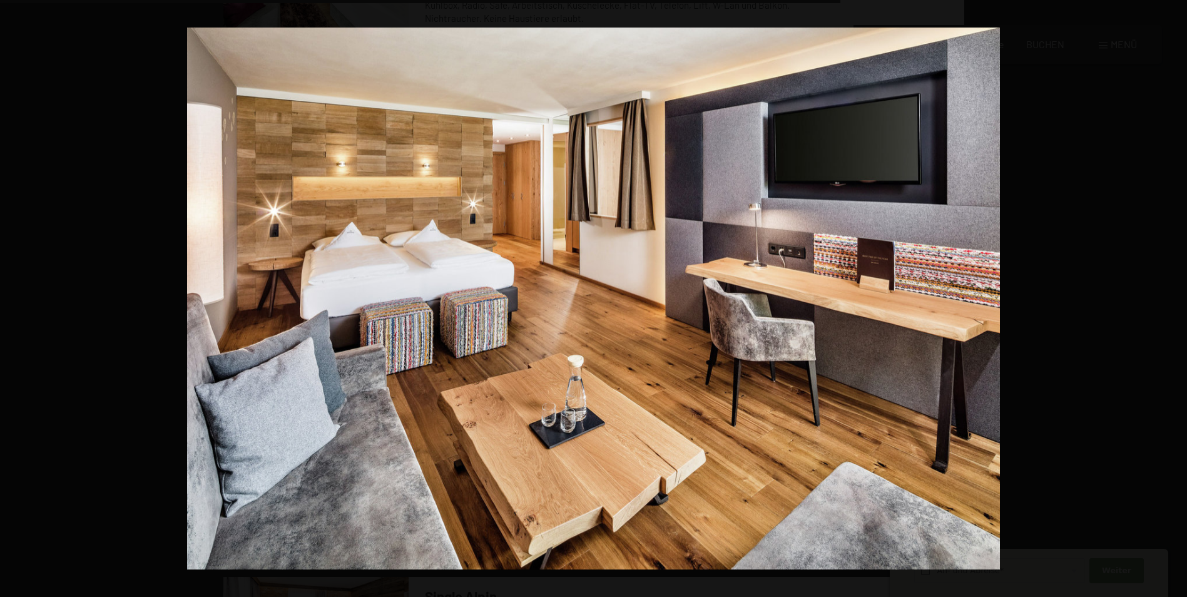
click at [1174, 296] on button "button" at bounding box center [1165, 298] width 44 height 63
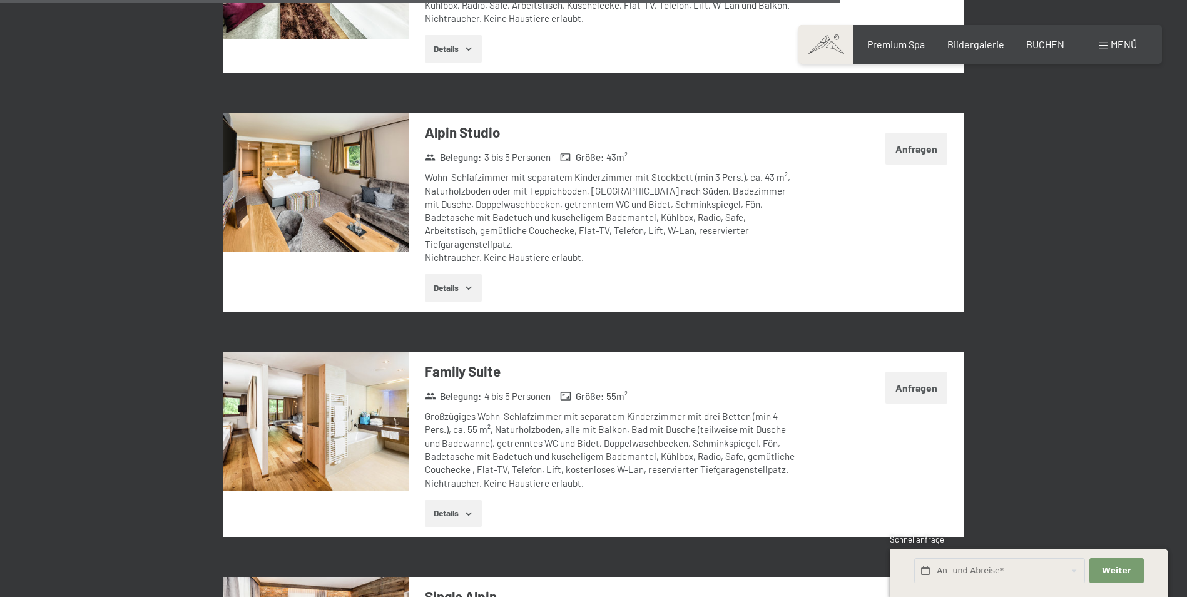
click at [0, 0] on button "button" at bounding box center [0, 0] width 0 height 0
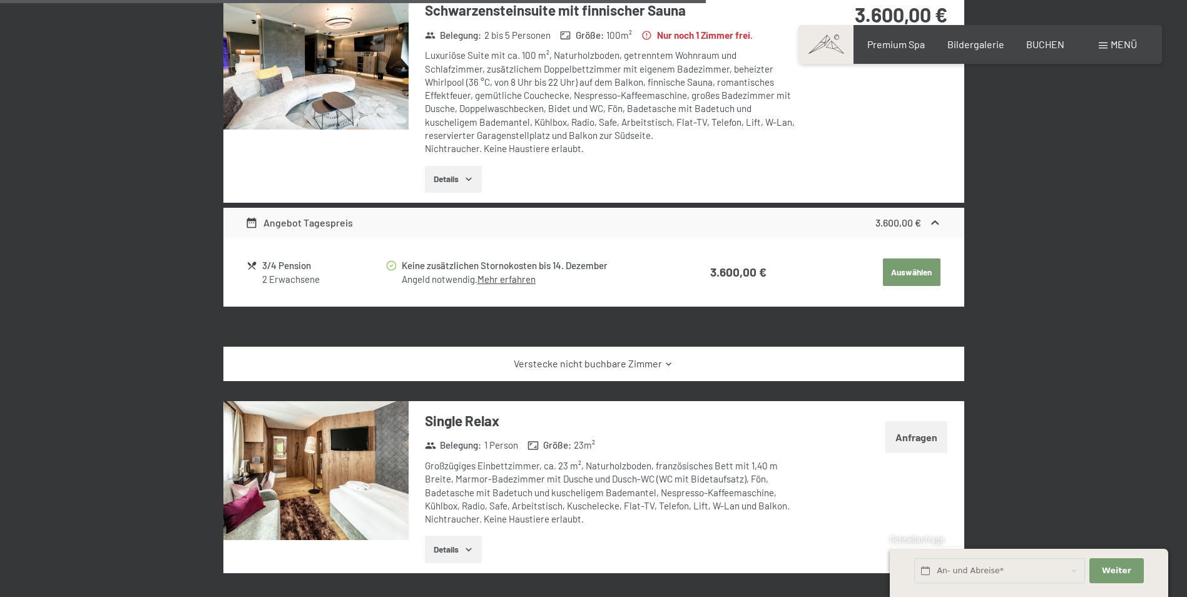
scroll to position [2738, 0]
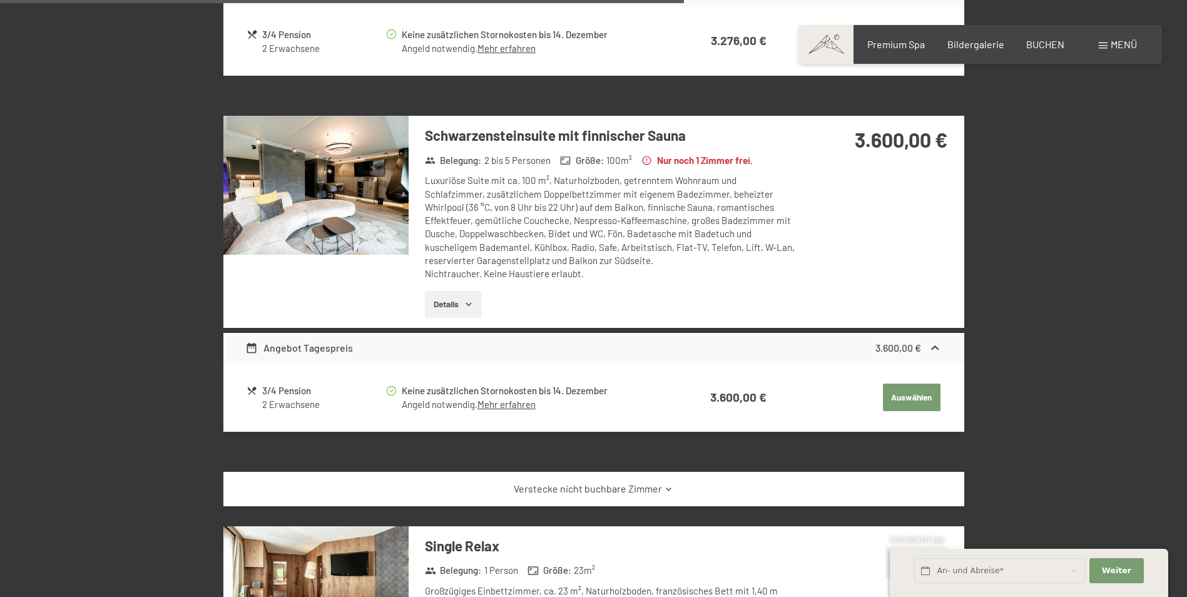
click at [342, 203] on img at bounding box center [315, 185] width 185 height 139
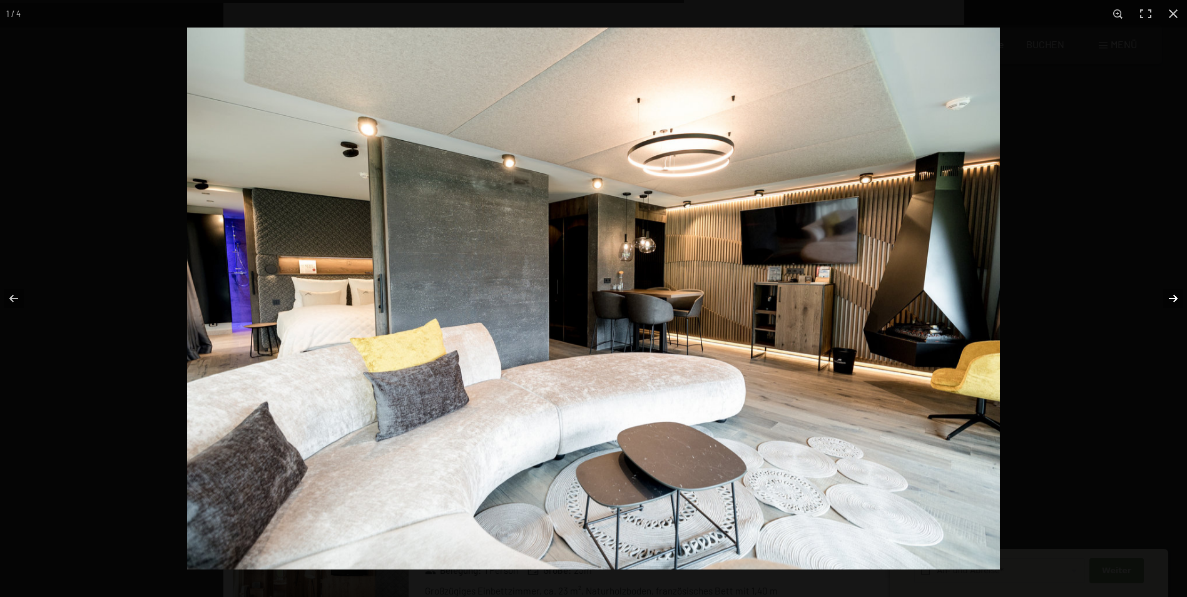
click at [1170, 293] on button "button" at bounding box center [1165, 298] width 44 height 63
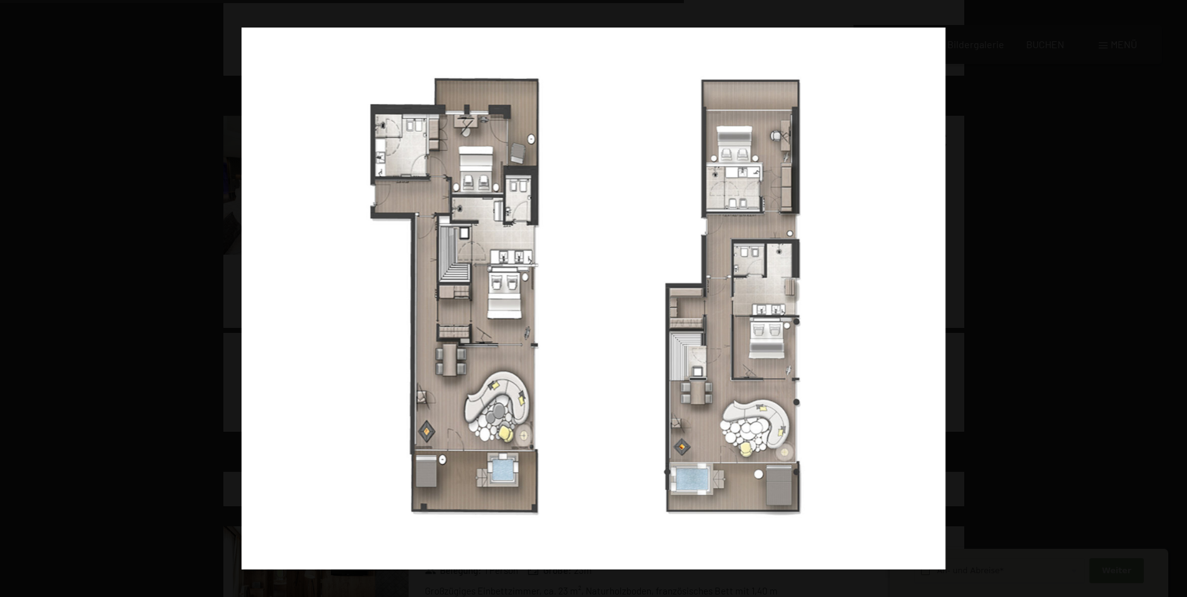
click at [1170, 293] on button "button" at bounding box center [1165, 298] width 44 height 63
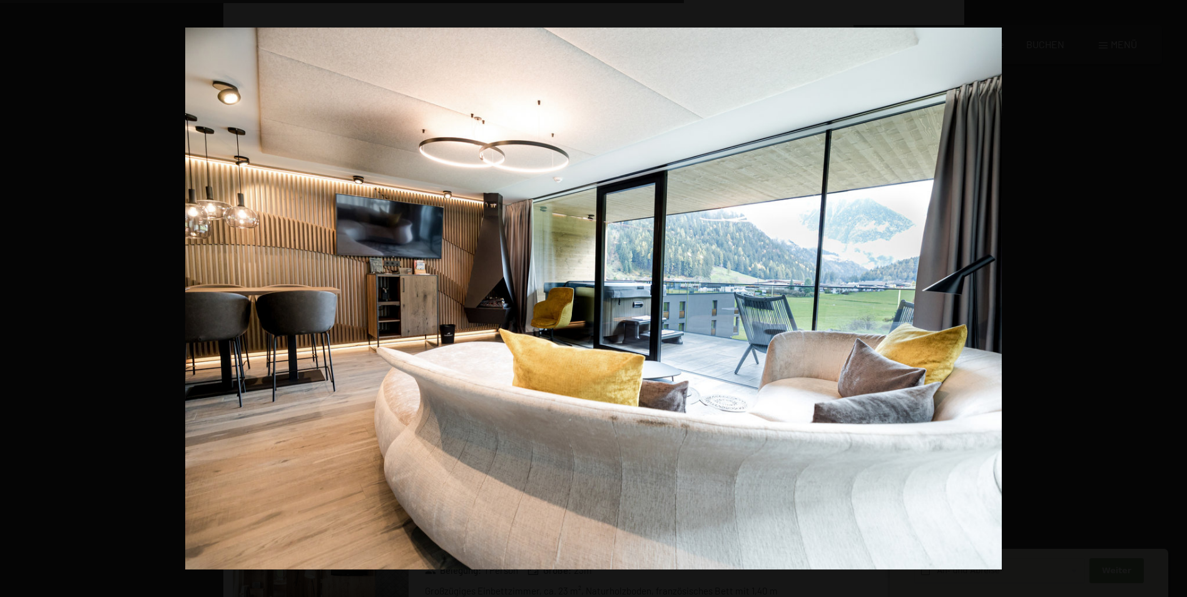
click at [1170, 293] on button "button" at bounding box center [1165, 298] width 44 height 63
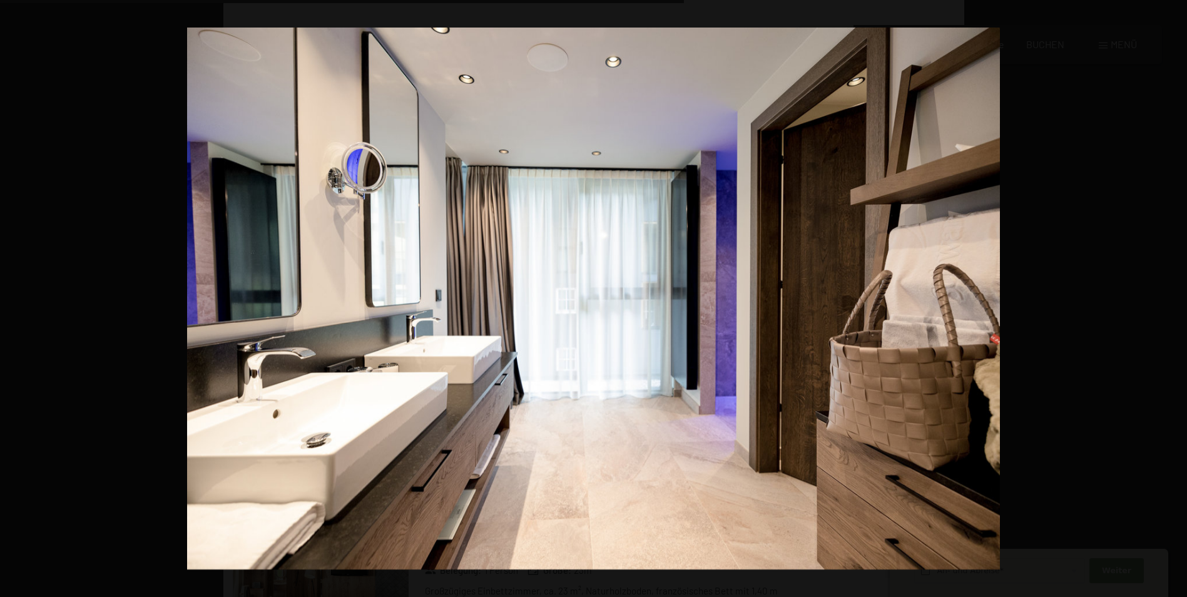
click at [1170, 293] on button "button" at bounding box center [1165, 298] width 44 height 63
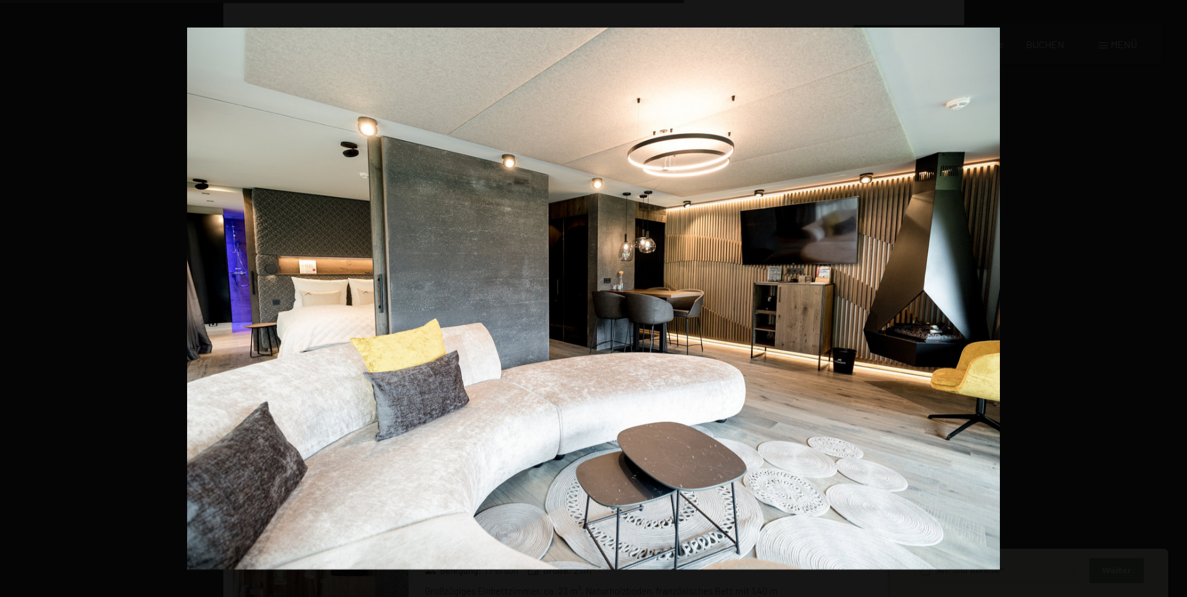
click at [1170, 293] on button "button" at bounding box center [1165, 298] width 44 height 63
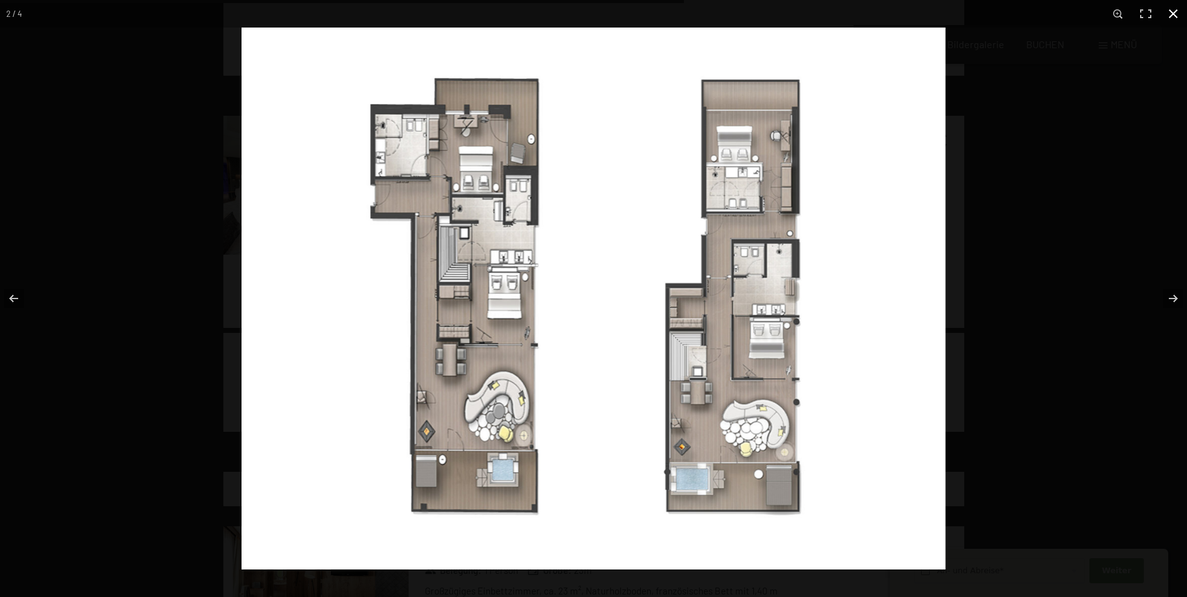
click at [1170, 11] on button "button" at bounding box center [1173, 14] width 28 height 28
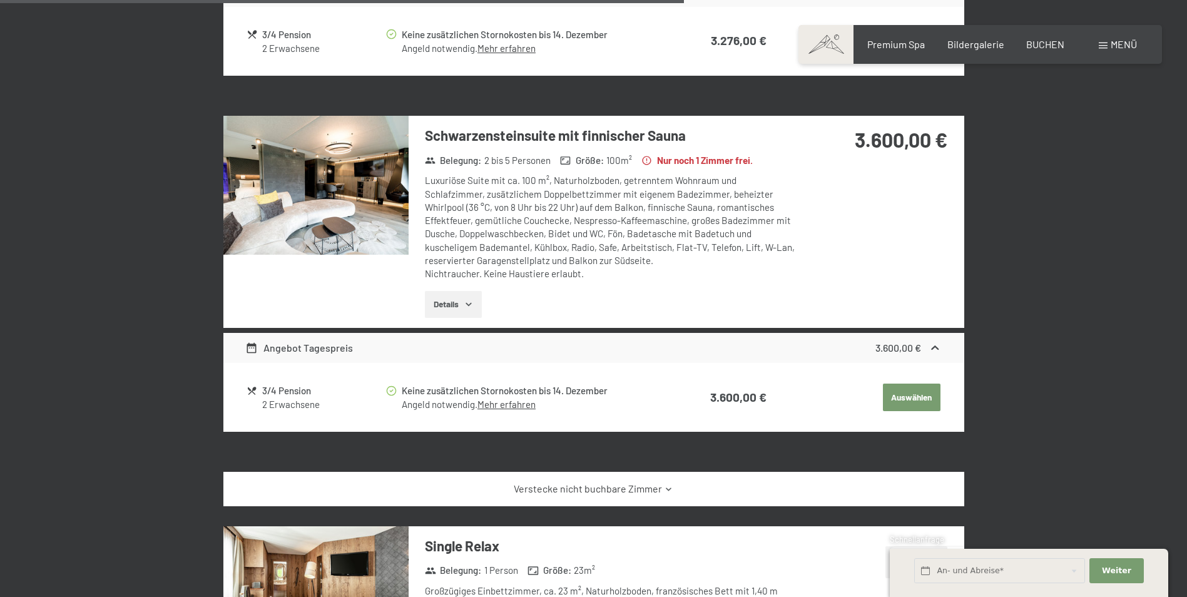
click at [914, 398] on button "Auswählen" at bounding box center [912, 397] width 58 height 28
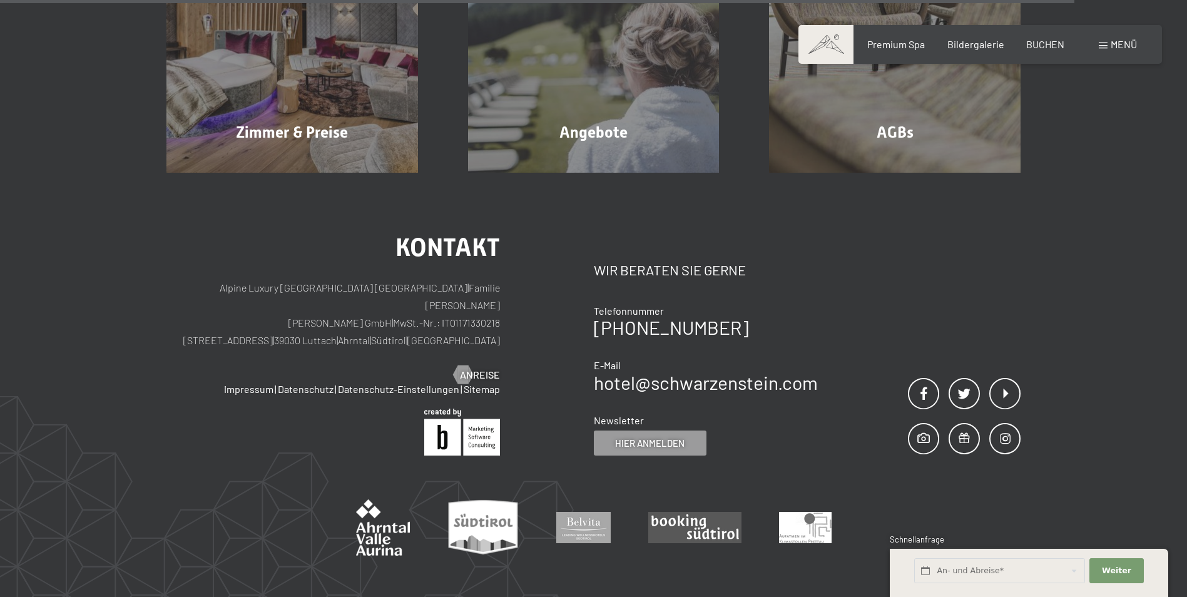
scroll to position [1237, 0]
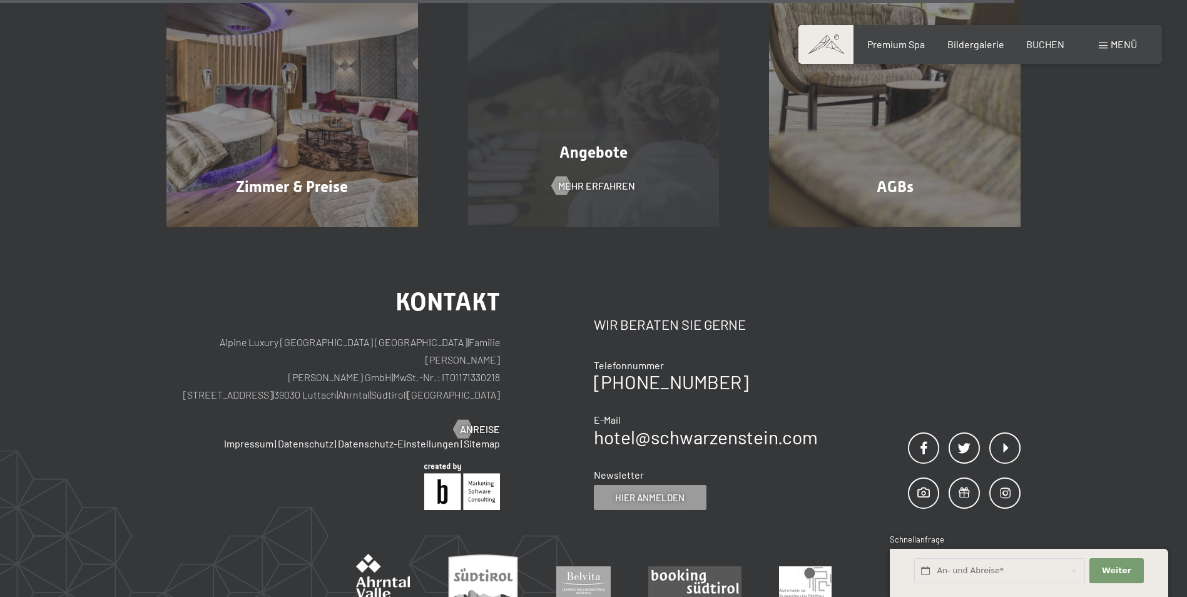
click at [644, 183] on div "Angebote Mehr erfahren" at bounding box center [593, 101] width 301 height 251
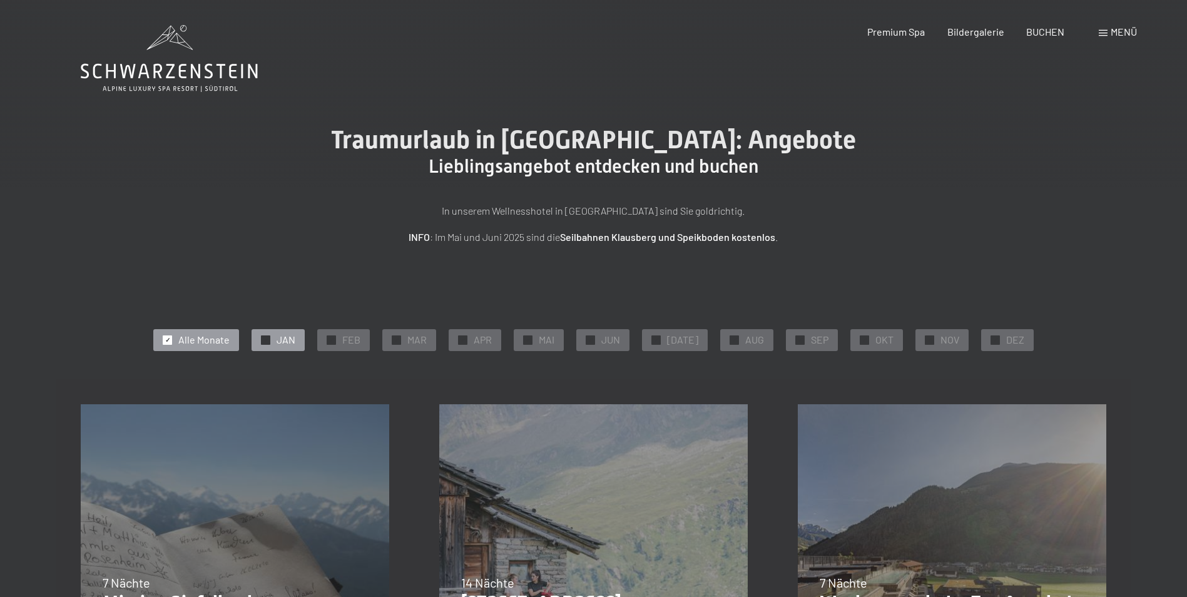
click at [285, 333] on span "JAN" at bounding box center [285, 340] width 19 height 14
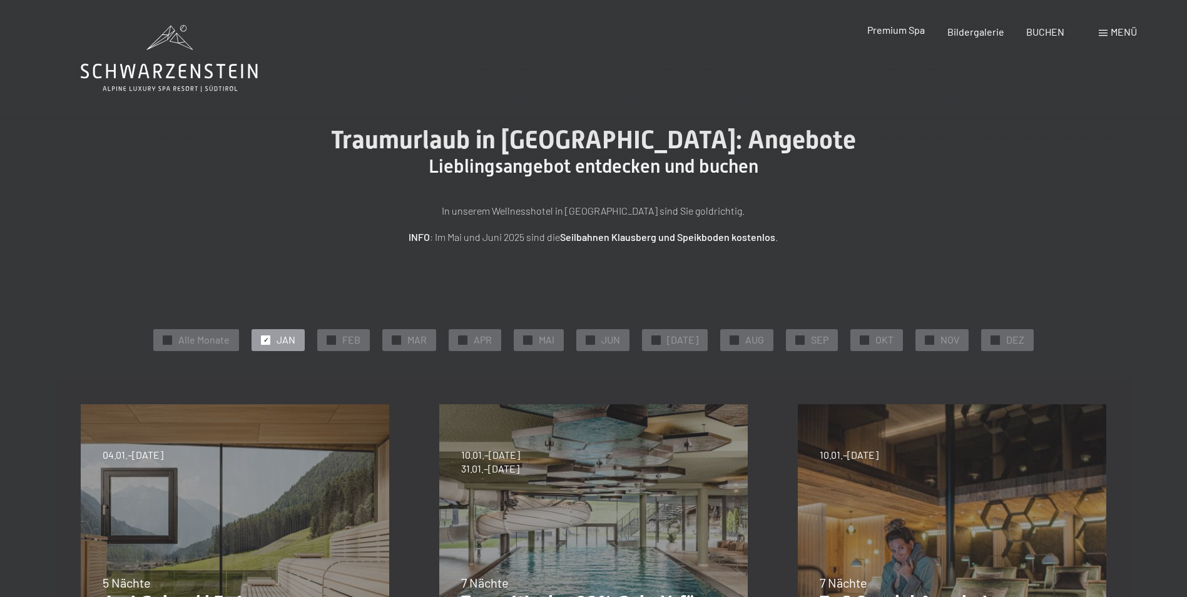
click at [908, 29] on span "Premium Spa" at bounding box center [896, 30] width 58 height 12
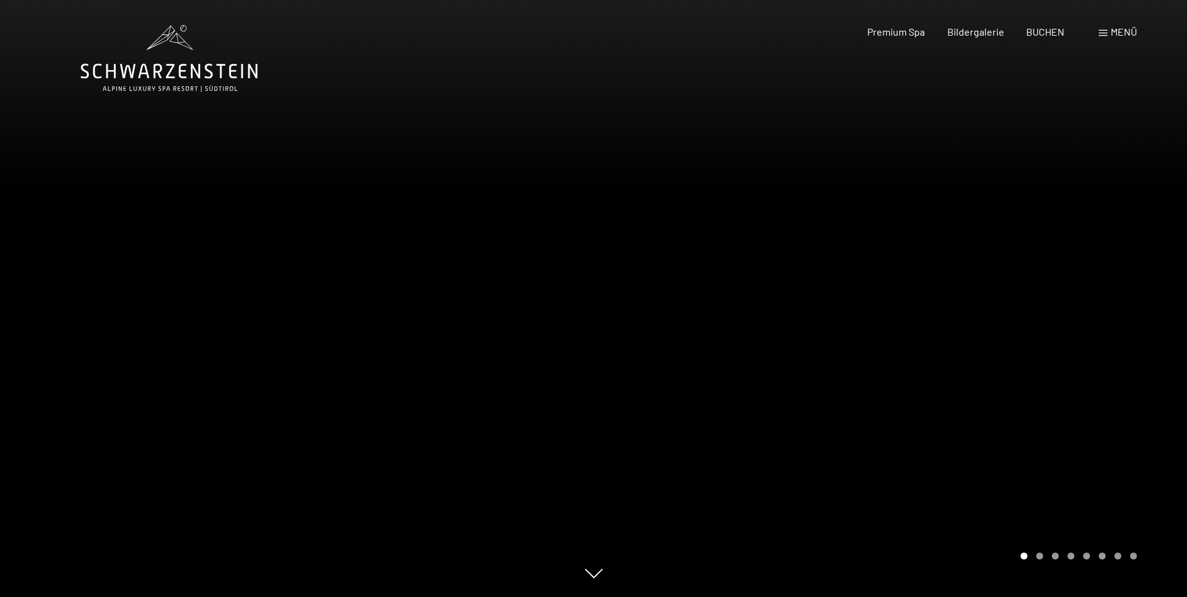
click at [1133, 326] on div at bounding box center [891, 298] width 594 height 597
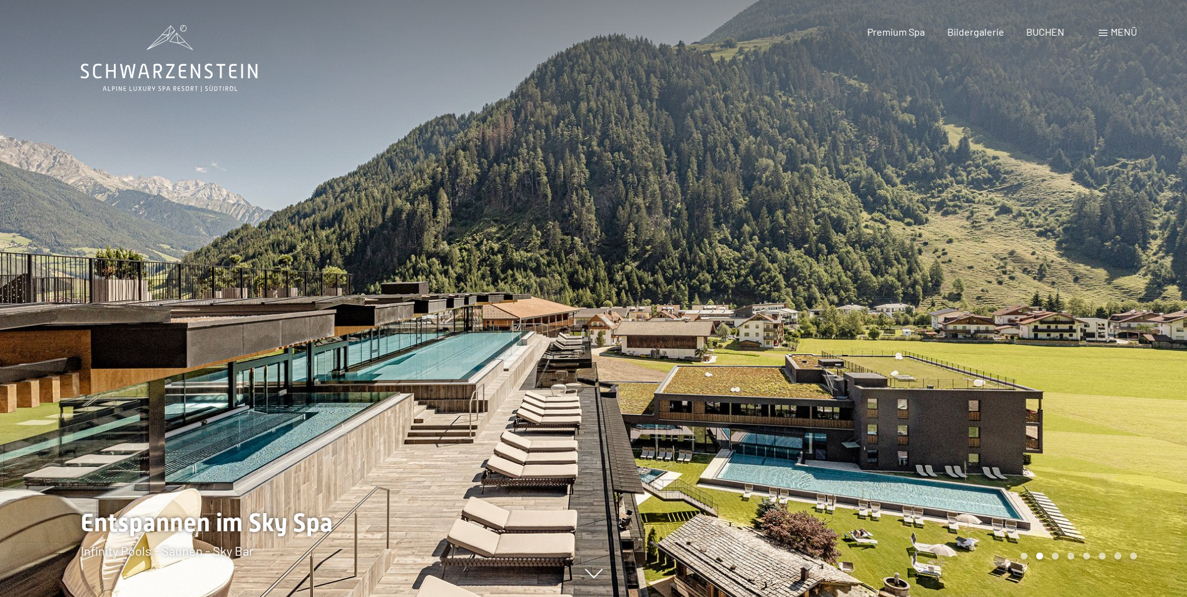
click at [1133, 326] on div at bounding box center [891, 298] width 594 height 597
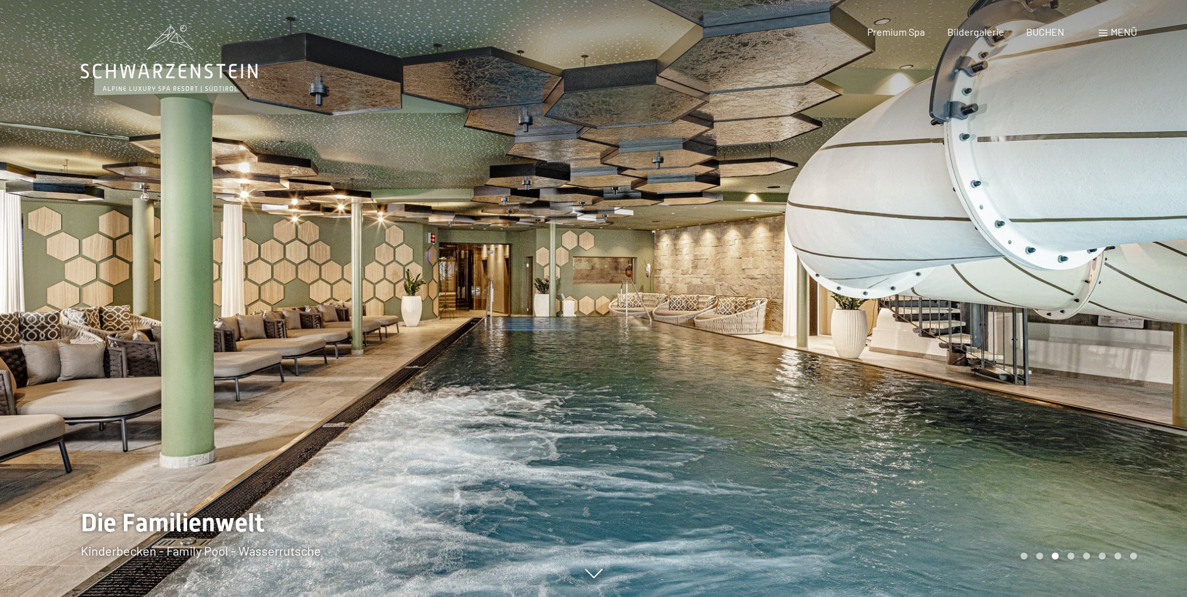
click at [1133, 326] on div at bounding box center [891, 298] width 594 height 597
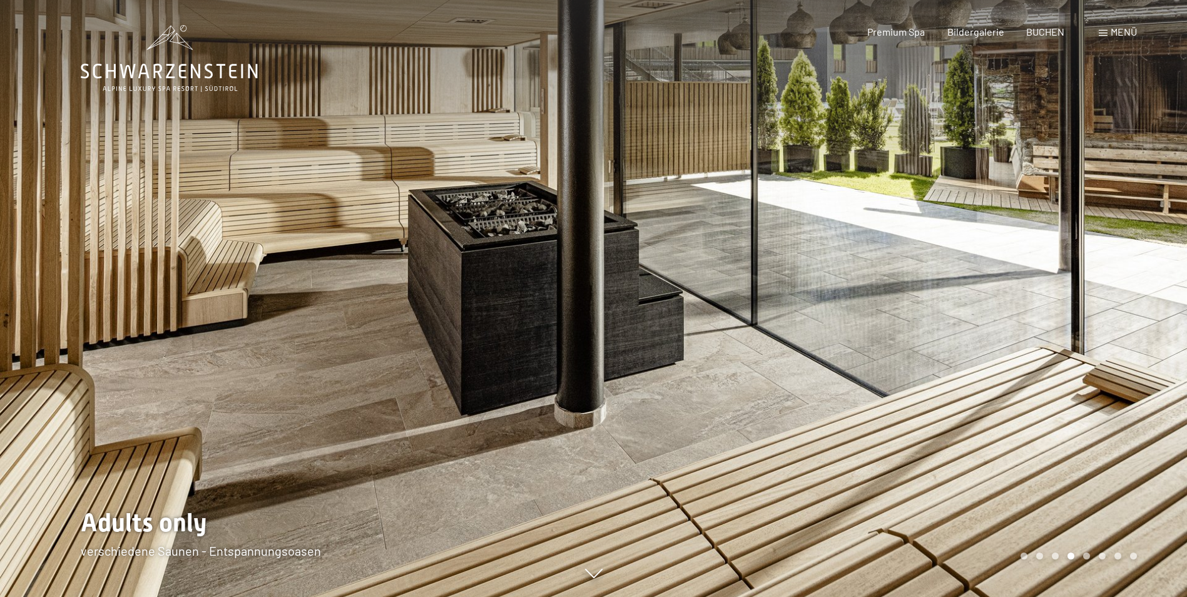
click at [1133, 326] on div at bounding box center [891, 298] width 594 height 597
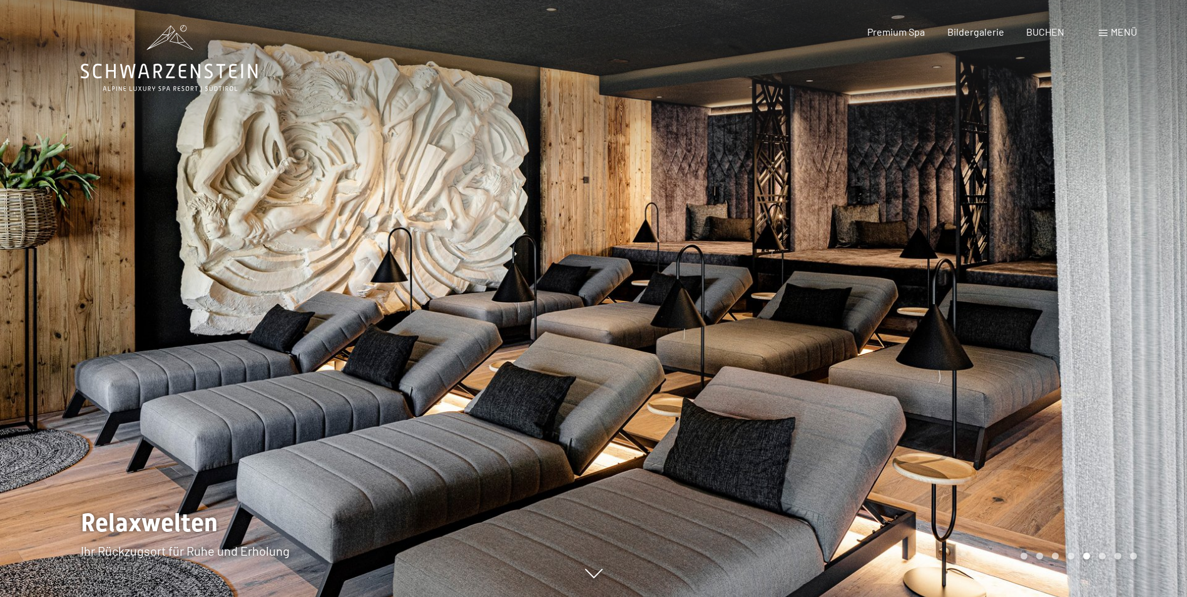
click at [1133, 326] on div at bounding box center [891, 298] width 594 height 597
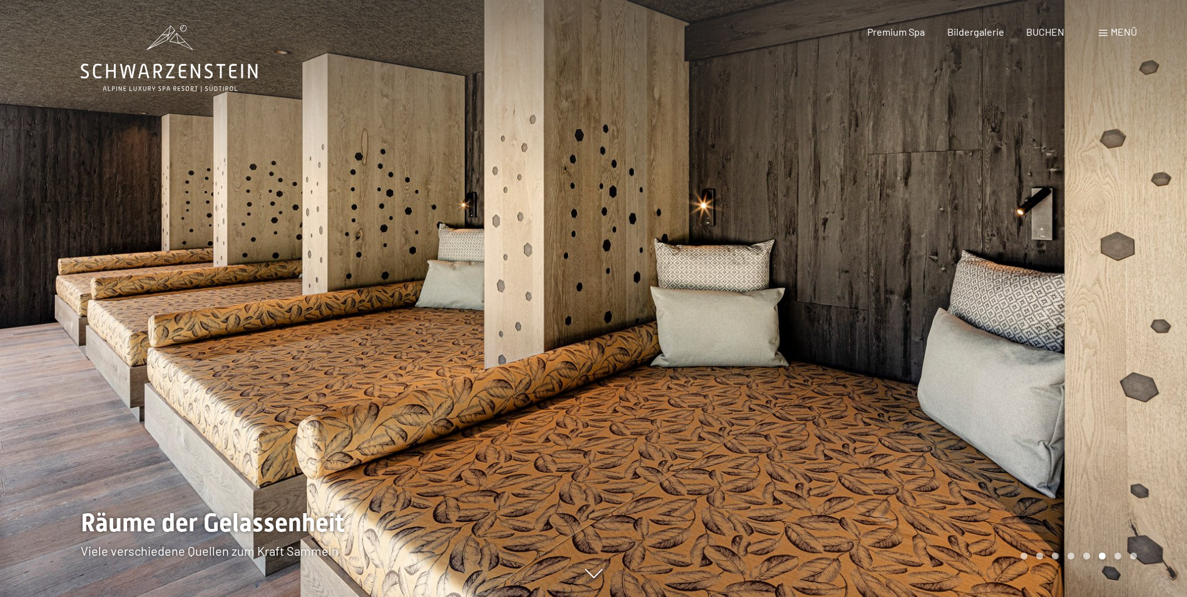
click at [1133, 326] on div at bounding box center [891, 298] width 594 height 597
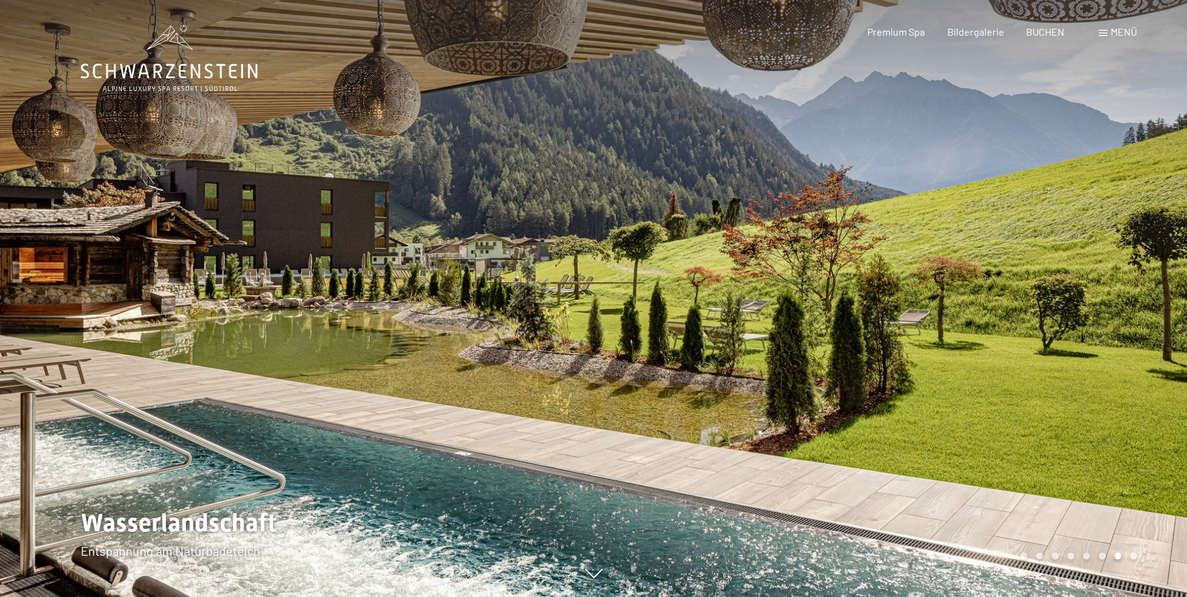
click at [1133, 326] on div at bounding box center [891, 298] width 594 height 597
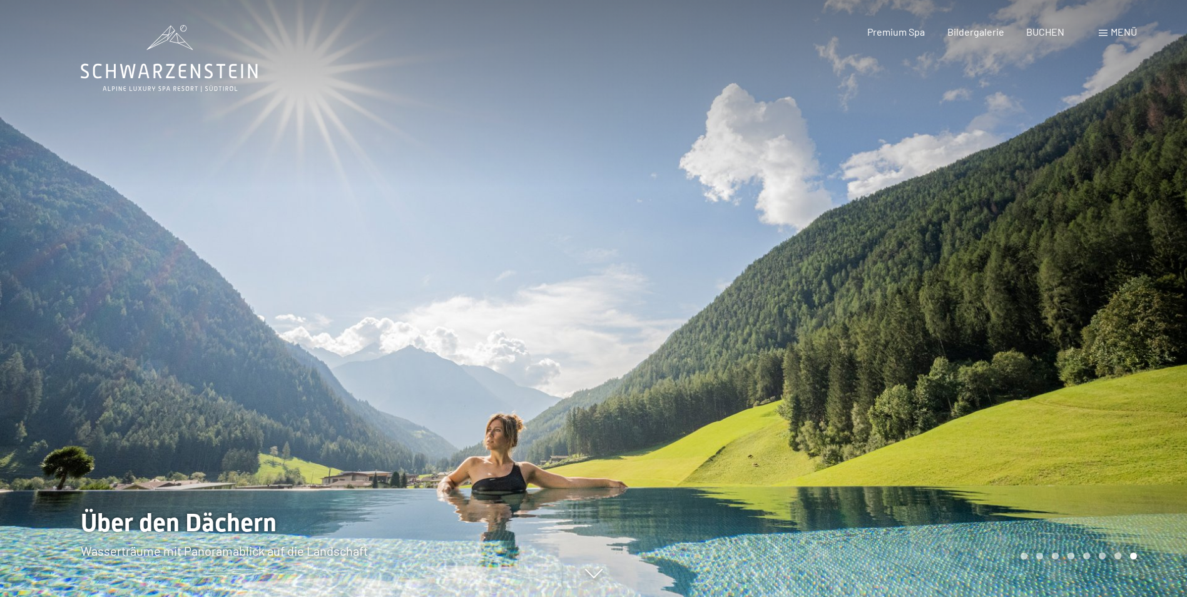
click at [1133, 326] on div at bounding box center [891, 298] width 594 height 597
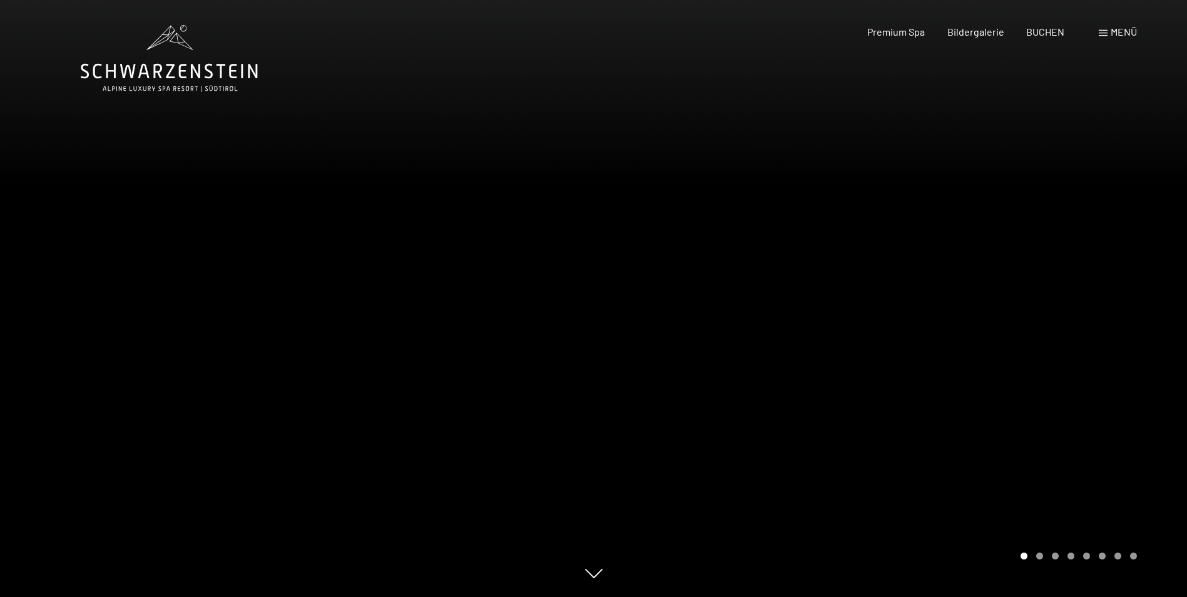
click at [1133, 326] on div at bounding box center [891, 298] width 594 height 597
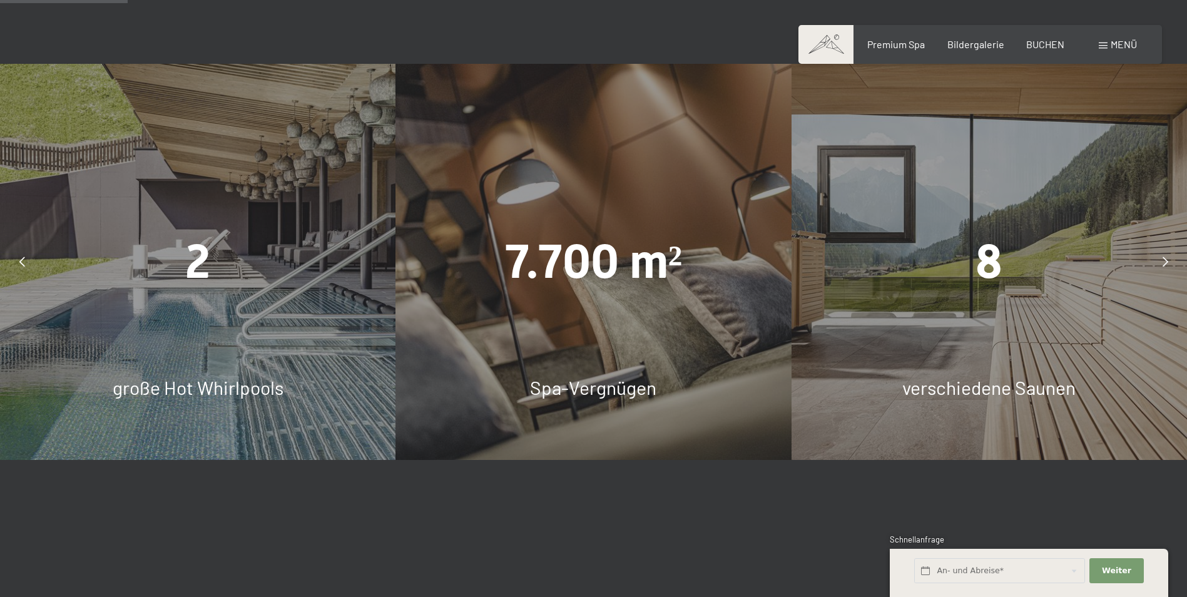
scroll to position [813, 0]
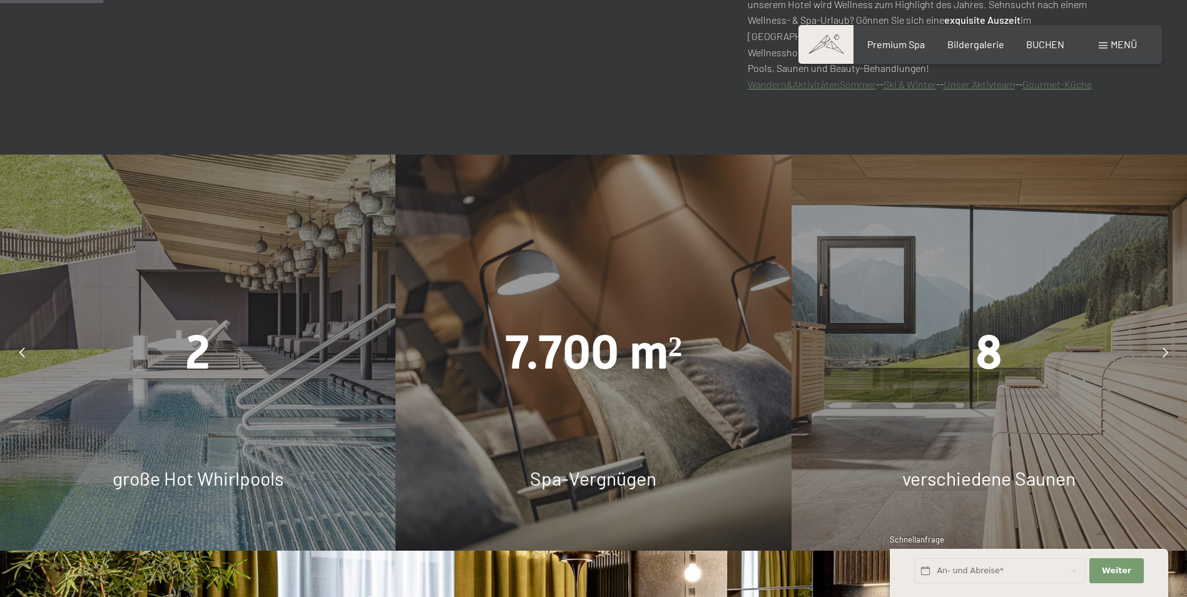
click at [1171, 348] on div at bounding box center [1164, 352] width 31 height 31
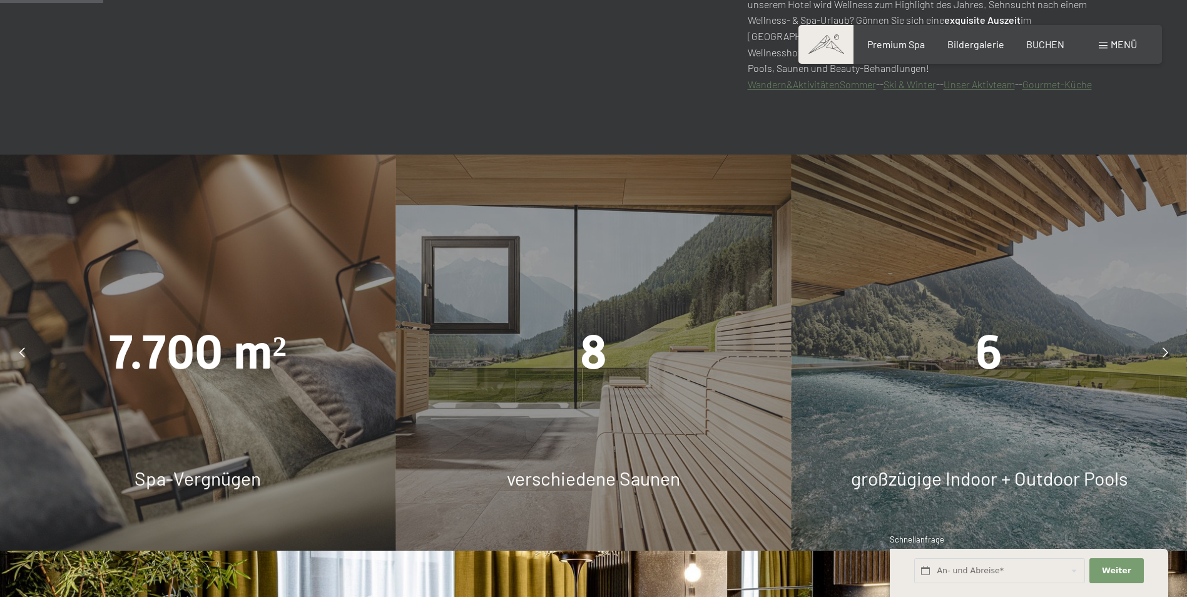
click at [1171, 348] on div at bounding box center [1164, 352] width 31 height 31
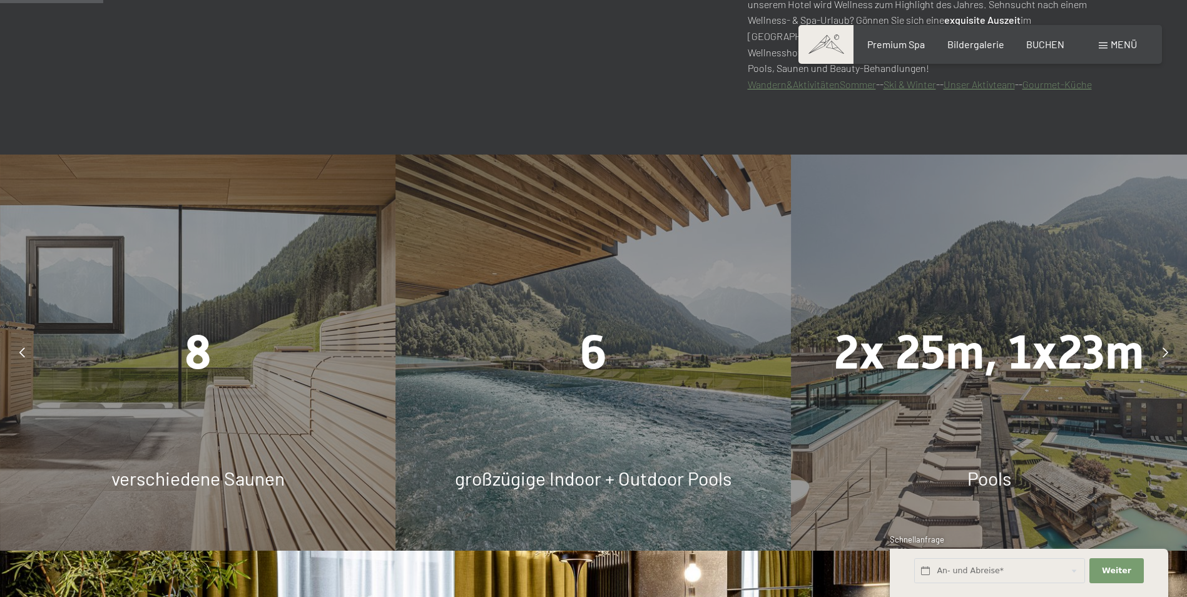
click at [1171, 348] on div at bounding box center [1164, 352] width 31 height 31
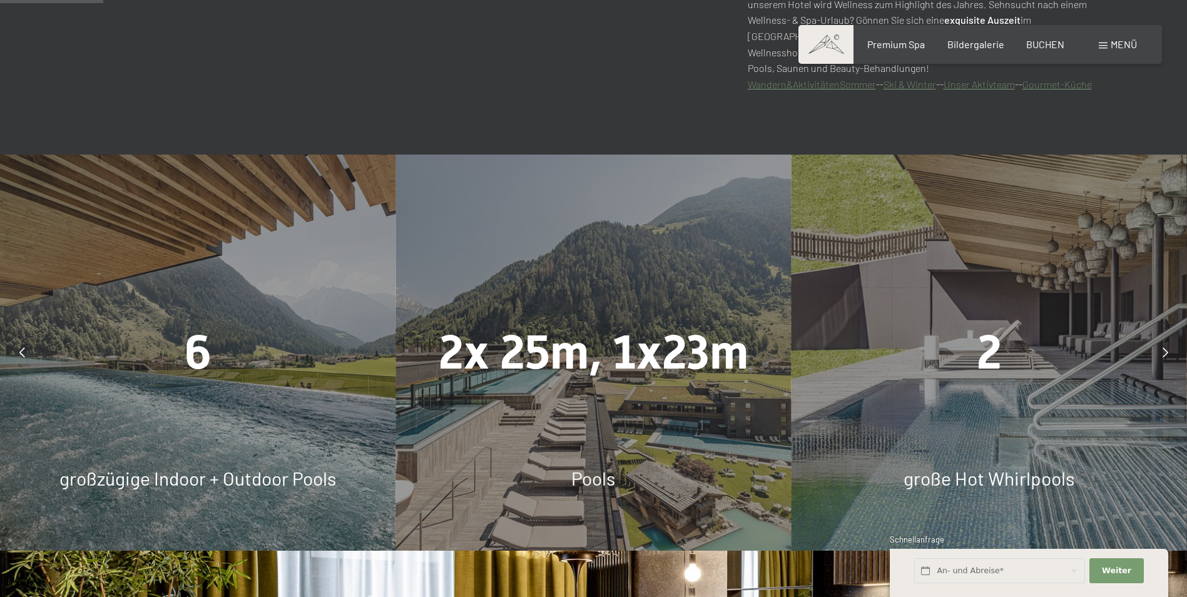
click at [1171, 348] on div at bounding box center [1164, 352] width 31 height 31
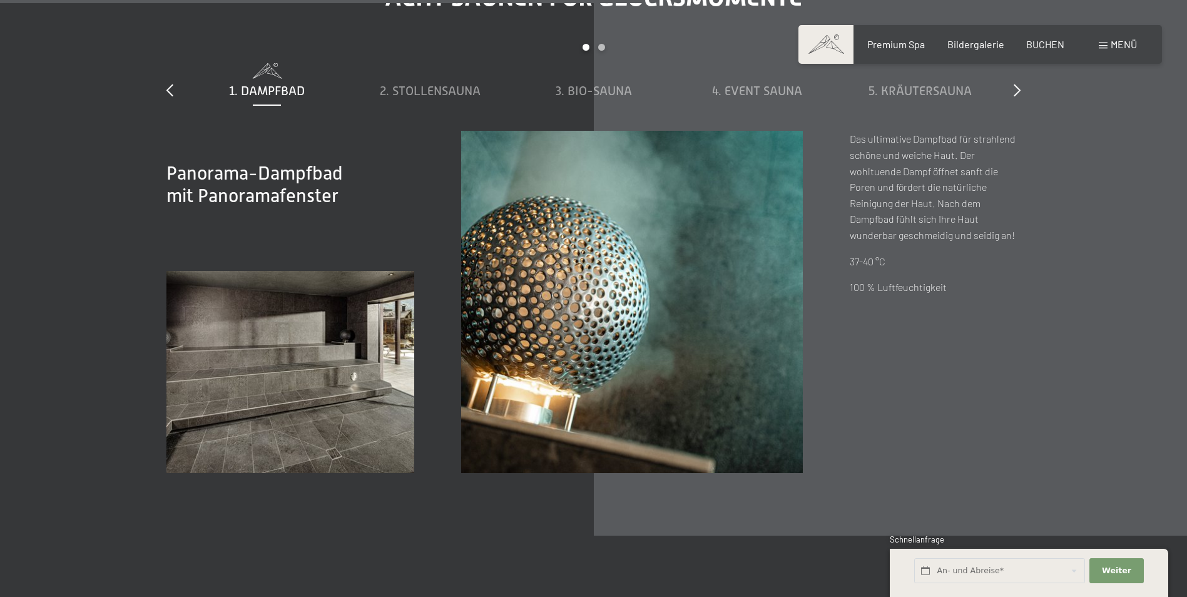
scroll to position [4378, 0]
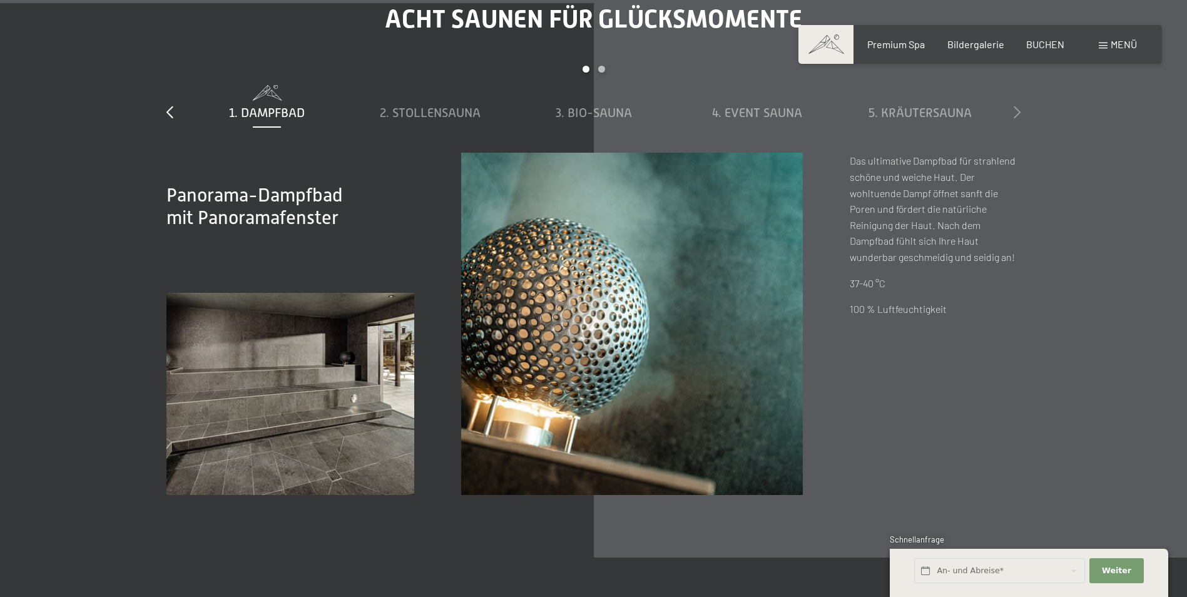
click at [1013, 114] on icon at bounding box center [1016, 112] width 7 height 13
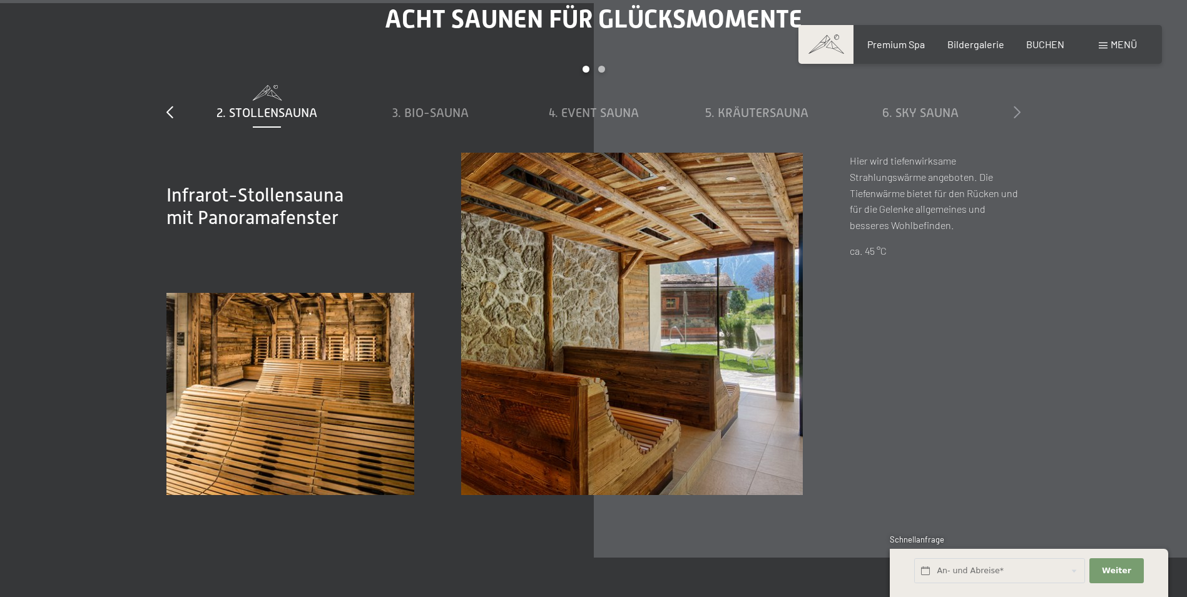
click at [1013, 114] on icon at bounding box center [1016, 112] width 7 height 13
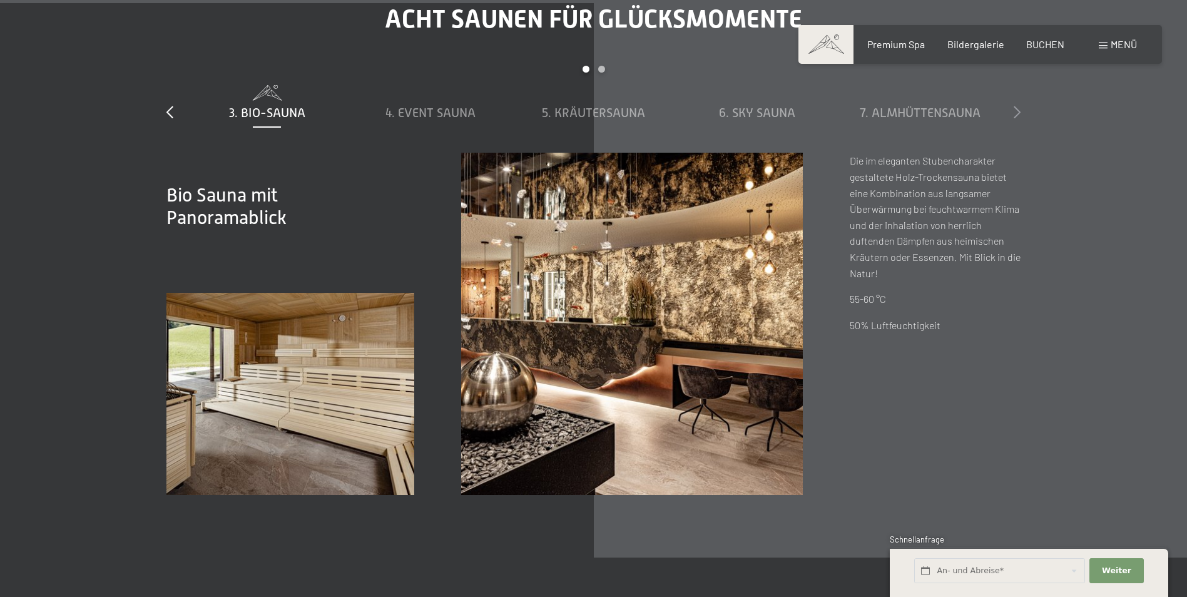
click at [1013, 114] on icon at bounding box center [1016, 112] width 7 height 13
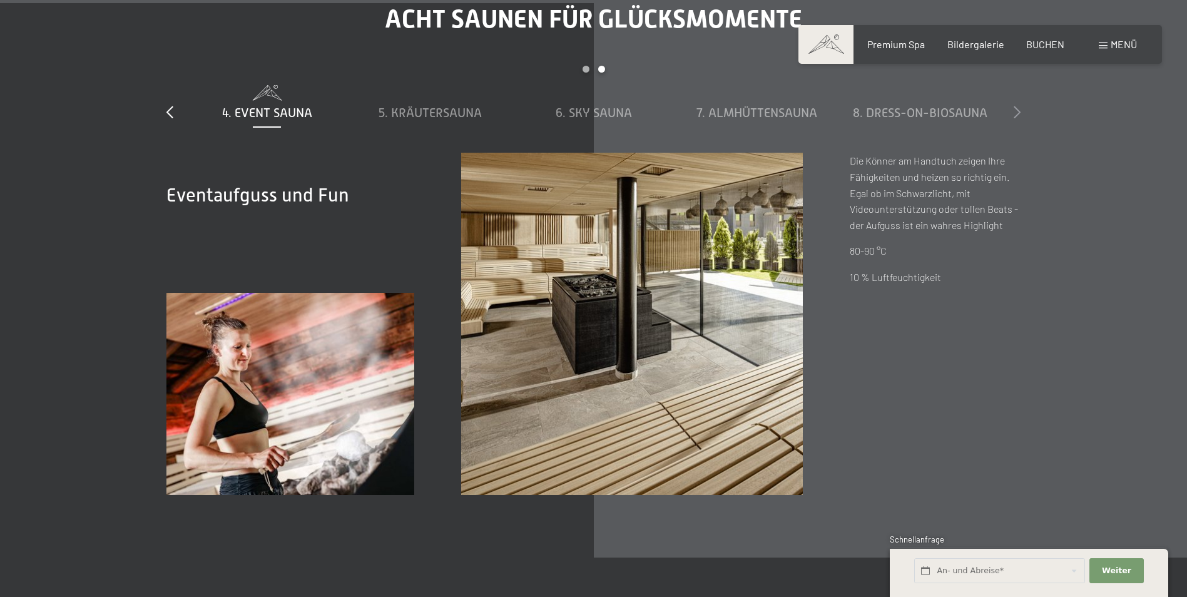
click at [1013, 114] on icon at bounding box center [1016, 112] width 7 height 13
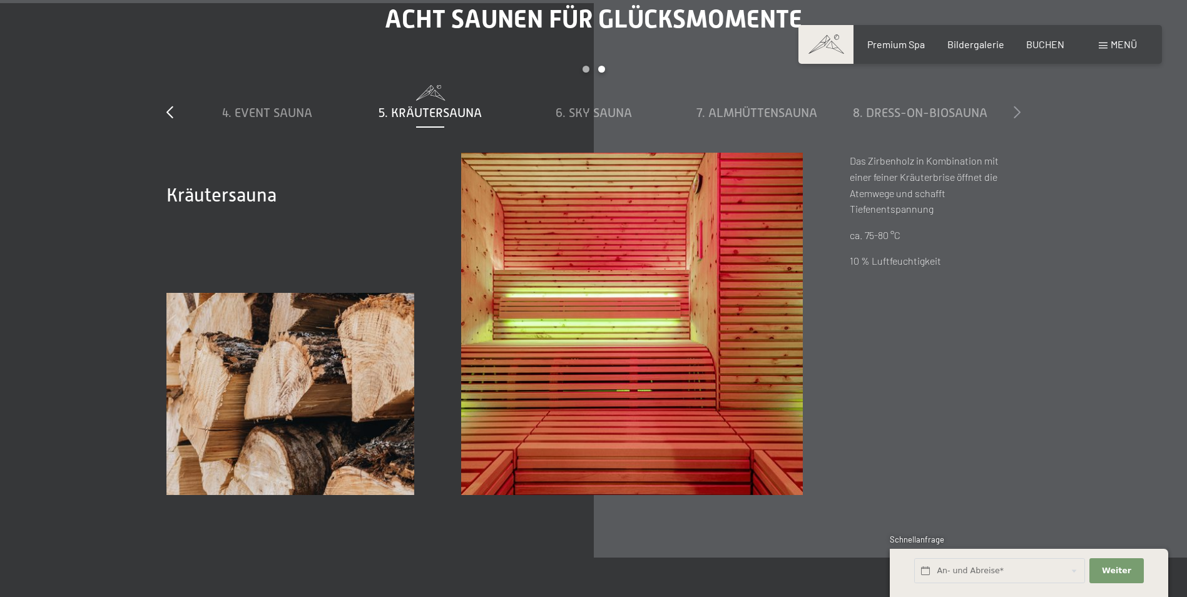
click at [1013, 114] on icon at bounding box center [1016, 112] width 7 height 13
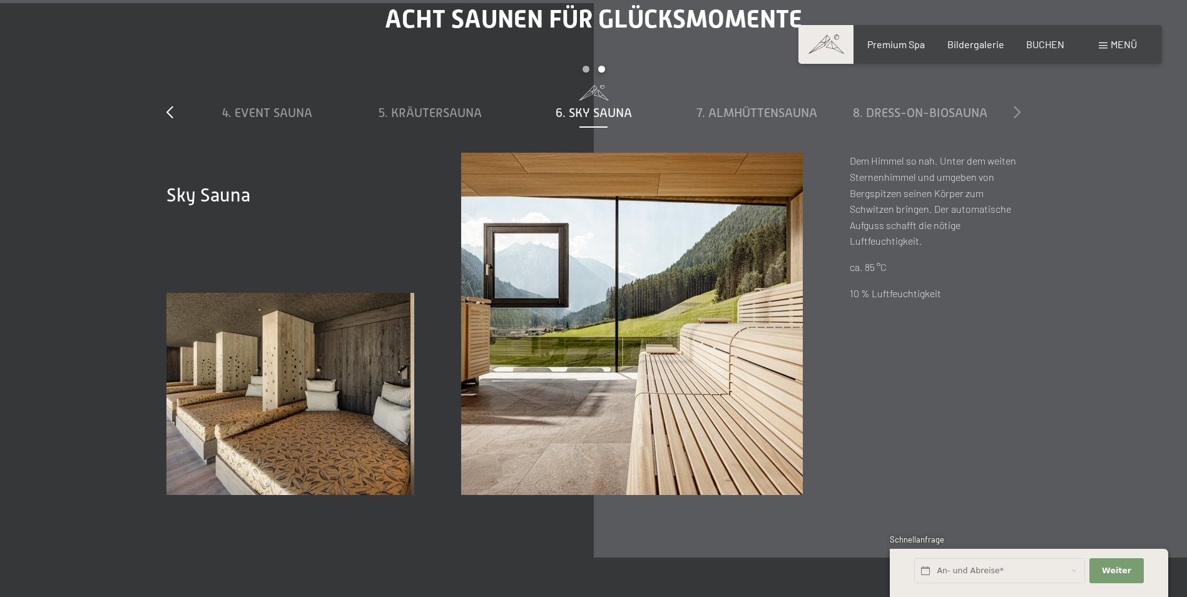
click at [1013, 114] on icon at bounding box center [1016, 112] width 7 height 13
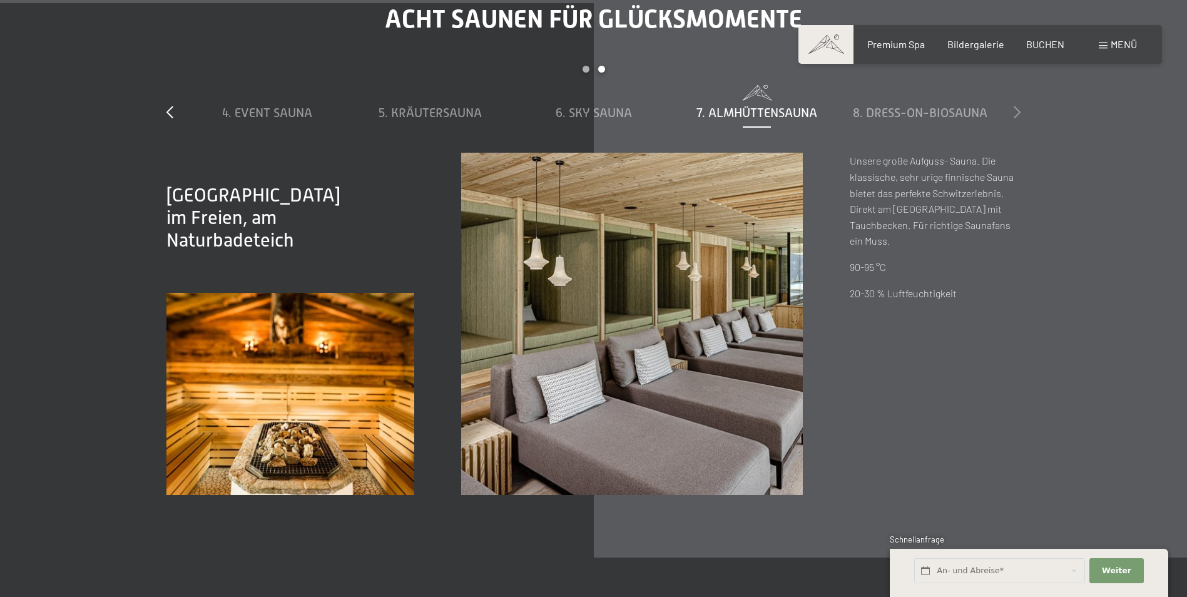
click at [1013, 114] on icon at bounding box center [1016, 112] width 7 height 13
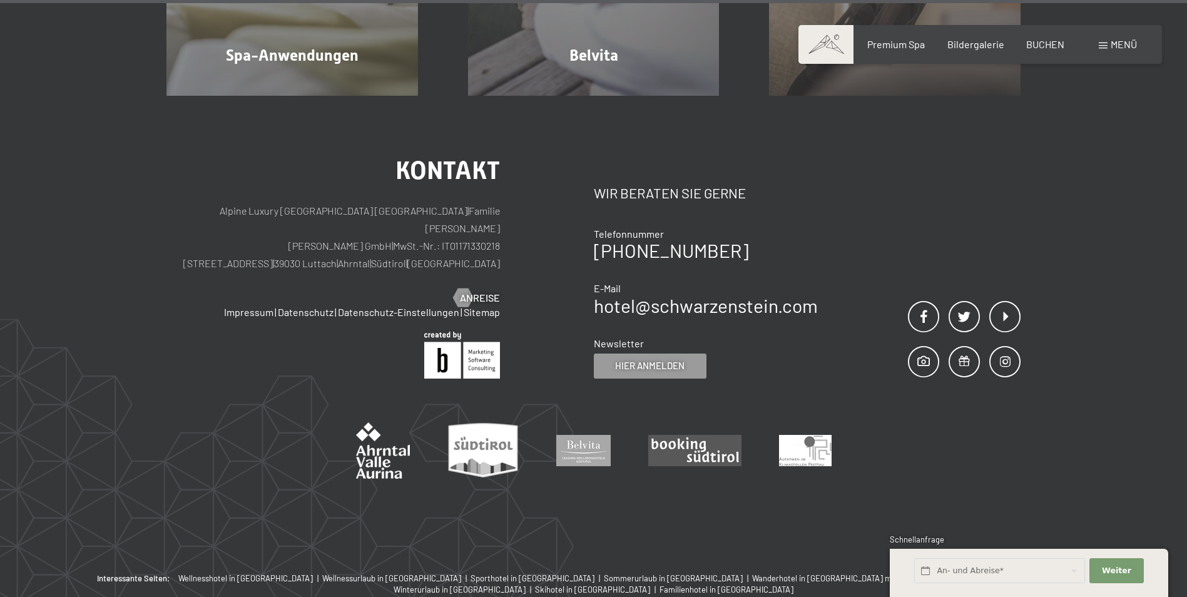
scroll to position [8056, 0]
